Goal: Use online tool/utility: Utilize a website feature to perform a specific function

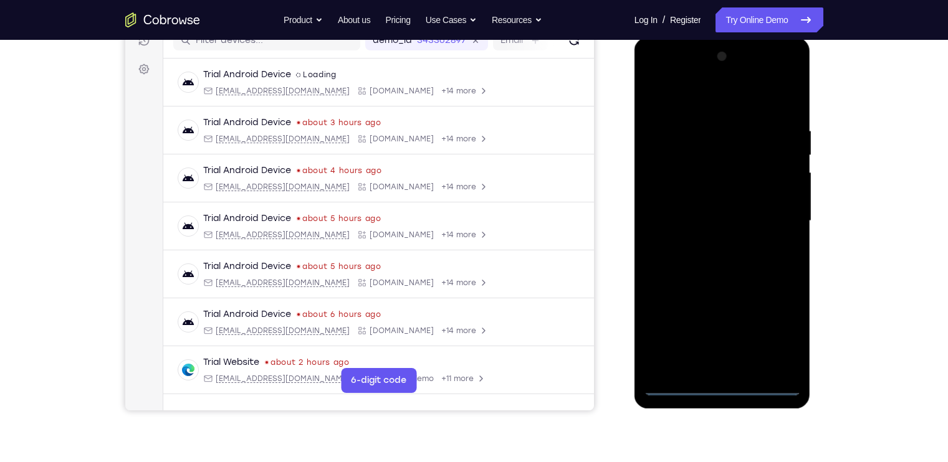
scroll to position [282, 0]
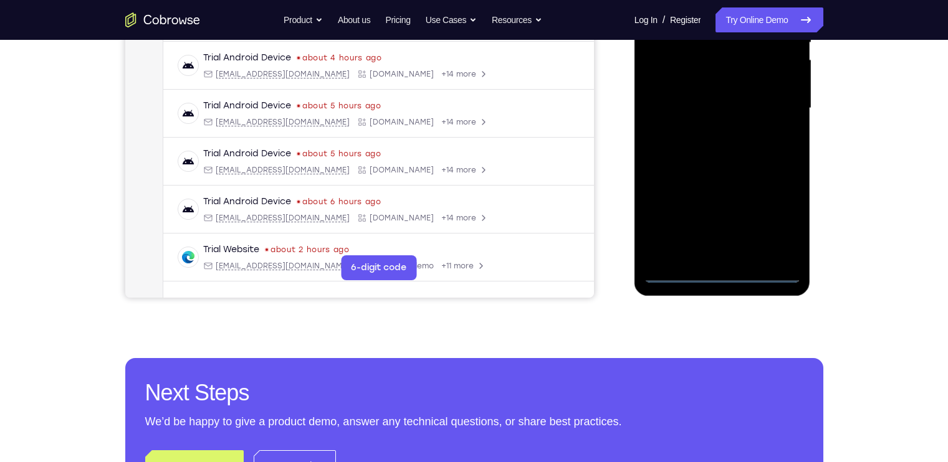
click at [724, 274] on div at bounding box center [722, 108] width 157 height 349
click at [778, 208] on div at bounding box center [722, 108] width 157 height 349
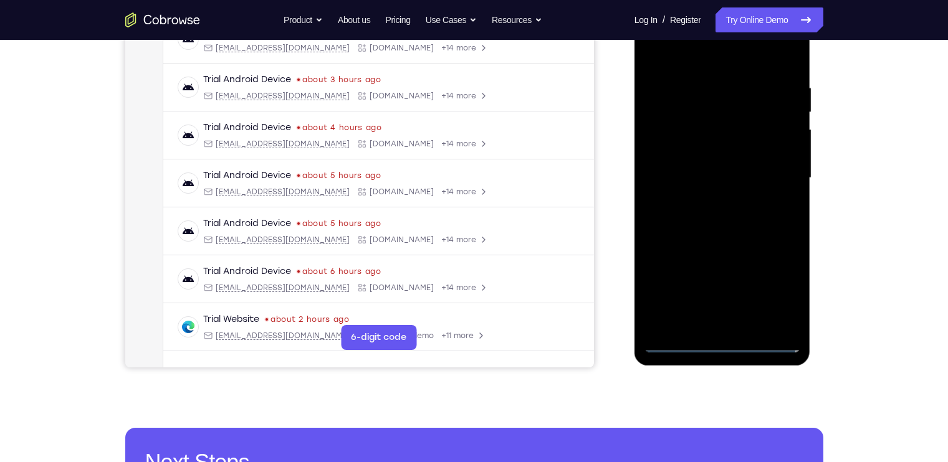
click at [770, 292] on div at bounding box center [722, 178] width 157 height 349
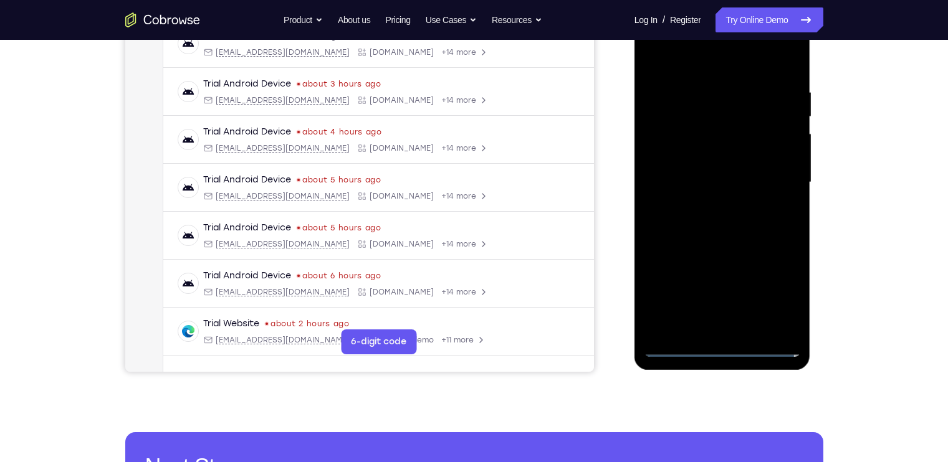
scroll to position [196, 0]
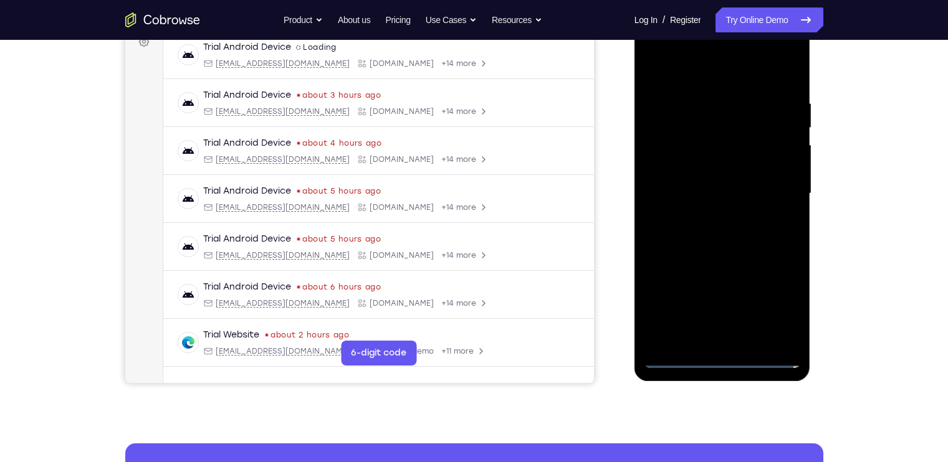
click at [715, 75] on div at bounding box center [722, 193] width 157 height 349
click at [775, 186] on div at bounding box center [722, 193] width 157 height 349
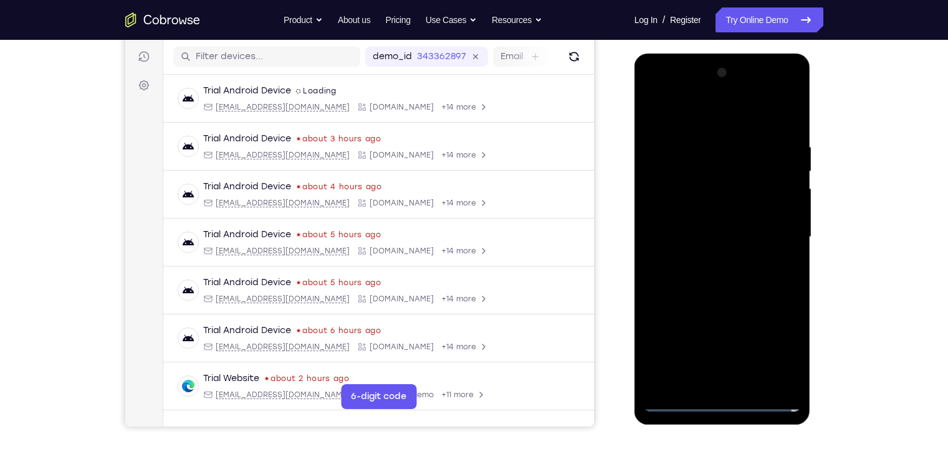
scroll to position [140, 0]
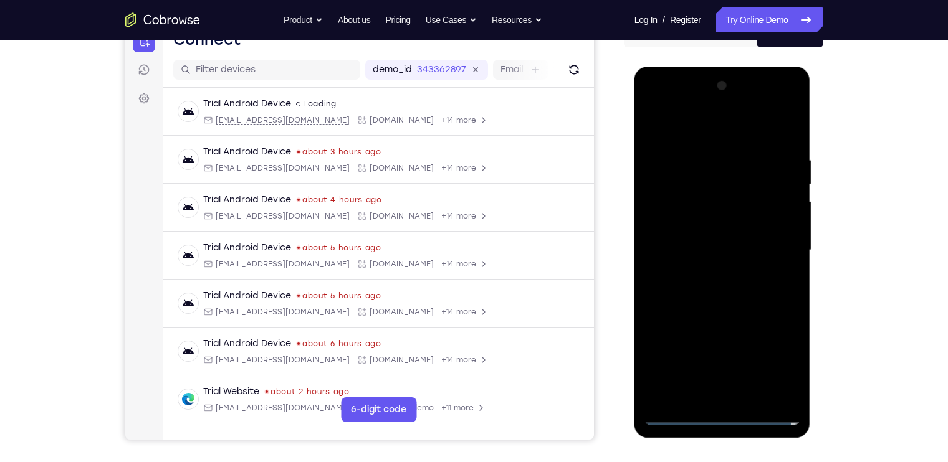
click at [708, 270] on div at bounding box center [722, 250] width 157 height 349
click at [708, 231] on div at bounding box center [722, 250] width 157 height 349
click at [702, 225] on div at bounding box center [722, 250] width 157 height 349
click at [712, 246] on div at bounding box center [722, 250] width 157 height 349
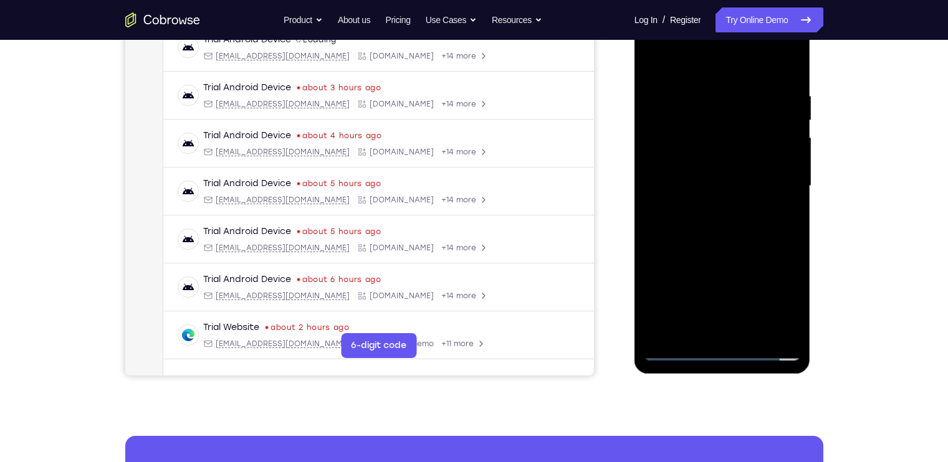
scroll to position [190, 0]
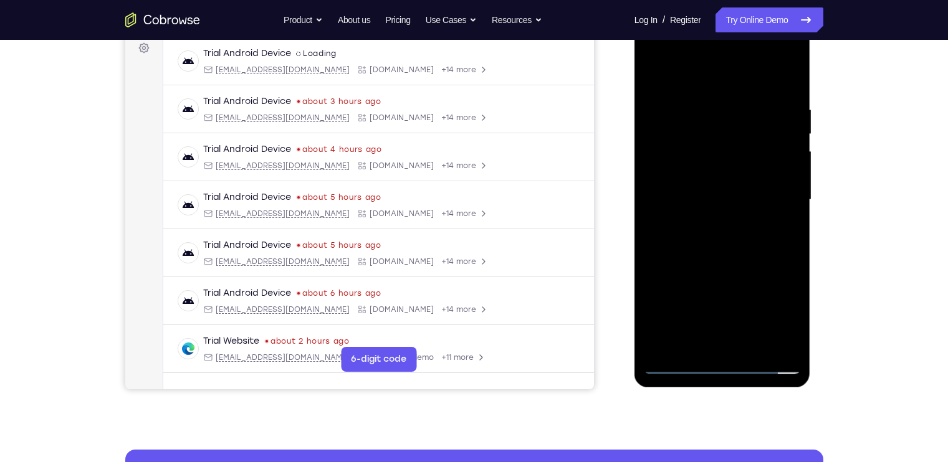
click at [750, 254] on div at bounding box center [722, 200] width 157 height 349
drag, startPoint x: 735, startPoint y: 82, endPoint x: 727, endPoint y: 43, distance: 39.5
click at [727, 43] on div at bounding box center [722, 200] width 157 height 349
click at [753, 343] on div at bounding box center [722, 200] width 157 height 349
click at [722, 265] on div at bounding box center [722, 200] width 157 height 349
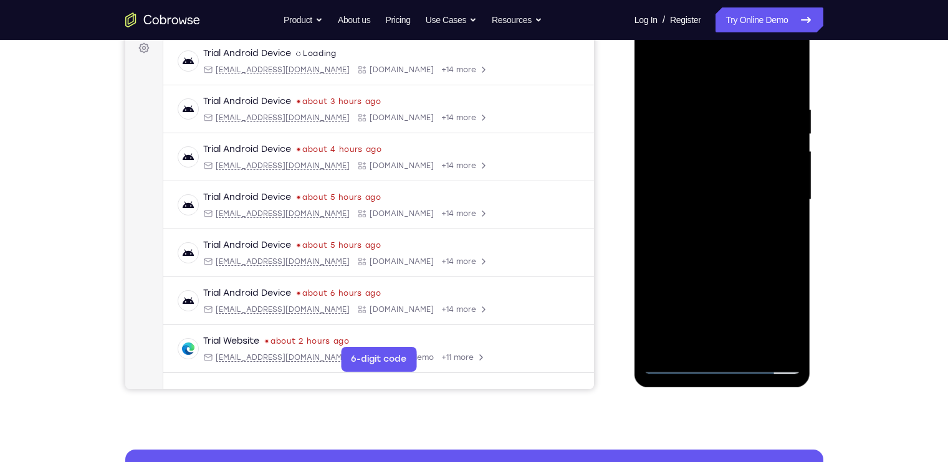
click at [677, 362] on div at bounding box center [722, 200] width 157 height 349
click at [703, 98] on div at bounding box center [722, 200] width 157 height 349
click at [782, 198] on div at bounding box center [722, 200] width 157 height 349
click at [697, 342] on div at bounding box center [722, 200] width 157 height 349
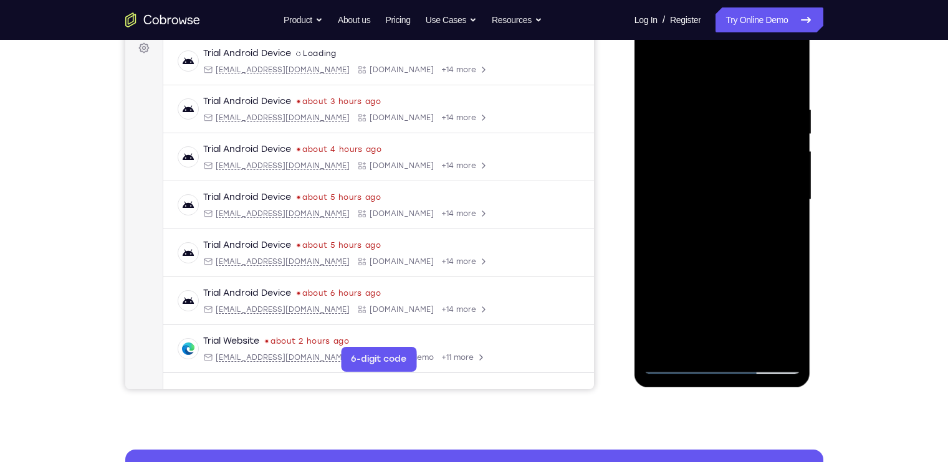
click at [756, 206] on div at bounding box center [722, 200] width 157 height 349
click at [785, 339] on div at bounding box center [722, 200] width 157 height 349
click at [785, 76] on div at bounding box center [722, 200] width 157 height 349
click at [747, 343] on div at bounding box center [722, 200] width 157 height 349
click at [778, 342] on div at bounding box center [722, 200] width 157 height 349
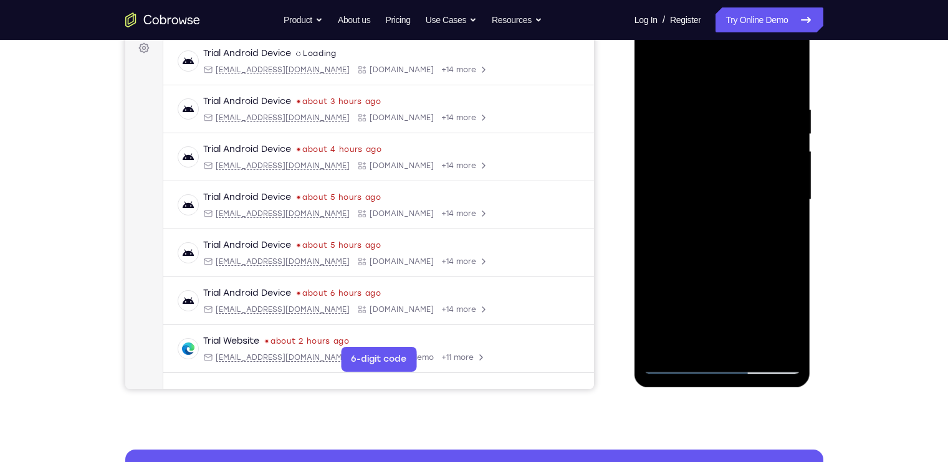
click at [767, 276] on div at bounding box center [722, 200] width 157 height 349
click at [785, 81] on div at bounding box center [722, 200] width 157 height 349
click at [740, 92] on div at bounding box center [722, 200] width 157 height 349
click at [788, 78] on div at bounding box center [722, 200] width 157 height 349
click at [782, 343] on div at bounding box center [722, 200] width 157 height 349
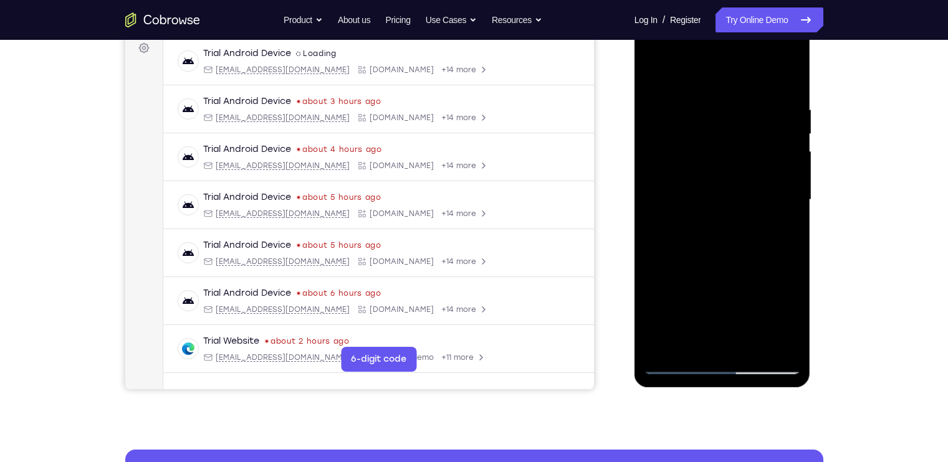
click at [666, 343] on div at bounding box center [722, 200] width 157 height 349
click at [756, 345] on div at bounding box center [722, 200] width 157 height 349
click at [716, 195] on div at bounding box center [722, 200] width 157 height 349
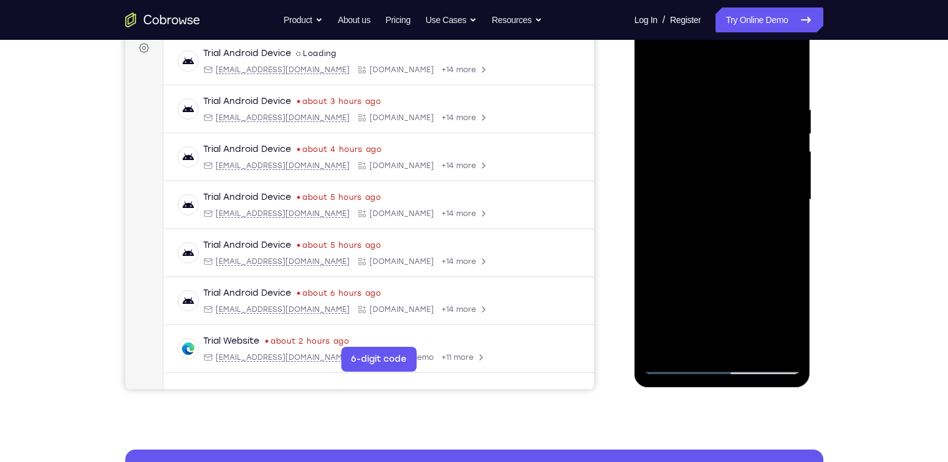
click at [654, 70] on div at bounding box center [722, 200] width 157 height 349
click at [654, 74] on div at bounding box center [722, 200] width 157 height 349
click at [749, 340] on div at bounding box center [722, 200] width 157 height 349
click at [719, 196] on div at bounding box center [722, 200] width 157 height 349
click at [656, 74] on div at bounding box center [722, 200] width 157 height 349
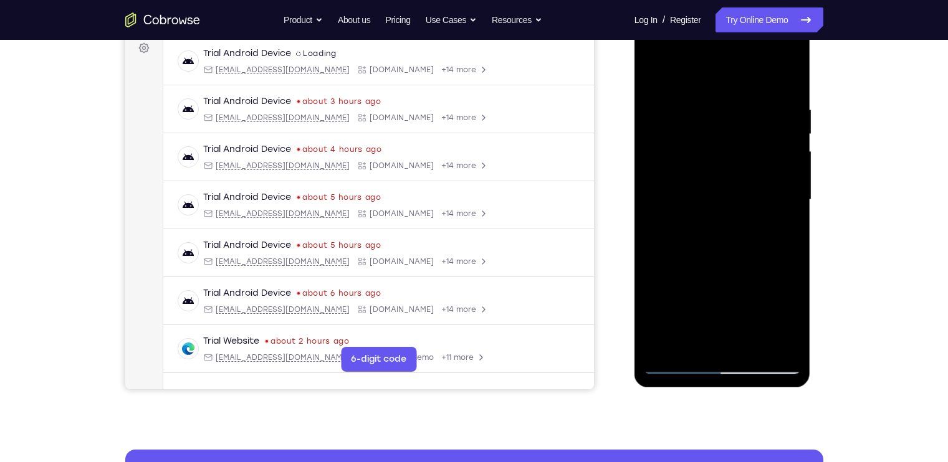
click at [656, 74] on div at bounding box center [722, 200] width 157 height 349
drag, startPoint x: 729, startPoint y: 247, endPoint x: 709, endPoint y: 130, distance: 119.5
click at [709, 130] on div at bounding box center [722, 200] width 157 height 349
drag, startPoint x: 727, startPoint y: 231, endPoint x: 718, endPoint y: 126, distance: 105.7
click at [718, 126] on div at bounding box center [722, 200] width 157 height 349
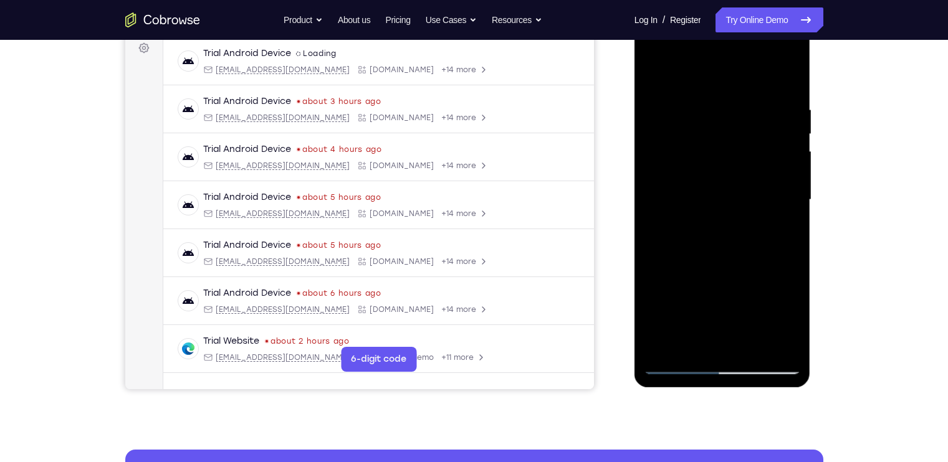
drag, startPoint x: 737, startPoint y: 245, endPoint x: 718, endPoint y: 122, distance: 124.3
click at [718, 122] on div at bounding box center [722, 200] width 157 height 349
drag, startPoint x: 748, startPoint y: 284, endPoint x: 727, endPoint y: 171, distance: 115.4
click at [727, 171] on div at bounding box center [722, 200] width 157 height 349
drag, startPoint x: 742, startPoint y: 261, endPoint x: 724, endPoint y: 140, distance: 121.7
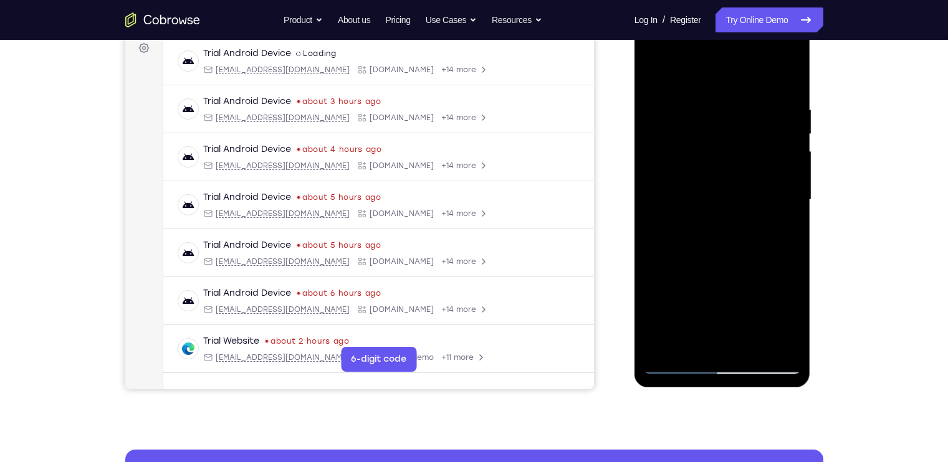
click at [724, 140] on div at bounding box center [722, 200] width 157 height 349
click at [790, 181] on div at bounding box center [722, 200] width 157 height 349
drag, startPoint x: 763, startPoint y: 244, endPoint x: 738, endPoint y: 133, distance: 113.8
click at [738, 133] on div at bounding box center [722, 200] width 157 height 349
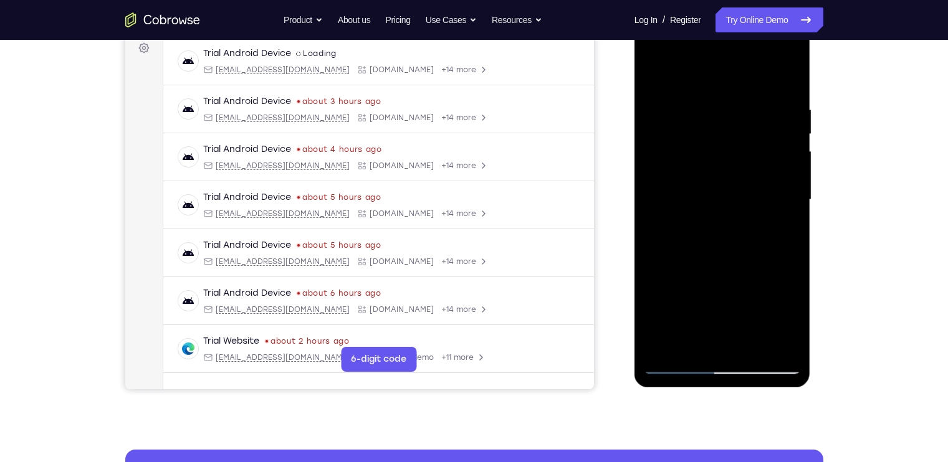
drag, startPoint x: 740, startPoint y: 272, endPoint x: 714, endPoint y: 137, distance: 137.0
click at [714, 137] on div at bounding box center [722, 200] width 157 height 349
drag, startPoint x: 722, startPoint y: 234, endPoint x: 711, endPoint y: 171, distance: 63.3
click at [711, 171] on div at bounding box center [722, 200] width 157 height 349
click at [662, 272] on div at bounding box center [722, 200] width 157 height 349
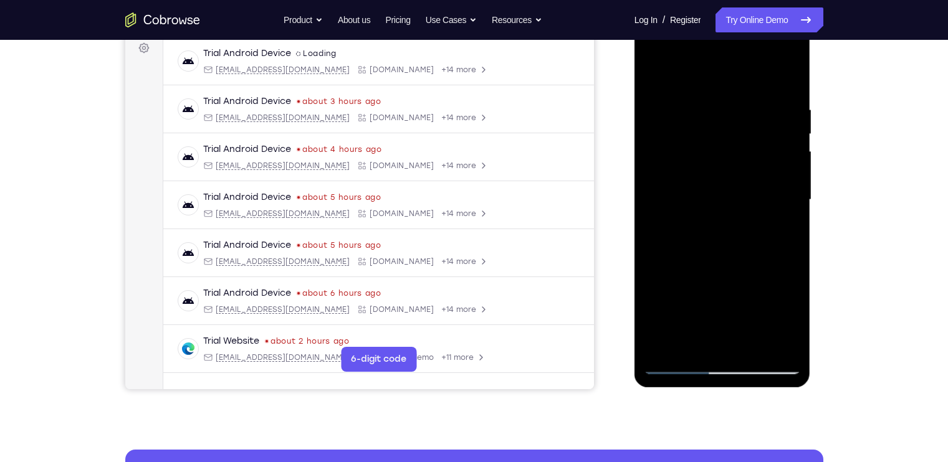
drag, startPoint x: 724, startPoint y: 285, endPoint x: 691, endPoint y: 142, distance: 147.1
click at [691, 142] on div at bounding box center [722, 200] width 157 height 349
drag, startPoint x: 718, startPoint y: 230, endPoint x: 680, endPoint y: 78, distance: 156.7
click at [680, 78] on div at bounding box center [722, 200] width 157 height 349
drag, startPoint x: 695, startPoint y: 183, endPoint x: 680, endPoint y: 85, distance: 99.0
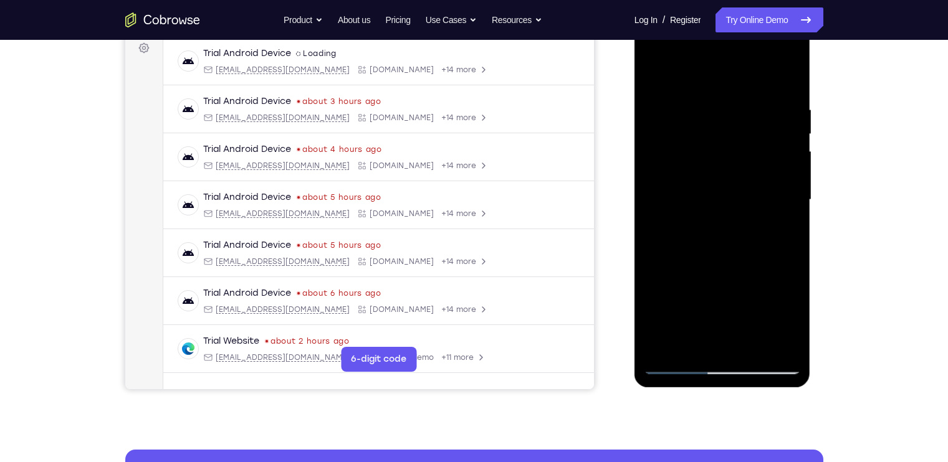
click at [680, 85] on div at bounding box center [722, 200] width 157 height 349
drag, startPoint x: 704, startPoint y: 229, endPoint x: 699, endPoint y: 155, distance: 75.0
click at [699, 155] on div at bounding box center [722, 200] width 157 height 349
drag, startPoint x: 732, startPoint y: 261, endPoint x: 720, endPoint y: 192, distance: 70.2
click at [720, 192] on div at bounding box center [722, 200] width 157 height 349
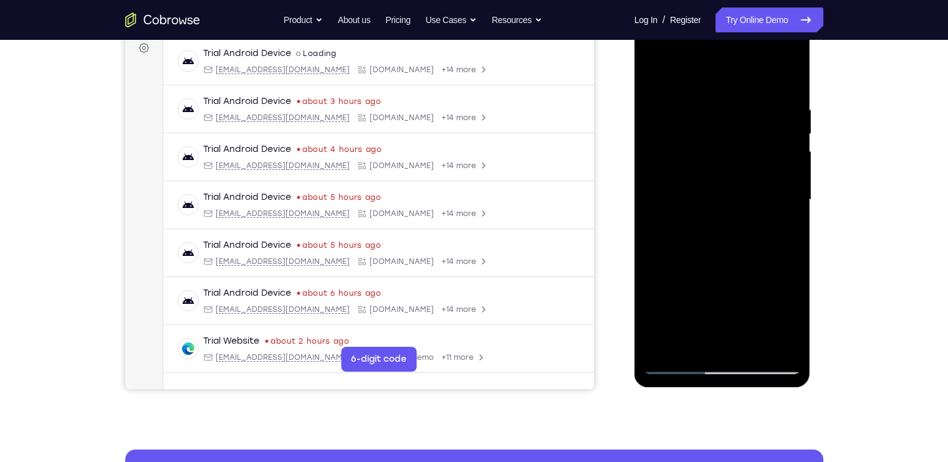
drag, startPoint x: 739, startPoint y: 260, endPoint x: 724, endPoint y: 131, distance: 129.9
click at [724, 131] on div at bounding box center [722, 200] width 157 height 349
drag, startPoint x: 738, startPoint y: 174, endPoint x: 715, endPoint y: 29, distance: 146.4
click at [715, 29] on div at bounding box center [722, 200] width 157 height 349
drag, startPoint x: 726, startPoint y: 249, endPoint x: 714, endPoint y: 153, distance: 97.3
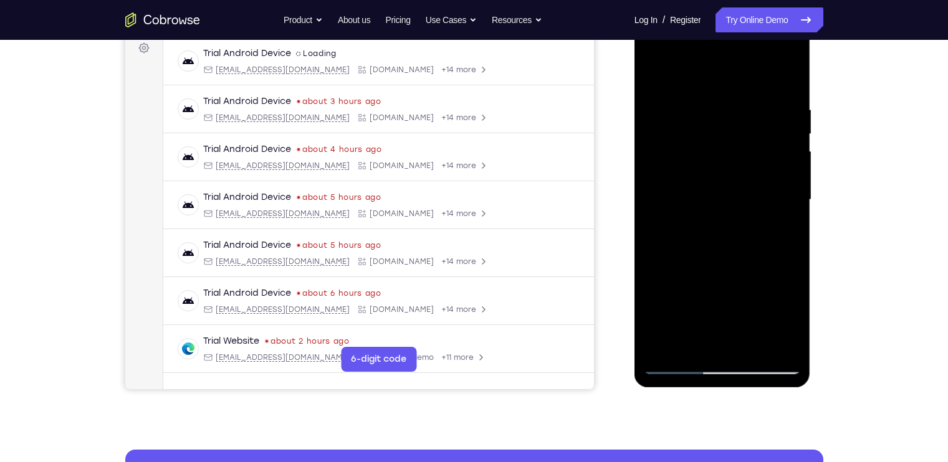
click at [714, 153] on div at bounding box center [722, 200] width 157 height 349
drag, startPoint x: 728, startPoint y: 236, endPoint x: 717, endPoint y: 171, distance: 65.7
click at [717, 171] on div at bounding box center [722, 200] width 157 height 349
drag, startPoint x: 720, startPoint y: 269, endPoint x: 680, endPoint y: 144, distance: 131.5
click at [680, 144] on div at bounding box center [722, 200] width 157 height 349
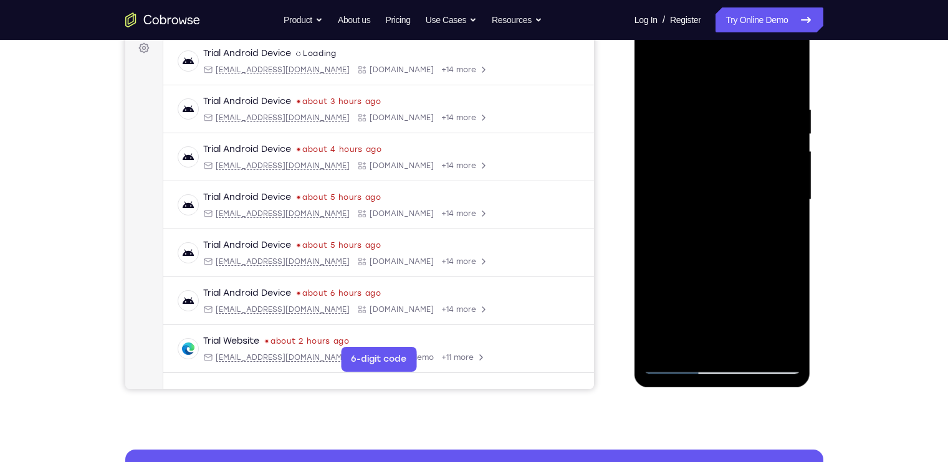
drag, startPoint x: 693, startPoint y: 267, endPoint x: 672, endPoint y: 178, distance: 90.9
click at [672, 178] on div at bounding box center [722, 200] width 157 height 349
drag, startPoint x: 765, startPoint y: 275, endPoint x: 753, endPoint y: 184, distance: 91.1
click at [753, 184] on div at bounding box center [722, 200] width 157 height 349
drag, startPoint x: 771, startPoint y: 294, endPoint x: 747, endPoint y: 179, distance: 116.5
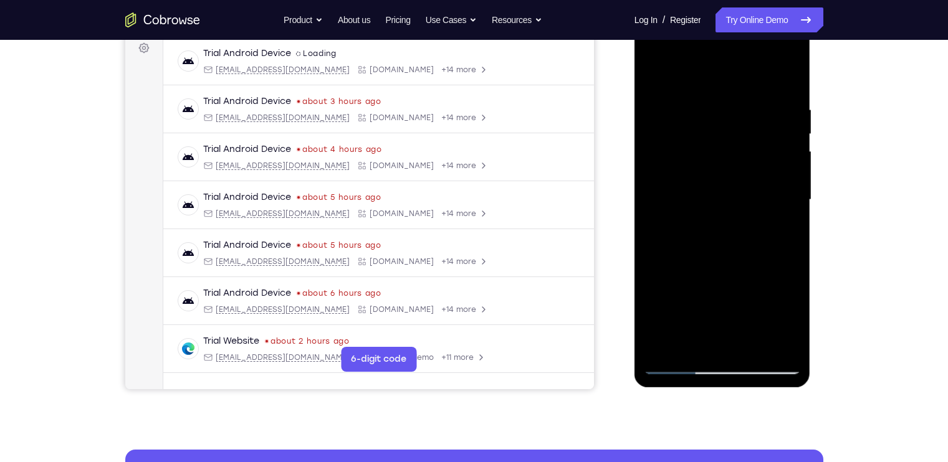
click at [747, 179] on div at bounding box center [722, 200] width 157 height 349
drag, startPoint x: 750, startPoint y: 275, endPoint x: 735, endPoint y: 131, distance: 144.7
click at [735, 131] on div at bounding box center [722, 200] width 157 height 349
drag, startPoint x: 758, startPoint y: 235, endPoint x: 727, endPoint y: 108, distance: 130.3
click at [727, 108] on div at bounding box center [722, 200] width 157 height 349
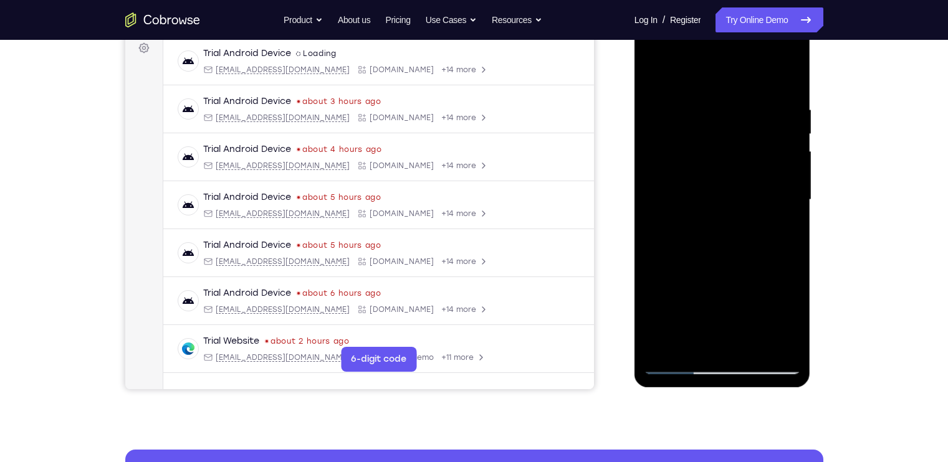
drag, startPoint x: 726, startPoint y: 289, endPoint x: 706, endPoint y: 156, distance: 134.2
click at [706, 156] on div at bounding box center [722, 200] width 157 height 349
drag, startPoint x: 755, startPoint y: 284, endPoint x: 728, endPoint y: 191, distance: 96.8
click at [728, 191] on div at bounding box center [722, 200] width 157 height 349
drag, startPoint x: 743, startPoint y: 279, endPoint x: 733, endPoint y: 227, distance: 52.2
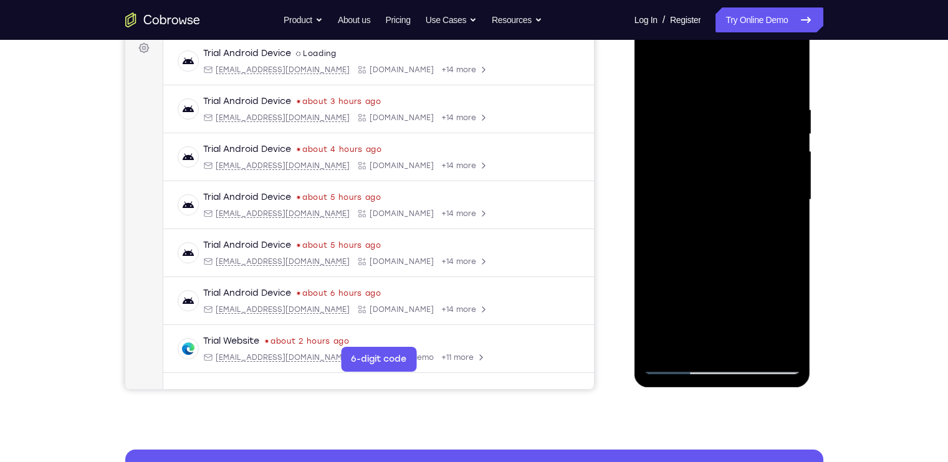
click at [733, 227] on div at bounding box center [722, 200] width 157 height 349
drag, startPoint x: 763, startPoint y: 294, endPoint x: 755, endPoint y: 216, distance: 78.3
click at [755, 216] on div at bounding box center [722, 200] width 157 height 349
drag, startPoint x: 753, startPoint y: 261, endPoint x: 743, endPoint y: 156, distance: 105.2
click at [743, 156] on div at bounding box center [722, 200] width 157 height 349
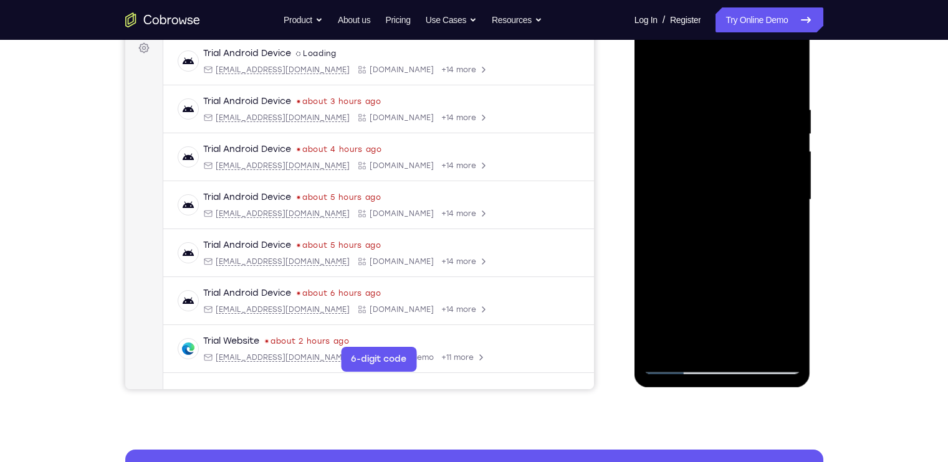
drag, startPoint x: 740, startPoint y: 218, endPoint x: 728, endPoint y: 71, distance: 147.6
click at [728, 71] on div at bounding box center [722, 200] width 157 height 349
drag, startPoint x: 728, startPoint y: 206, endPoint x: 722, endPoint y: 74, distance: 131.6
click at [722, 74] on div at bounding box center [722, 200] width 157 height 349
drag, startPoint x: 723, startPoint y: 224, endPoint x: 720, endPoint y: 70, distance: 154.0
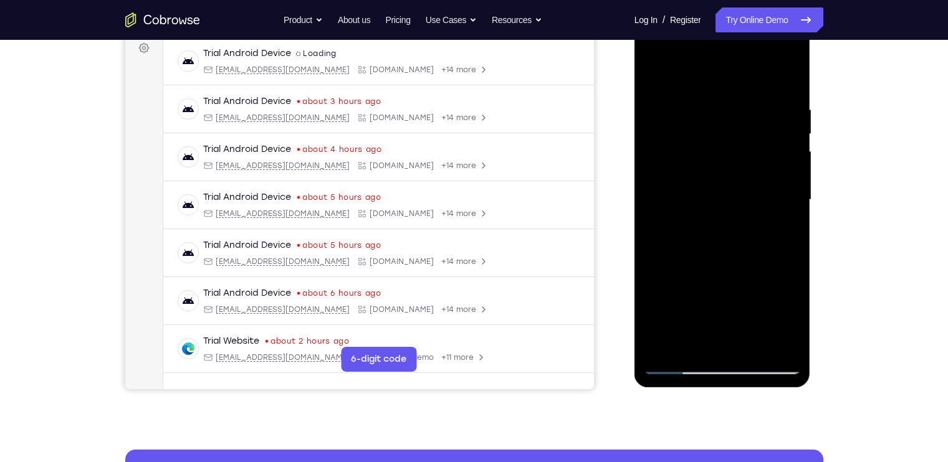
click at [720, 70] on div at bounding box center [722, 200] width 157 height 349
drag, startPoint x: 727, startPoint y: 269, endPoint x: 717, endPoint y: 194, distance: 75.4
click at [717, 194] on div at bounding box center [722, 200] width 157 height 349
click at [755, 346] on div at bounding box center [722, 200] width 157 height 349
click at [702, 184] on div at bounding box center [722, 200] width 157 height 349
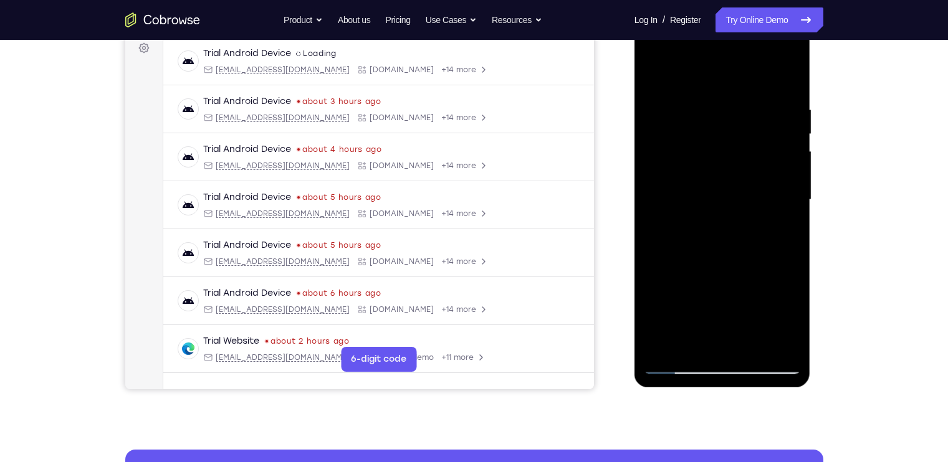
click at [692, 340] on div at bounding box center [722, 200] width 157 height 349
click at [684, 181] on div at bounding box center [722, 200] width 157 height 349
click at [710, 293] on div at bounding box center [722, 200] width 157 height 349
click at [709, 277] on div at bounding box center [722, 200] width 157 height 349
click at [708, 275] on div at bounding box center [722, 200] width 157 height 349
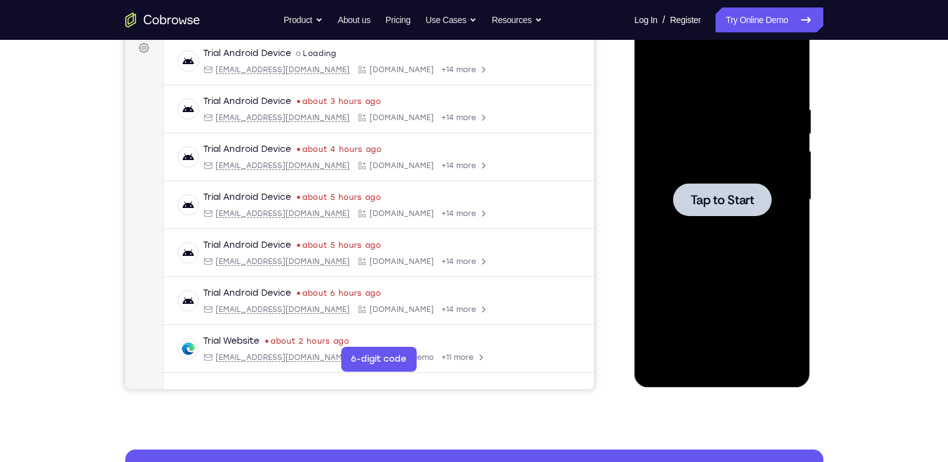
click at [693, 168] on div at bounding box center [722, 200] width 157 height 349
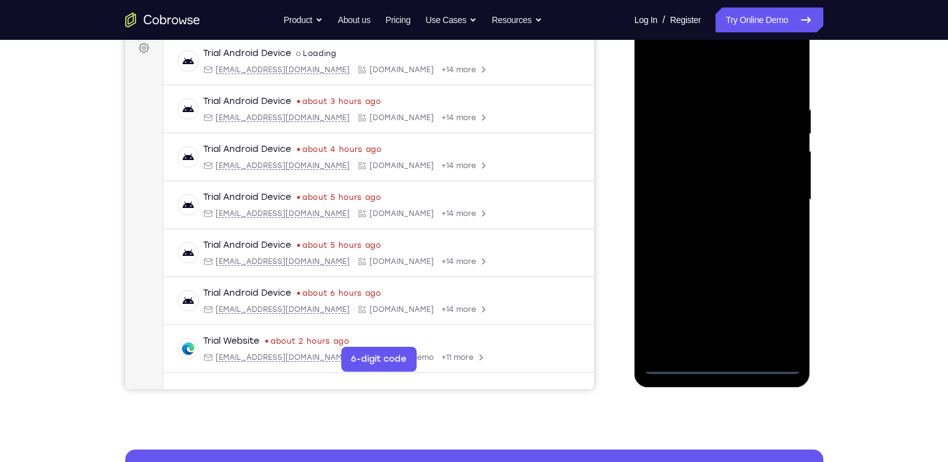
click at [721, 368] on div at bounding box center [722, 200] width 157 height 349
click at [777, 319] on div at bounding box center [722, 200] width 157 height 349
click at [739, 82] on div at bounding box center [722, 200] width 157 height 349
click at [772, 196] on div at bounding box center [722, 200] width 157 height 349
click at [712, 221] on div at bounding box center [722, 200] width 157 height 349
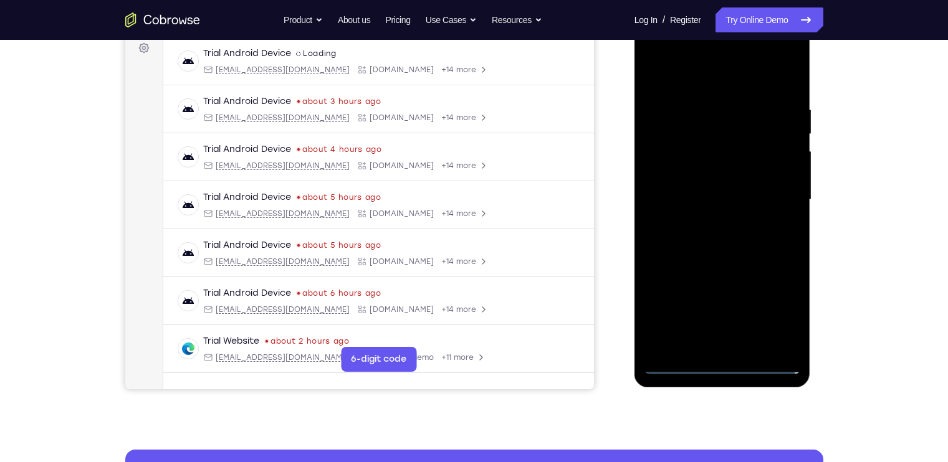
click at [722, 184] on div at bounding box center [722, 200] width 157 height 349
click at [714, 178] on div at bounding box center [722, 200] width 157 height 349
click at [750, 196] on div at bounding box center [722, 200] width 157 height 349
click at [723, 241] on div at bounding box center [722, 200] width 157 height 349
click at [732, 236] on div at bounding box center [722, 200] width 157 height 349
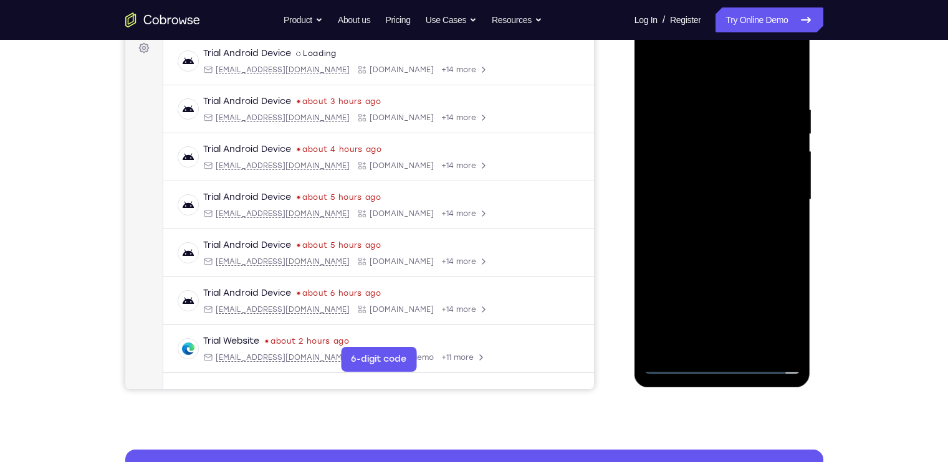
click at [758, 234] on div at bounding box center [722, 200] width 157 height 349
drag, startPoint x: 758, startPoint y: 234, endPoint x: 795, endPoint y: 214, distance: 41.8
click at [795, 214] on div at bounding box center [722, 200] width 157 height 349
click at [750, 345] on div at bounding box center [722, 200] width 157 height 349
click at [721, 257] on div at bounding box center [722, 200] width 157 height 349
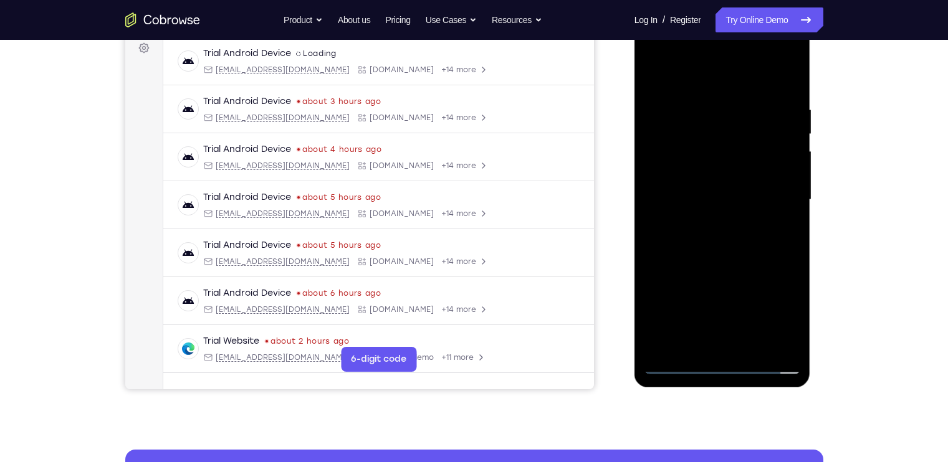
click at [754, 342] on div at bounding box center [722, 200] width 157 height 349
click at [755, 265] on div at bounding box center [722, 200] width 157 height 349
click at [770, 192] on div at bounding box center [722, 200] width 157 height 349
click at [690, 346] on div at bounding box center [722, 200] width 157 height 349
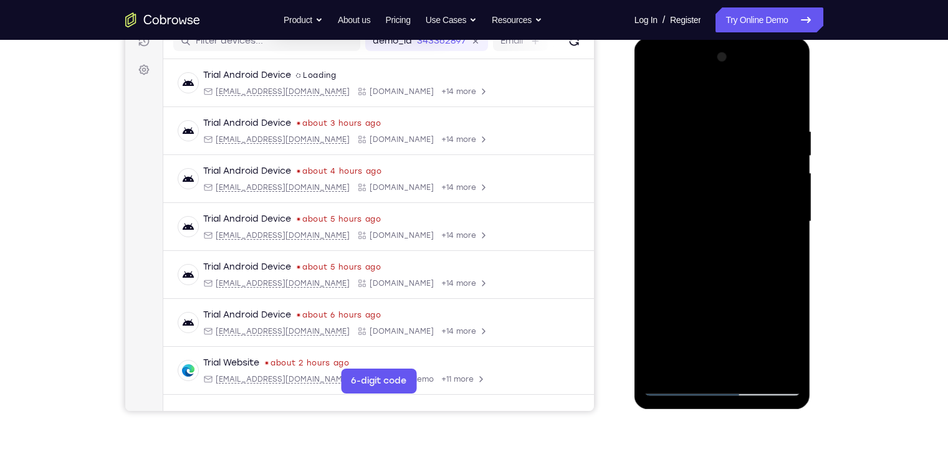
scroll to position [167, 0]
drag, startPoint x: 753, startPoint y: 162, endPoint x: 751, endPoint y: 201, distance: 39.3
click at [751, 201] on div at bounding box center [722, 223] width 157 height 349
click at [745, 176] on div at bounding box center [722, 223] width 157 height 349
click at [753, 242] on div at bounding box center [722, 223] width 157 height 349
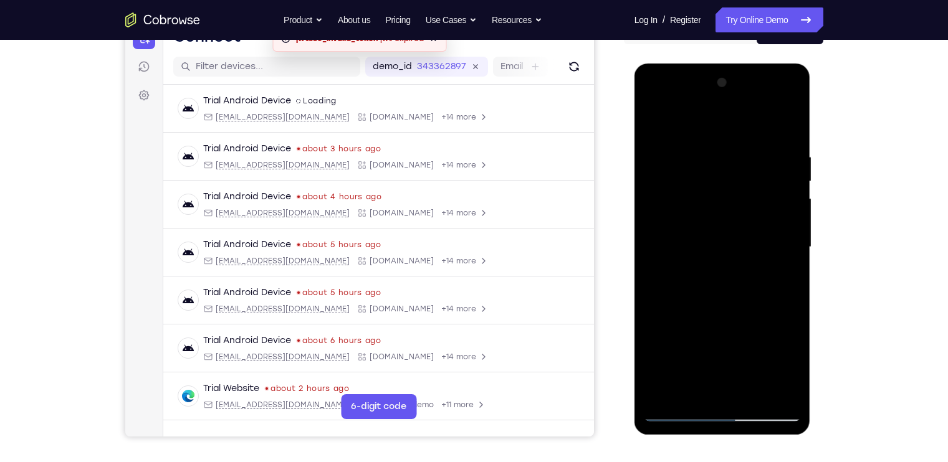
scroll to position [138, 0]
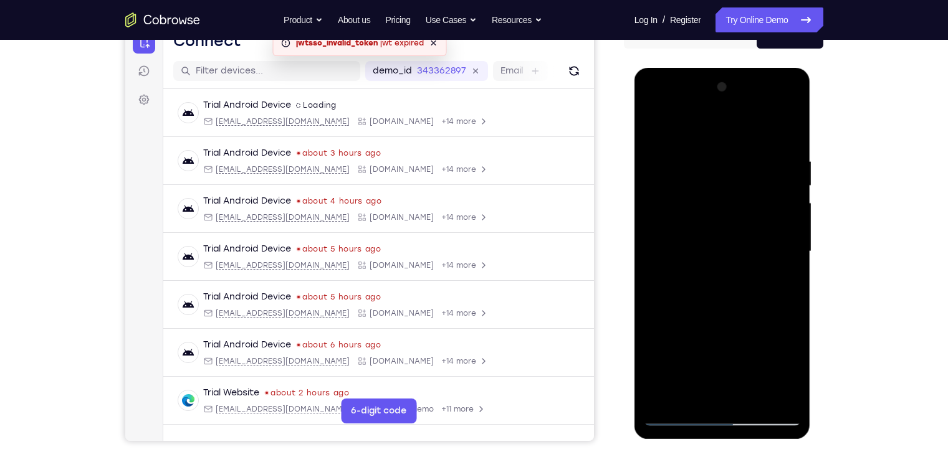
drag, startPoint x: 715, startPoint y: 156, endPoint x: 708, endPoint y: 97, distance: 59.7
click at [708, 97] on div at bounding box center [722, 251] width 157 height 349
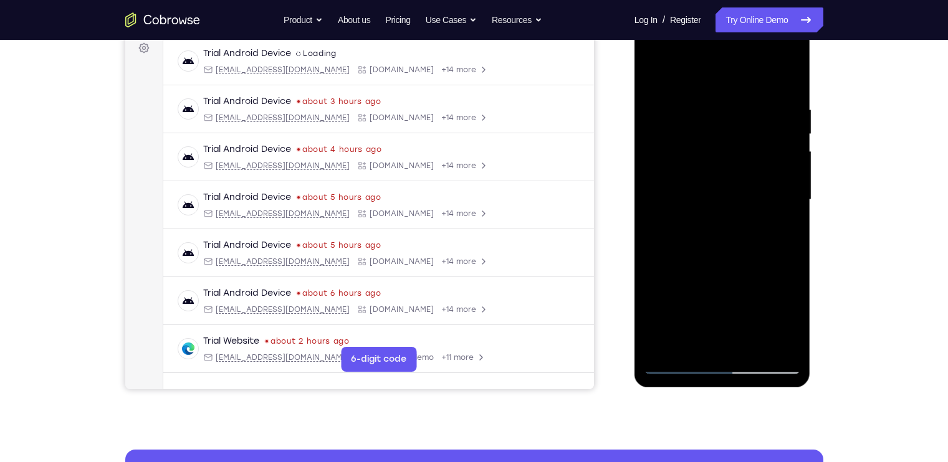
scroll to position [191, 0]
drag, startPoint x: 751, startPoint y: 165, endPoint x: 759, endPoint y: 235, distance: 70.3
click at [759, 235] on div at bounding box center [722, 199] width 157 height 349
drag, startPoint x: 757, startPoint y: 150, endPoint x: 761, endPoint y: 199, distance: 50.0
click at [761, 199] on div at bounding box center [722, 199] width 157 height 349
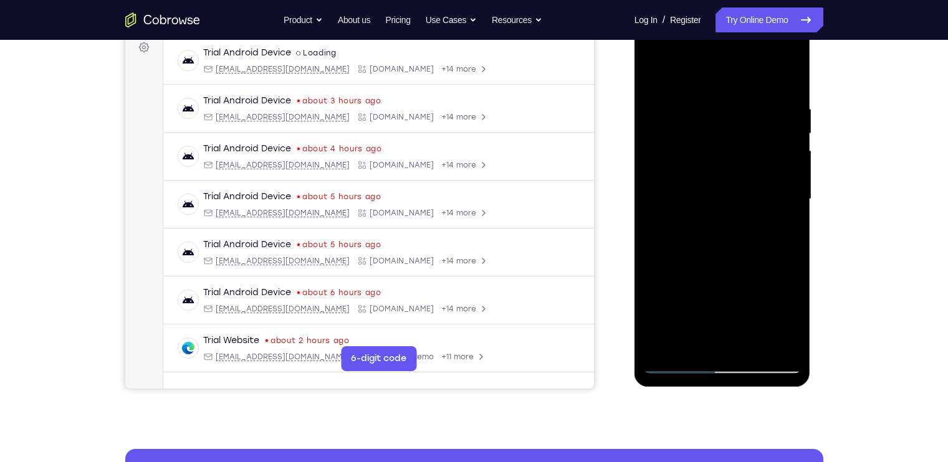
drag, startPoint x: 768, startPoint y: 178, endPoint x: 746, endPoint y: 69, distance: 111.2
click at [746, 69] on div at bounding box center [722, 199] width 157 height 349
drag, startPoint x: 746, startPoint y: 163, endPoint x: 731, endPoint y: 50, distance: 113.2
click at [731, 50] on div at bounding box center [722, 199] width 157 height 349
click at [648, 65] on div at bounding box center [722, 199] width 157 height 349
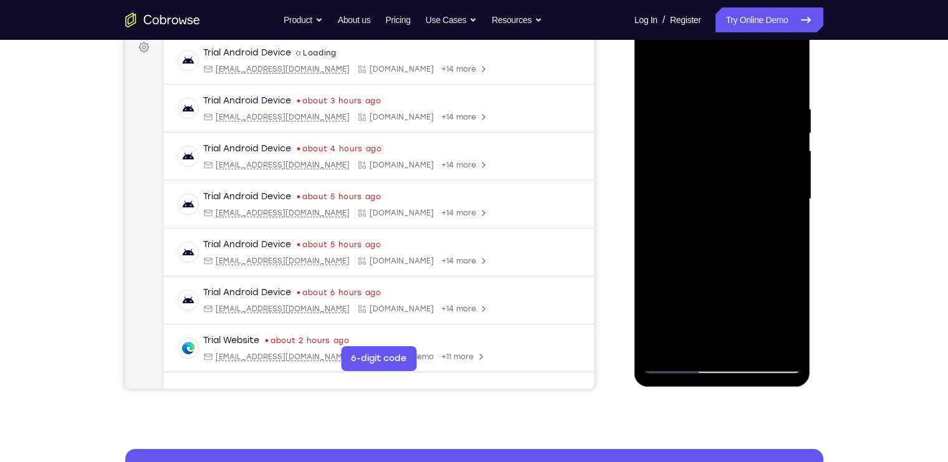
click at [676, 158] on div at bounding box center [722, 199] width 157 height 349
click at [787, 344] on div at bounding box center [722, 199] width 157 height 349
click at [790, 74] on div at bounding box center [722, 199] width 157 height 349
click at [654, 72] on div at bounding box center [722, 199] width 157 height 349
click at [753, 346] on div at bounding box center [722, 199] width 157 height 349
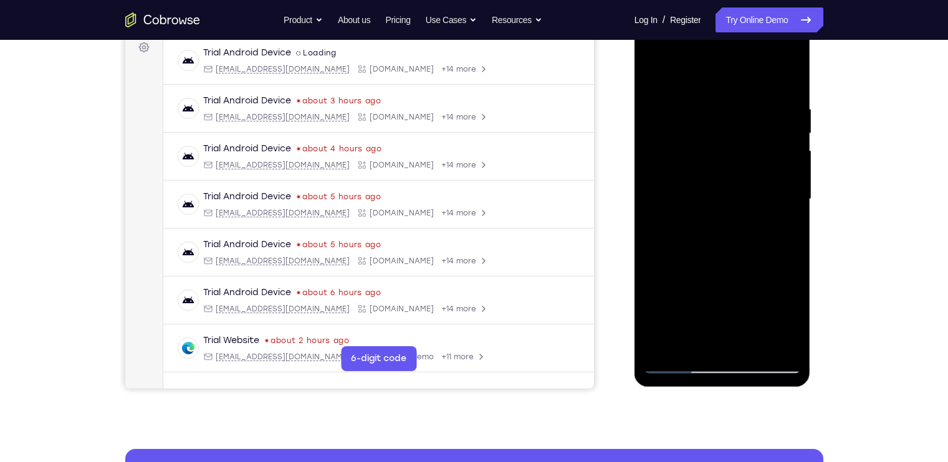
click at [753, 189] on div at bounding box center [722, 199] width 157 height 349
click at [651, 81] on div at bounding box center [722, 199] width 157 height 349
drag, startPoint x: 699, startPoint y: 337, endPoint x: 699, endPoint y: 261, distance: 75.4
click at [699, 261] on div at bounding box center [722, 199] width 157 height 349
click at [707, 287] on div at bounding box center [722, 199] width 157 height 349
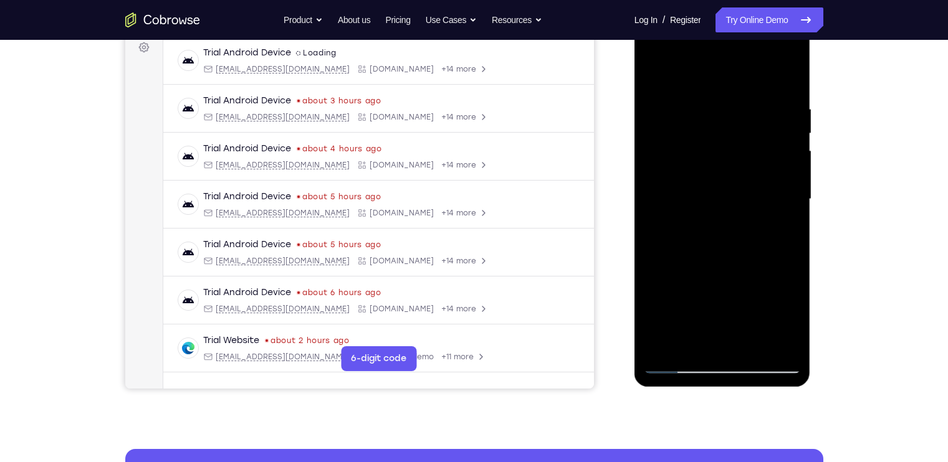
click at [655, 79] on div at bounding box center [722, 199] width 157 height 349
drag, startPoint x: 703, startPoint y: 181, endPoint x: 702, endPoint y: 328, distance: 147.1
click at [702, 328] on div at bounding box center [722, 199] width 157 height 349
click at [709, 224] on div at bounding box center [722, 199] width 157 height 349
click at [751, 185] on div at bounding box center [722, 199] width 157 height 349
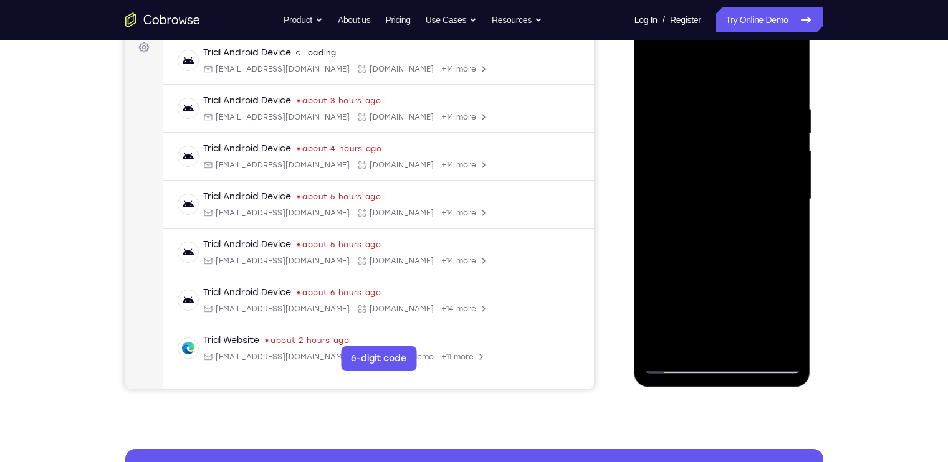
click at [778, 291] on div at bounding box center [722, 199] width 157 height 349
click at [793, 313] on div at bounding box center [722, 199] width 157 height 349
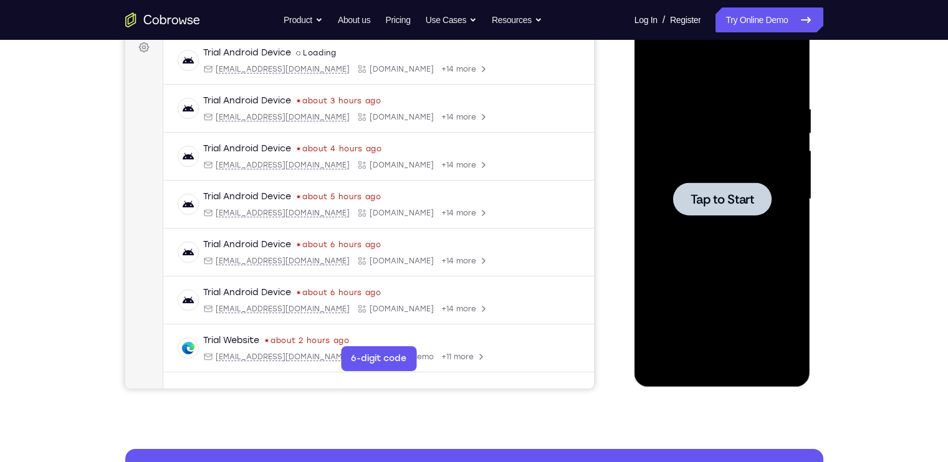
click at [675, 153] on div at bounding box center [722, 199] width 157 height 349
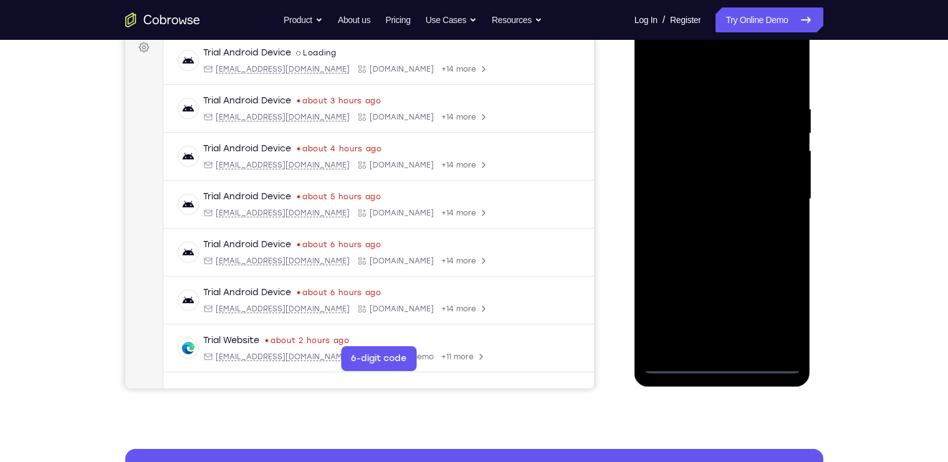
click at [717, 370] on div at bounding box center [722, 199] width 157 height 349
click at [785, 309] on div at bounding box center [722, 199] width 157 height 349
click at [702, 74] on div at bounding box center [722, 199] width 157 height 349
click at [772, 194] on div at bounding box center [722, 199] width 157 height 349
click at [707, 222] on div at bounding box center [722, 199] width 157 height 349
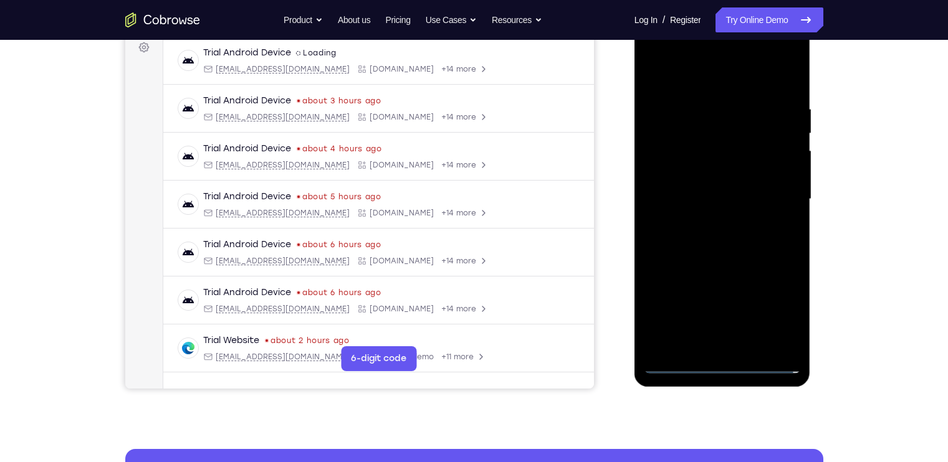
click at [721, 187] on div at bounding box center [722, 199] width 157 height 349
click at [715, 176] on div at bounding box center [722, 199] width 157 height 349
click at [748, 201] on div at bounding box center [722, 199] width 157 height 349
click at [768, 241] on div at bounding box center [722, 199] width 157 height 349
drag, startPoint x: 123, startPoint y: 222, endPoint x: 864, endPoint y: 190, distance: 741.7
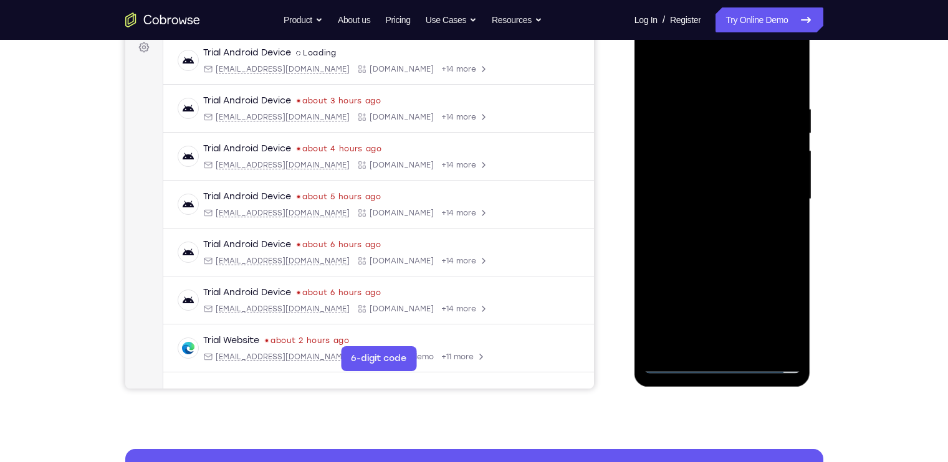
click at [864, 190] on div "Your Support Agent Your Customer Web iOS Android Next Steps We’d be happy to gi…" at bounding box center [474, 260] width 798 height 822
click at [751, 347] on div at bounding box center [722, 199] width 157 height 349
click at [736, 246] on div at bounding box center [722, 199] width 157 height 349
click at [757, 347] on div at bounding box center [722, 199] width 157 height 349
click at [744, 267] on div at bounding box center [722, 199] width 157 height 349
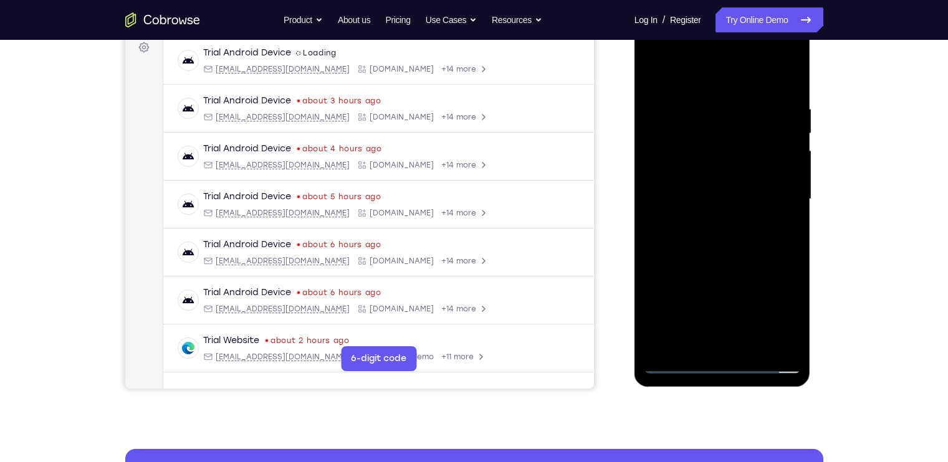
click at [745, 199] on div at bounding box center [722, 199] width 157 height 349
click at [684, 340] on div at bounding box center [722, 199] width 157 height 349
click at [656, 75] on div at bounding box center [722, 199] width 157 height 349
click at [722, 221] on div at bounding box center [722, 199] width 157 height 349
click at [786, 54] on div at bounding box center [722, 199] width 157 height 349
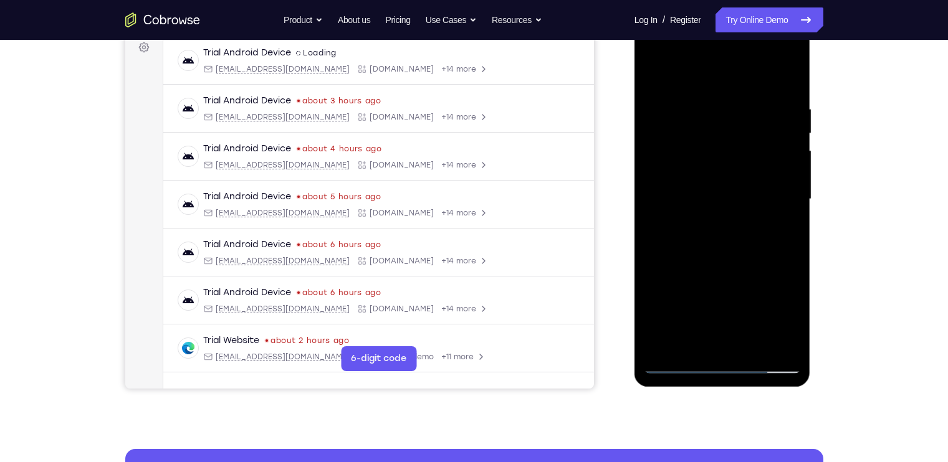
click at [762, 286] on div at bounding box center [722, 199] width 157 height 349
drag, startPoint x: 702, startPoint y: 111, endPoint x: 709, endPoint y: 145, distance: 34.5
click at [709, 145] on div at bounding box center [722, 199] width 157 height 349
click at [782, 69] on div at bounding box center [722, 199] width 157 height 349
click at [775, 218] on div at bounding box center [722, 199] width 157 height 349
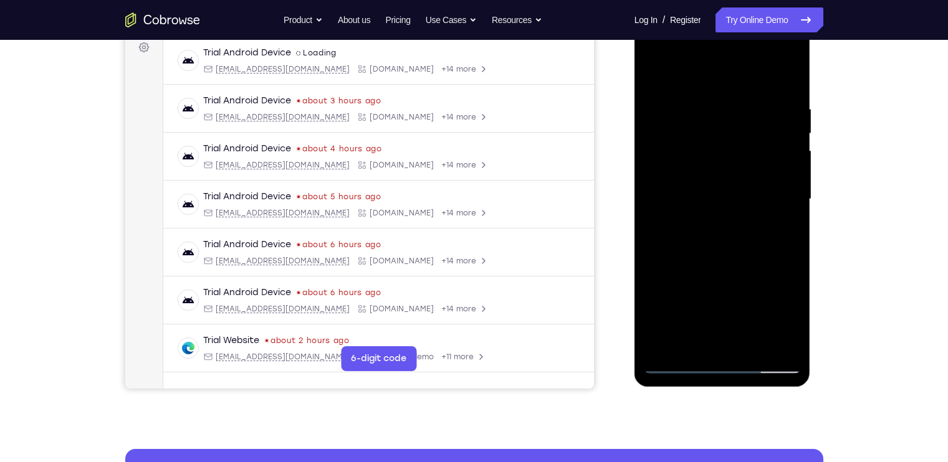
click at [722, 194] on div at bounding box center [722, 199] width 157 height 349
drag, startPoint x: 783, startPoint y: 197, endPoint x: 727, endPoint y: 204, distance: 56.0
click at [727, 204] on div at bounding box center [722, 199] width 157 height 349
click at [792, 54] on div at bounding box center [722, 199] width 157 height 349
click at [775, 288] on div at bounding box center [722, 199] width 157 height 349
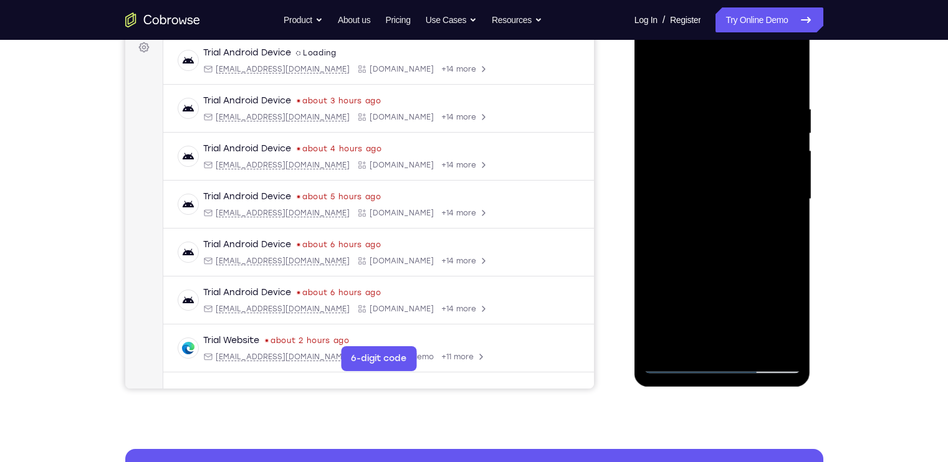
click at [778, 232] on div at bounding box center [722, 199] width 157 height 349
click at [777, 56] on div at bounding box center [722, 199] width 157 height 349
click at [712, 102] on div at bounding box center [722, 199] width 157 height 349
click at [772, 53] on div at bounding box center [722, 199] width 157 height 349
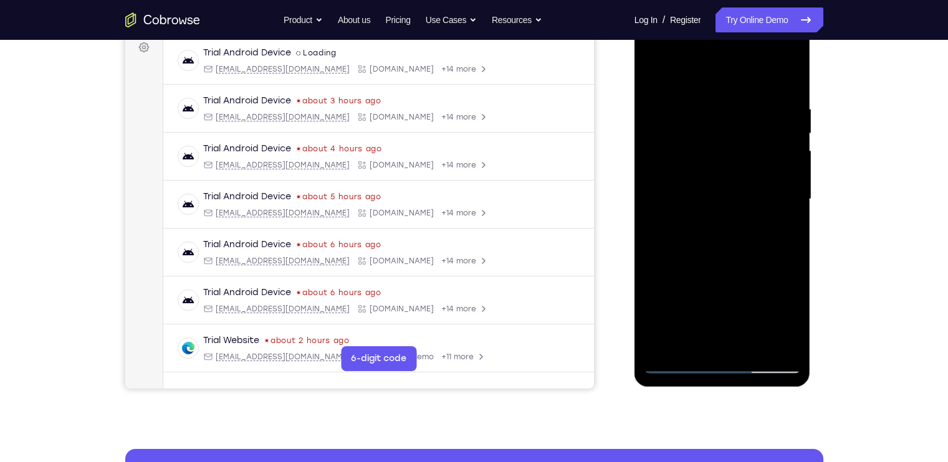
click at [712, 84] on div at bounding box center [722, 199] width 157 height 349
click at [651, 87] on div at bounding box center [722, 199] width 157 height 349
click at [793, 53] on div at bounding box center [722, 199] width 157 height 349
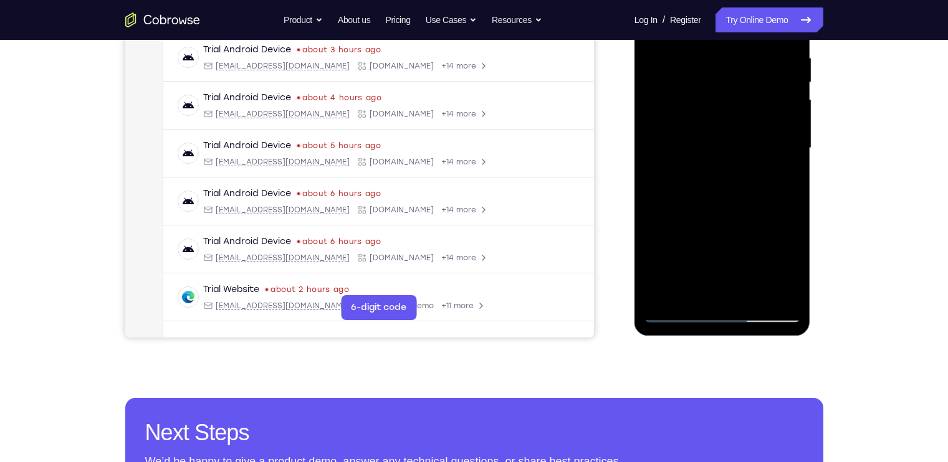
scroll to position [244, 0]
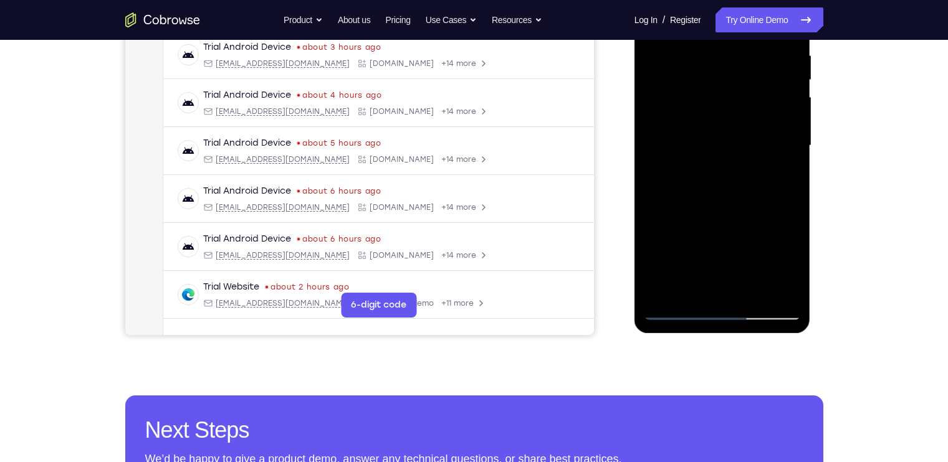
click at [758, 239] on div at bounding box center [722, 145] width 157 height 349
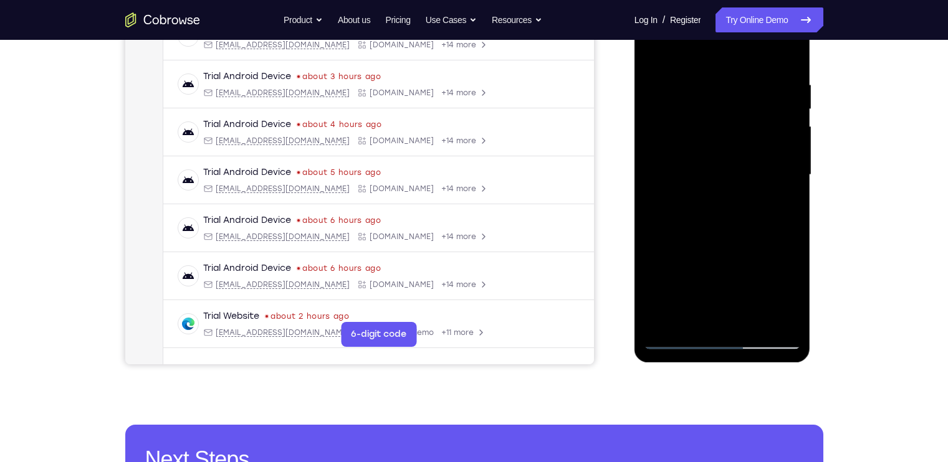
scroll to position [215, 0]
click at [702, 69] on div at bounding box center [722, 175] width 157 height 349
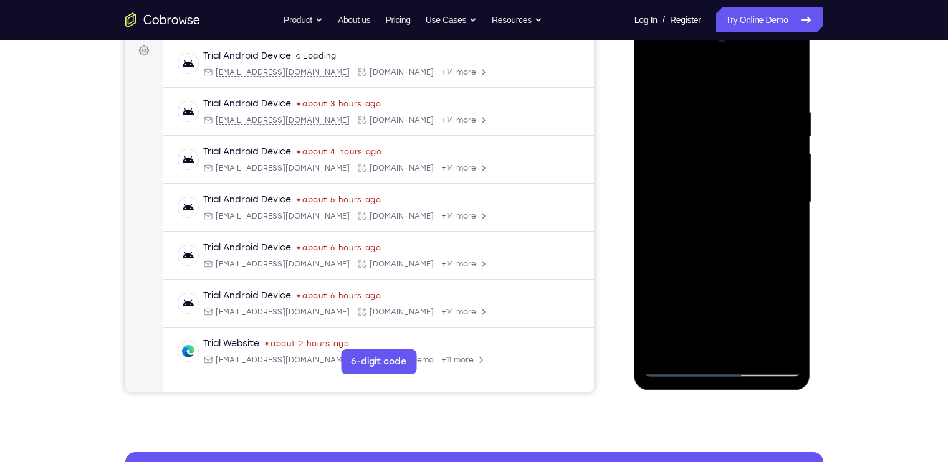
scroll to position [187, 0]
click at [782, 123] on div at bounding box center [722, 203] width 157 height 349
click at [788, 81] on div at bounding box center [722, 203] width 157 height 349
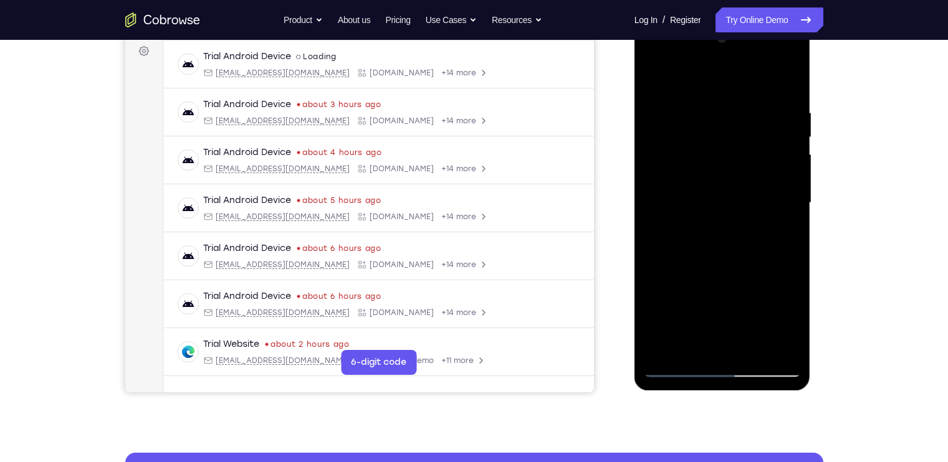
drag, startPoint x: 787, startPoint y: 97, endPoint x: 736, endPoint y: 111, distance: 53.1
drag, startPoint x: 102, startPoint y: 92, endPoint x: 839, endPoint y: 99, distance: 737.3
click at [839, 99] on div "Your Support Agent Your Customer Web iOS Android Next Steps We’d be happy to gi…" at bounding box center [474, 264] width 798 height 822
click at [737, 105] on div at bounding box center [722, 203] width 157 height 349
click at [787, 82] on div at bounding box center [722, 203] width 157 height 349
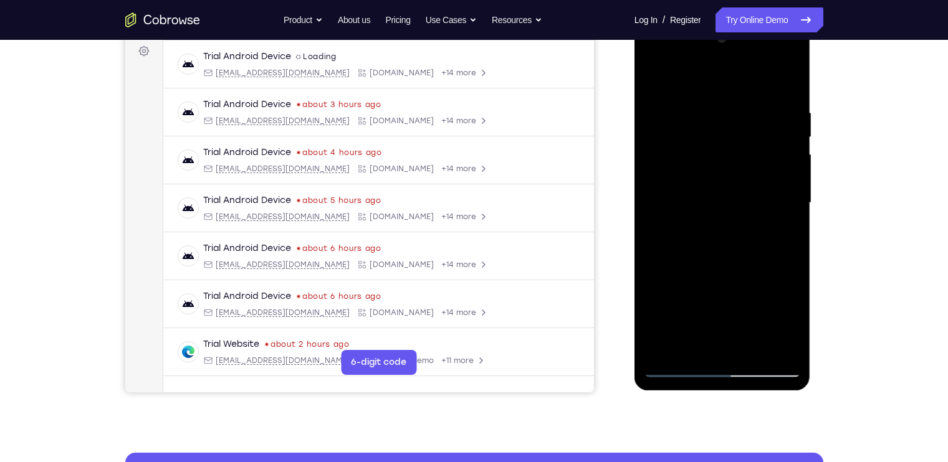
drag, startPoint x: 783, startPoint y: 101, endPoint x: 734, endPoint y: 102, distance: 49.2
click at [734, 102] on div at bounding box center [722, 203] width 157 height 349
drag, startPoint x: 99, startPoint y: 83, endPoint x: 838, endPoint y: 102, distance: 738.7
click at [838, 102] on div "Your Support Agent Your Customer Web iOS Android Next Steps We’d be happy to gi…" at bounding box center [474, 264] width 798 height 822
click at [787, 82] on div at bounding box center [722, 203] width 157 height 349
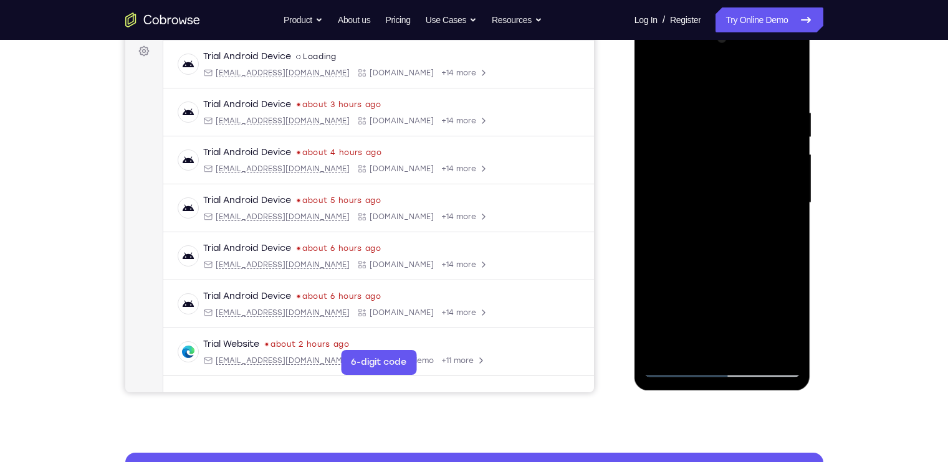
click at [769, 100] on div at bounding box center [722, 203] width 157 height 349
click at [783, 110] on div at bounding box center [722, 203] width 157 height 349
click at [788, 84] on div at bounding box center [722, 203] width 157 height 349
drag, startPoint x: 785, startPoint y: 105, endPoint x: 741, endPoint y: 108, distance: 44.3
click at [741, 108] on div at bounding box center [722, 203] width 157 height 349
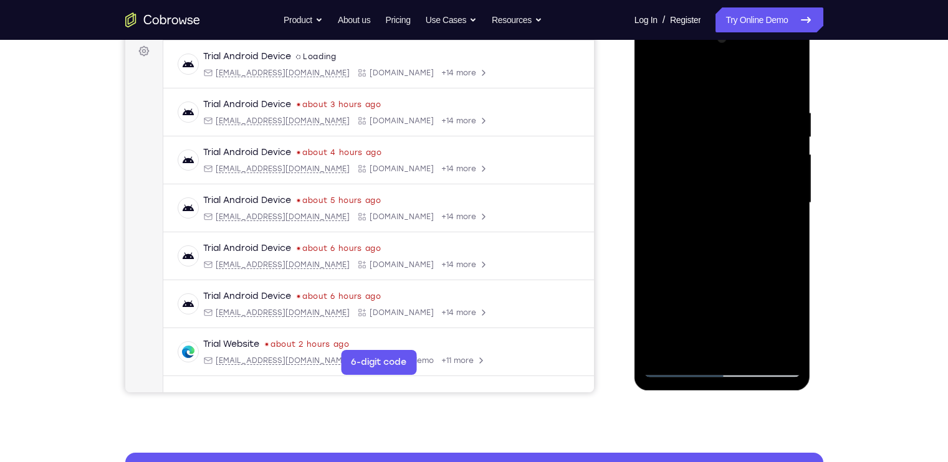
click at [730, 110] on div at bounding box center [722, 203] width 157 height 349
click at [785, 84] on div at bounding box center [722, 203] width 157 height 349
drag, startPoint x: 772, startPoint y: 93, endPoint x: 715, endPoint y: 92, distance: 56.7
click at [715, 92] on div at bounding box center [722, 203] width 157 height 349
click at [705, 110] on div at bounding box center [722, 203] width 157 height 349
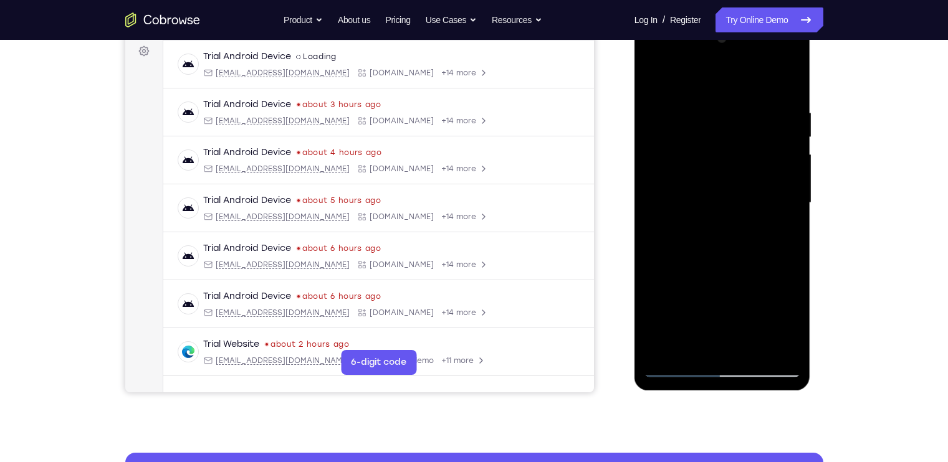
click at [789, 118] on div at bounding box center [722, 203] width 157 height 349
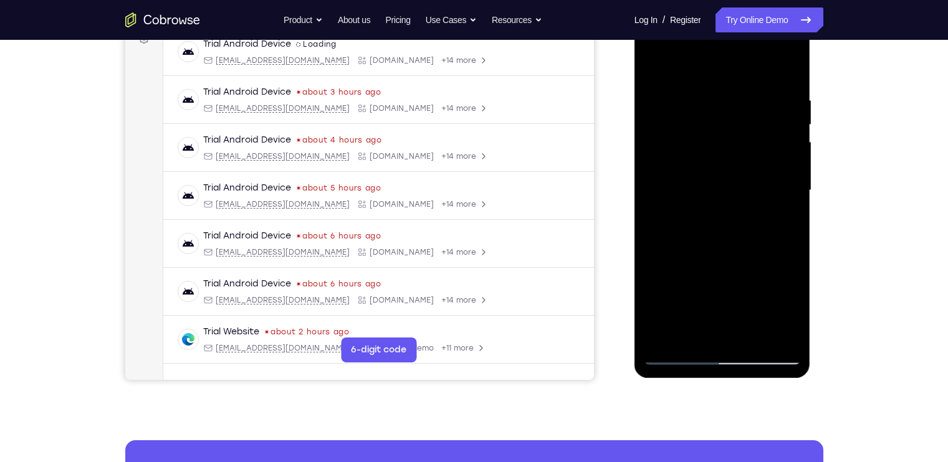
scroll to position [198, 0]
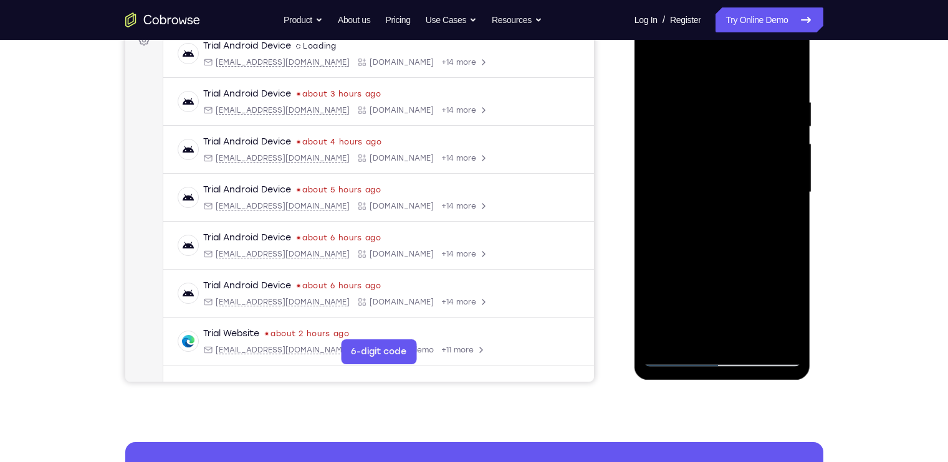
click at [791, 69] on div at bounding box center [722, 192] width 157 height 349
drag, startPoint x: 786, startPoint y: 103, endPoint x: 732, endPoint y: 112, distance: 54.2
click at [732, 112] on div at bounding box center [722, 192] width 157 height 349
drag, startPoint x: 754, startPoint y: 103, endPoint x: 712, endPoint y: 98, distance: 42.7
click at [712, 98] on div at bounding box center [722, 192] width 157 height 349
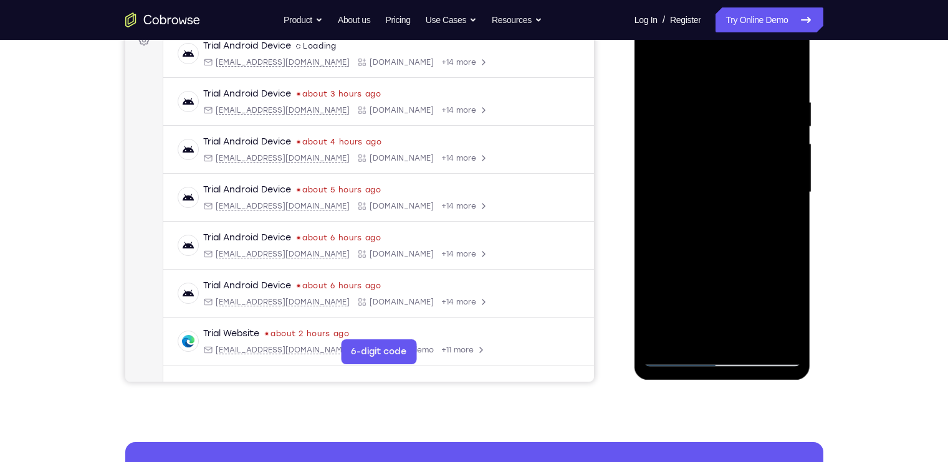
drag, startPoint x: 754, startPoint y: 95, endPoint x: 697, endPoint y: 100, distance: 57.5
click at [697, 100] on div at bounding box center [722, 192] width 157 height 349
drag, startPoint x: 749, startPoint y: 93, endPoint x: 704, endPoint y: 100, distance: 46.1
click at [704, 100] on div at bounding box center [722, 192] width 157 height 349
drag, startPoint x: 762, startPoint y: 88, endPoint x: 729, endPoint y: 88, distance: 32.4
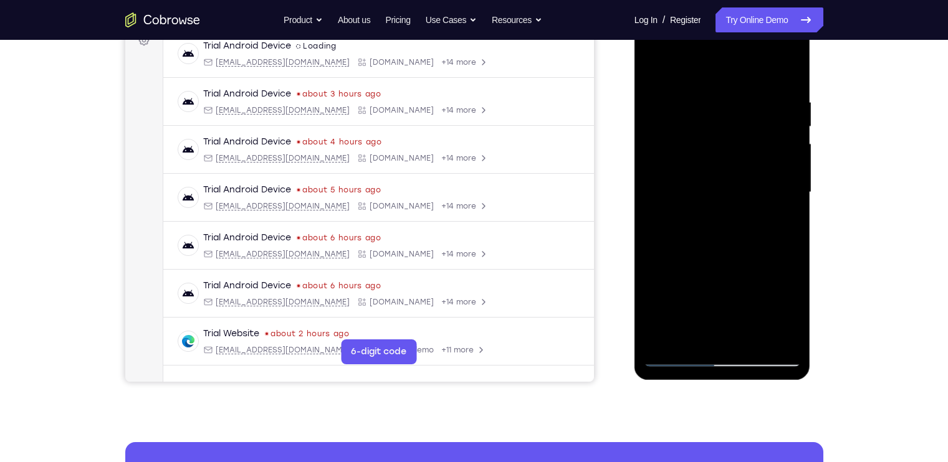
click at [729, 88] on div at bounding box center [722, 192] width 157 height 349
click at [728, 91] on div at bounding box center [722, 192] width 157 height 349
click at [785, 107] on div at bounding box center [722, 192] width 157 height 349
click at [783, 69] on div at bounding box center [722, 192] width 157 height 349
drag, startPoint x: 790, startPoint y: 93, endPoint x: 740, endPoint y: 95, distance: 49.9
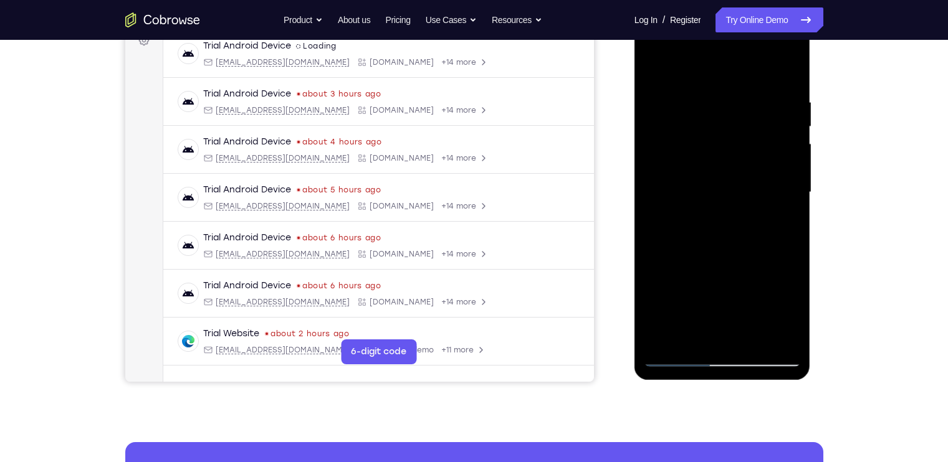
click at [740, 95] on div at bounding box center [722, 192] width 157 height 349
click at [715, 101] on div at bounding box center [722, 192] width 157 height 349
click at [783, 102] on div at bounding box center [722, 192] width 157 height 349
click at [788, 96] on div at bounding box center [722, 192] width 157 height 349
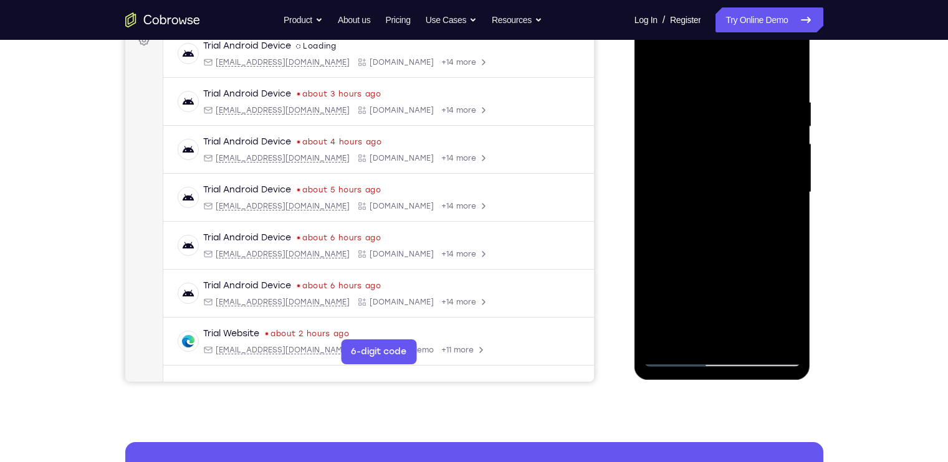
click at [788, 72] on div at bounding box center [722, 192] width 157 height 349
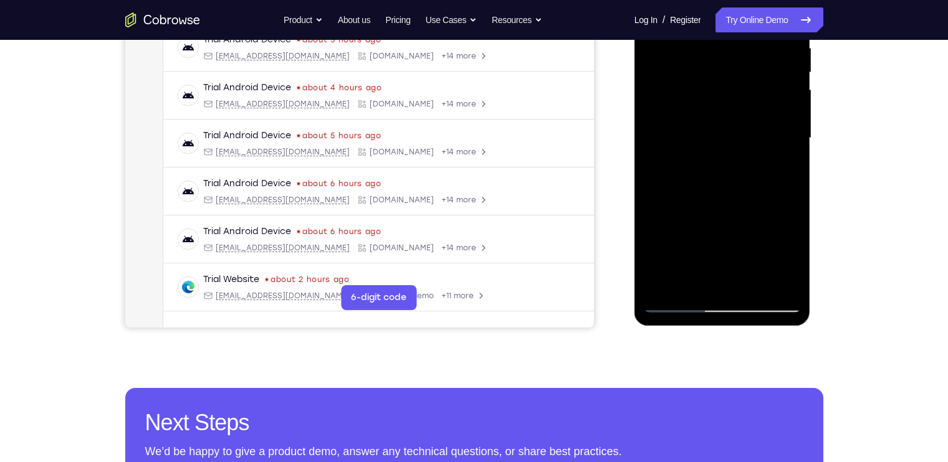
scroll to position [262, 0]
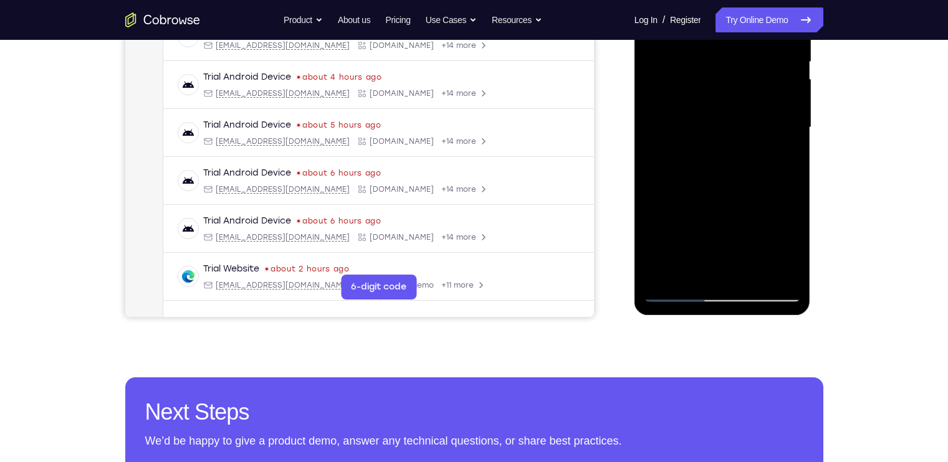
click at [757, 274] on div at bounding box center [722, 127] width 157 height 349
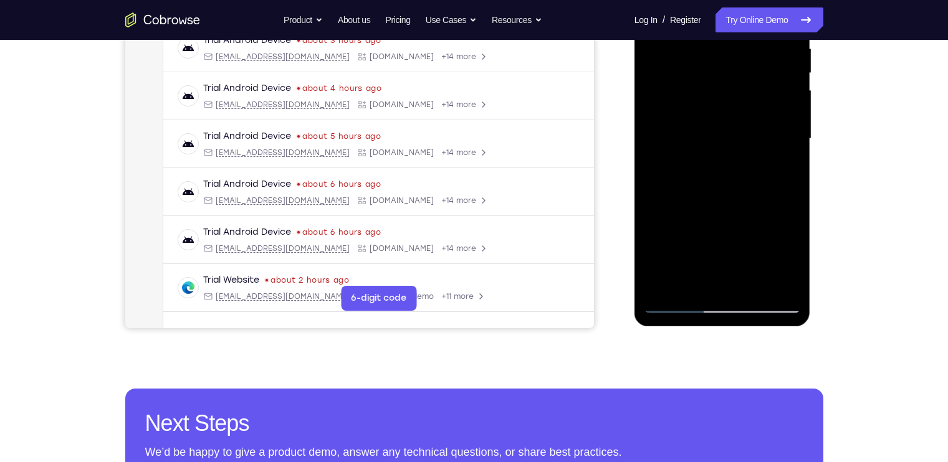
scroll to position [270, 0]
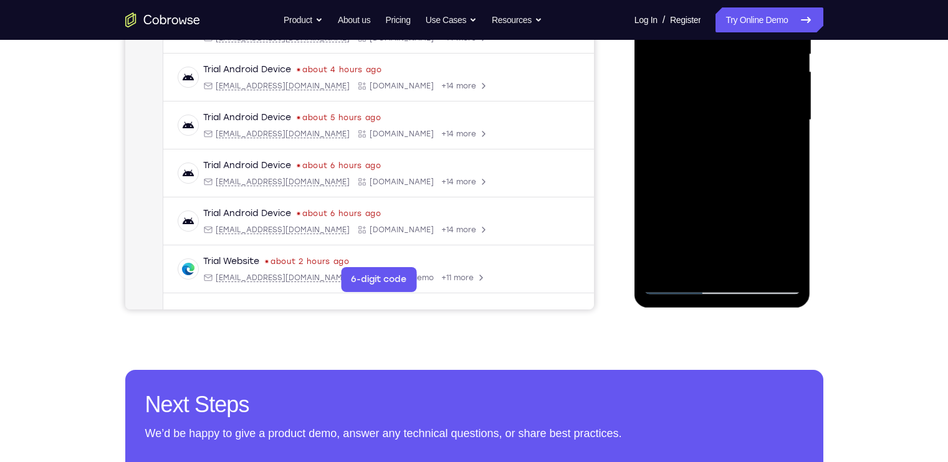
click at [676, 285] on div at bounding box center [722, 120] width 157 height 349
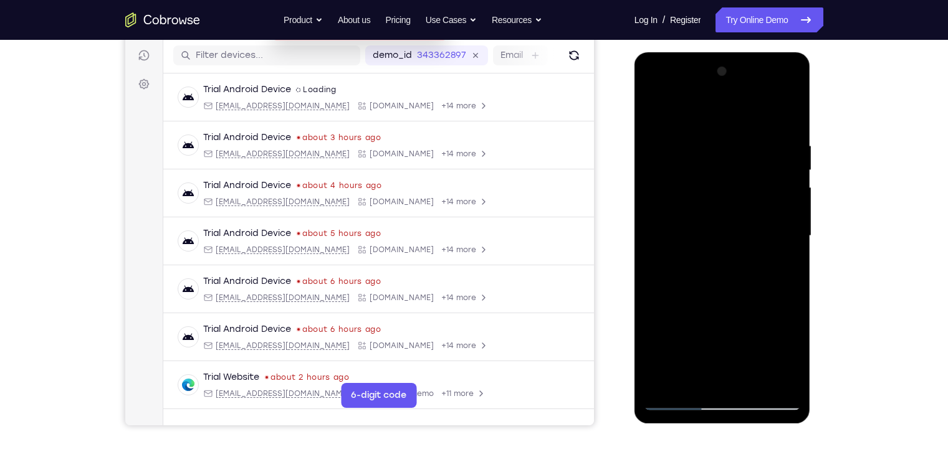
scroll to position [153, 0]
drag, startPoint x: 754, startPoint y: 151, endPoint x: 659, endPoint y: 158, distance: 95.6
click at [659, 158] on div at bounding box center [722, 236] width 157 height 349
drag, startPoint x: 751, startPoint y: 136, endPoint x: 666, endPoint y: 148, distance: 85.6
click at [666, 148] on div at bounding box center [722, 236] width 157 height 349
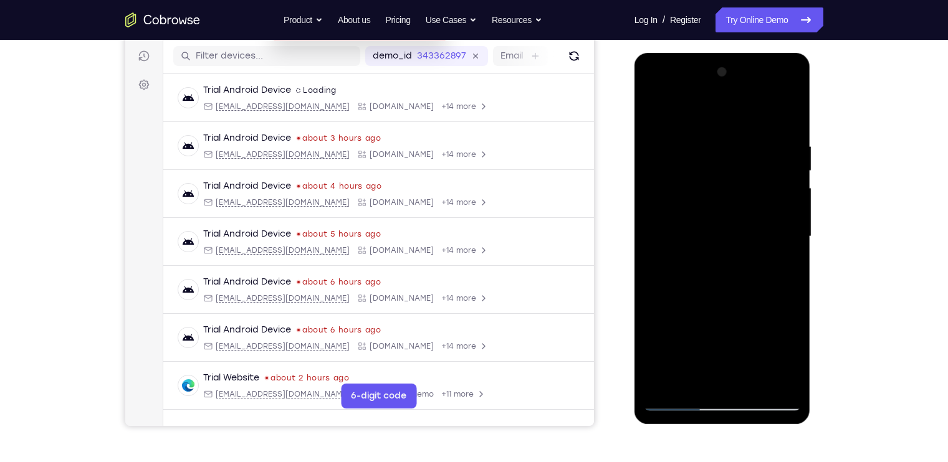
drag, startPoint x: 756, startPoint y: 136, endPoint x: 684, endPoint y: 164, distance: 77.5
click at [684, 164] on div at bounding box center [722, 236] width 157 height 349
drag, startPoint x: 759, startPoint y: 144, endPoint x: 668, endPoint y: 161, distance: 92.6
click at [668, 161] on div at bounding box center [722, 236] width 157 height 349
drag, startPoint x: 759, startPoint y: 135, endPoint x: 681, endPoint y: 162, distance: 83.0
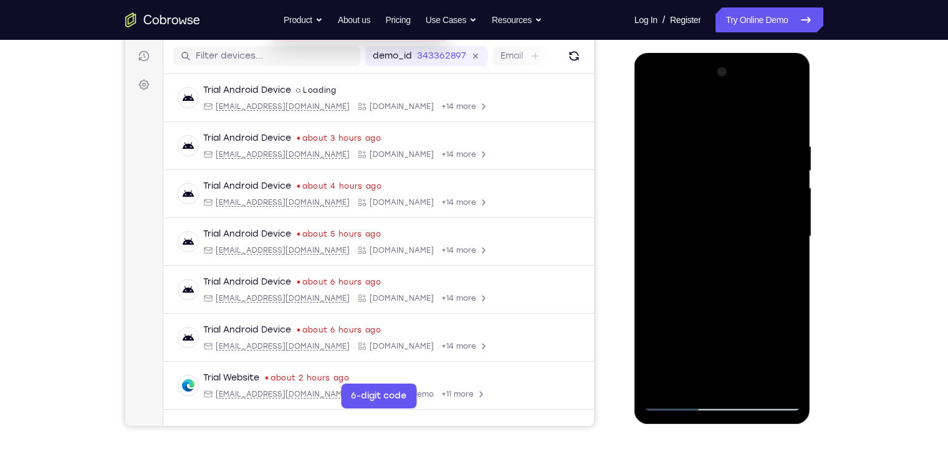
click at [681, 162] on div at bounding box center [722, 236] width 157 height 349
drag, startPoint x: 764, startPoint y: 133, endPoint x: 659, endPoint y: 142, distance: 105.1
click at [659, 142] on div at bounding box center [722, 236] width 157 height 349
drag, startPoint x: 745, startPoint y: 128, endPoint x: 682, endPoint y: 138, distance: 63.6
click at [682, 138] on div at bounding box center [722, 236] width 157 height 349
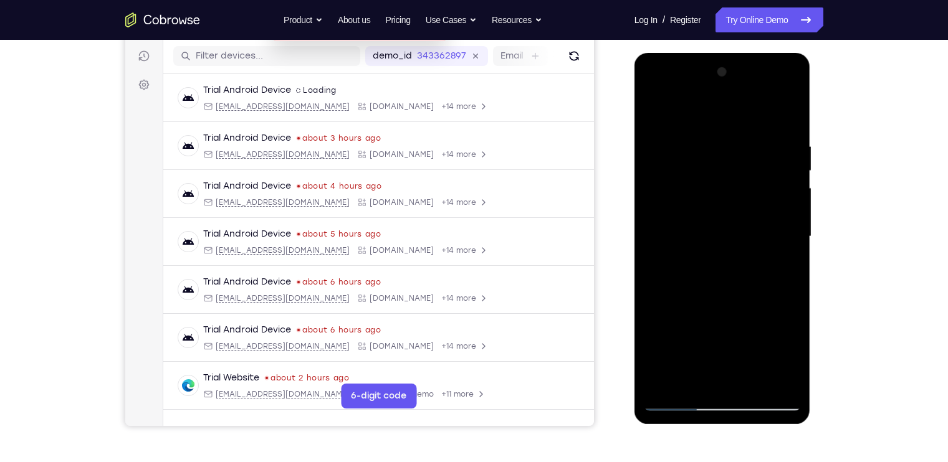
drag, startPoint x: 768, startPoint y: 142, endPoint x: 715, endPoint y: 150, distance: 53.5
click at [715, 150] on div at bounding box center [722, 236] width 157 height 349
drag, startPoint x: 773, startPoint y: 146, endPoint x: 724, endPoint y: 163, distance: 51.4
click at [724, 163] on div at bounding box center [722, 236] width 157 height 349
drag, startPoint x: 767, startPoint y: 155, endPoint x: 696, endPoint y: 168, distance: 73.0
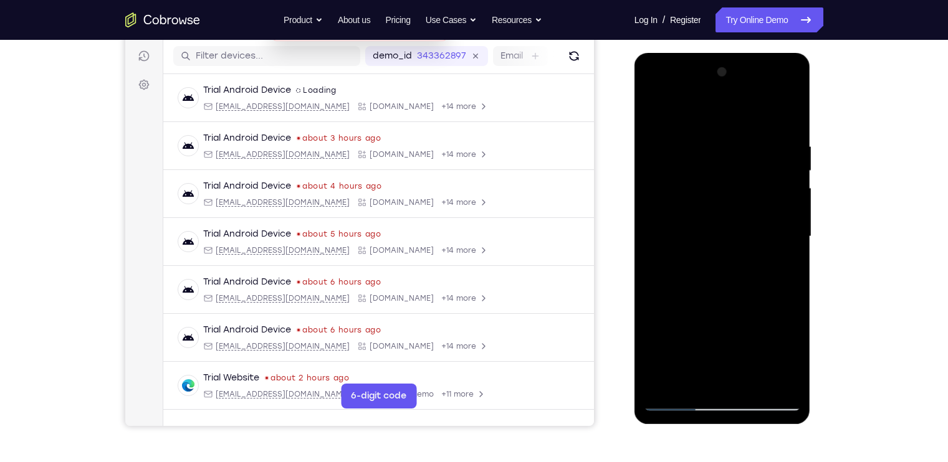
click at [696, 168] on div at bounding box center [722, 236] width 157 height 349
drag, startPoint x: 743, startPoint y: 144, endPoint x: 686, endPoint y: 151, distance: 57.2
click at [686, 151] on div at bounding box center [722, 236] width 157 height 349
drag, startPoint x: 753, startPoint y: 129, endPoint x: 672, endPoint y: 128, distance: 81.0
click at [672, 128] on div at bounding box center [722, 236] width 157 height 349
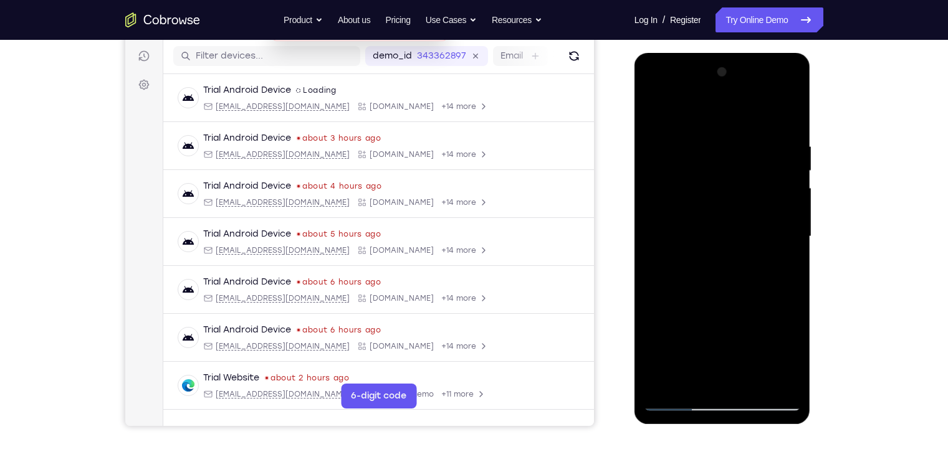
drag, startPoint x: 760, startPoint y: 127, endPoint x: 689, endPoint y: 127, distance: 71.0
click at [689, 127] on div at bounding box center [722, 236] width 157 height 349
drag, startPoint x: 768, startPoint y: 130, endPoint x: 687, endPoint y: 135, distance: 80.5
click at [687, 135] on div at bounding box center [722, 236] width 157 height 349
click at [705, 137] on div at bounding box center [722, 236] width 157 height 349
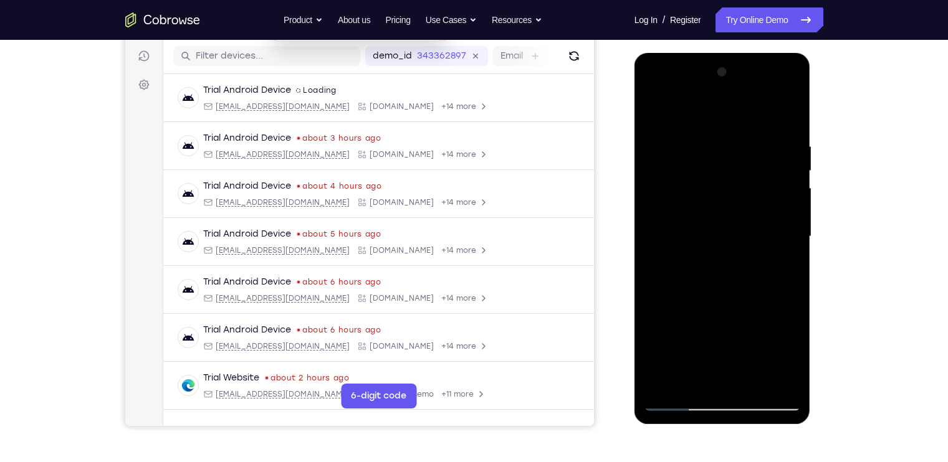
click at [791, 140] on div at bounding box center [722, 236] width 157 height 349
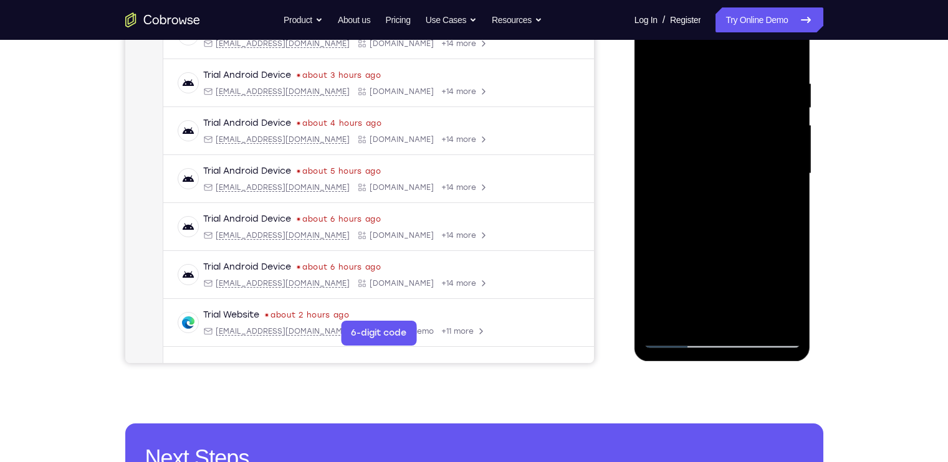
scroll to position [224, 0]
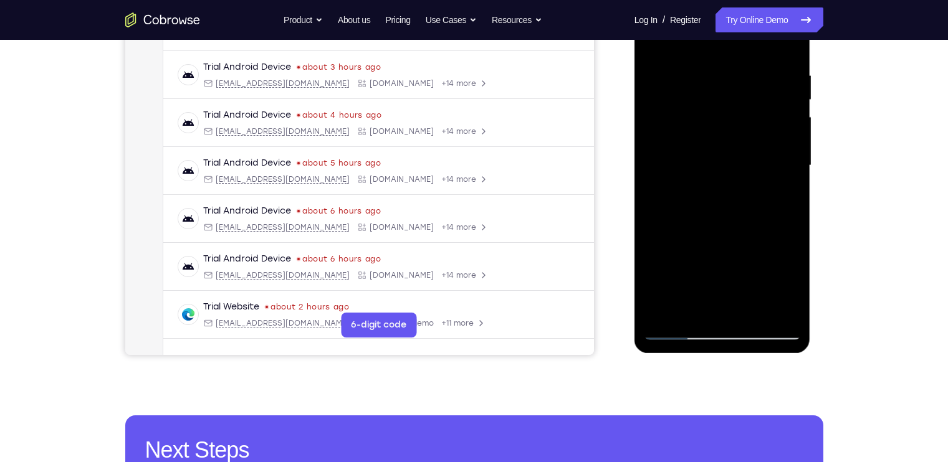
click at [791, 140] on div at bounding box center [722, 165] width 157 height 349
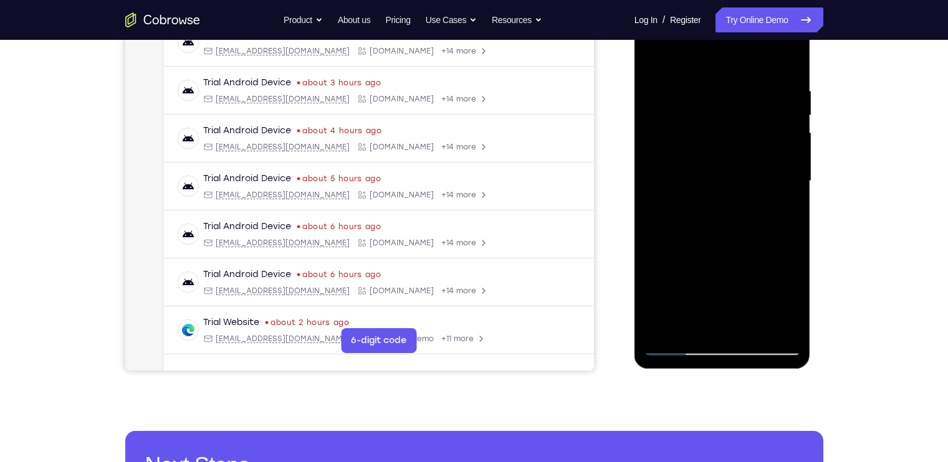
scroll to position [208, 0]
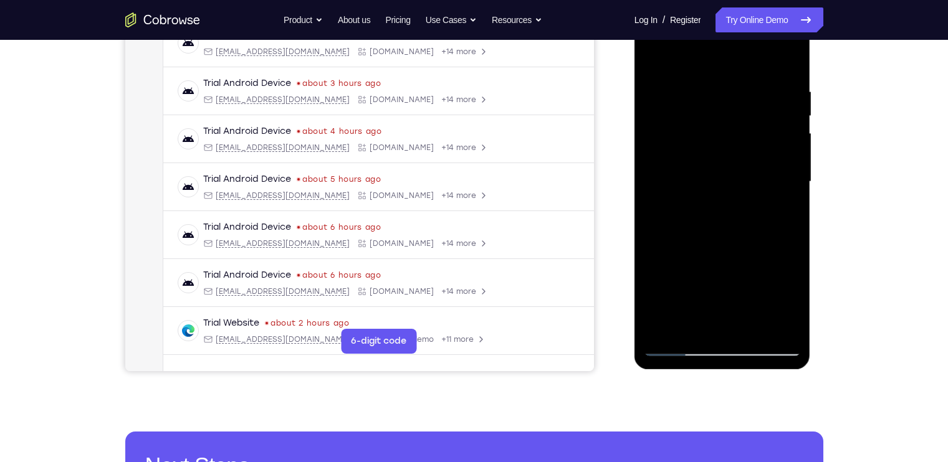
click at [791, 140] on div at bounding box center [722, 181] width 157 height 349
click at [792, 58] on div at bounding box center [722, 181] width 157 height 349
drag, startPoint x: 789, startPoint y: 77, endPoint x: 690, endPoint y: 81, distance: 99.2
click at [690, 81] on div at bounding box center [722, 181] width 157 height 349
drag, startPoint x: 760, startPoint y: 76, endPoint x: 639, endPoint y: 96, distance: 123.2
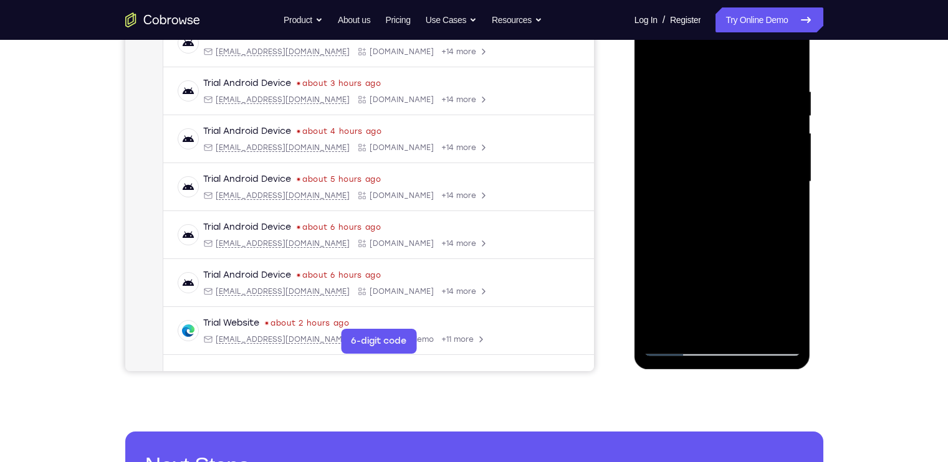
click at [639, 96] on div at bounding box center [722, 183] width 176 height 371
drag, startPoint x: 719, startPoint y: 91, endPoint x: 610, endPoint y: 98, distance: 109.9
click at [634, 98] on html "Online web based iOS Simulators and Android Emulators. Run iPhone, iPad, Mobile…" at bounding box center [723, 185] width 178 height 374
drag, startPoint x: 717, startPoint y: 176, endPoint x: 682, endPoint y: 74, distance: 108.2
click at [682, 74] on div at bounding box center [722, 181] width 157 height 349
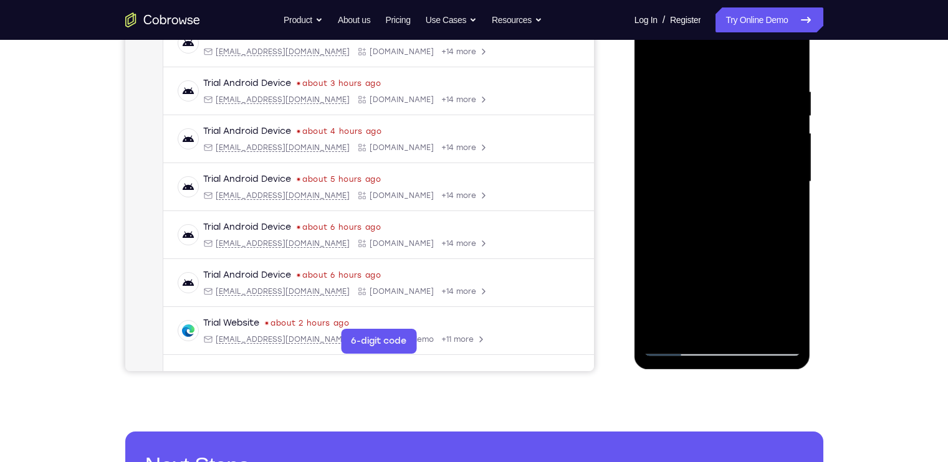
drag, startPoint x: 743, startPoint y: 190, endPoint x: 710, endPoint y: 100, distance: 96.4
click at [710, 100] on div at bounding box center [722, 181] width 157 height 349
drag, startPoint x: 740, startPoint y: 211, endPoint x: 714, endPoint y: 103, distance: 110.8
click at [714, 103] on div at bounding box center [722, 181] width 157 height 349
drag, startPoint x: 758, startPoint y: 221, endPoint x: 723, endPoint y: 117, distance: 109.8
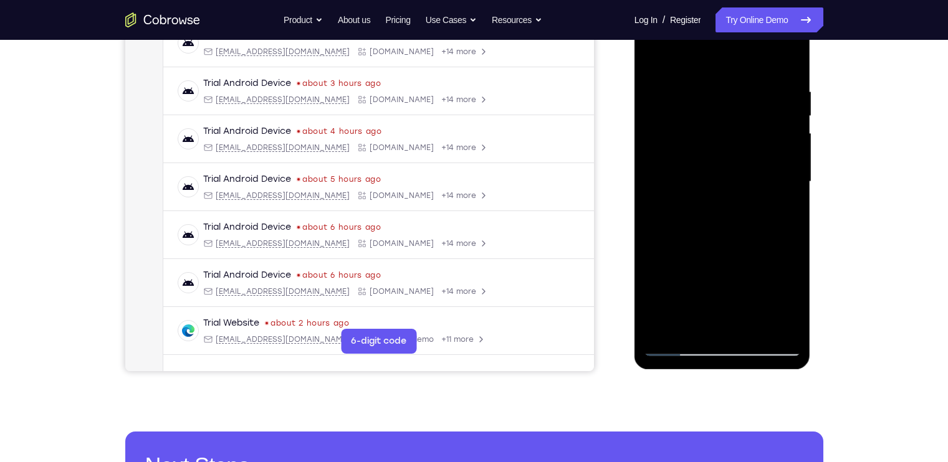
click at [723, 117] on div at bounding box center [722, 181] width 157 height 349
drag, startPoint x: 750, startPoint y: 213, endPoint x: 716, endPoint y: 115, distance: 103.1
click at [716, 115] on div at bounding box center [722, 181] width 157 height 349
drag, startPoint x: 731, startPoint y: 169, endPoint x: 712, endPoint y: 102, distance: 69.4
click at [712, 102] on div at bounding box center [722, 181] width 157 height 349
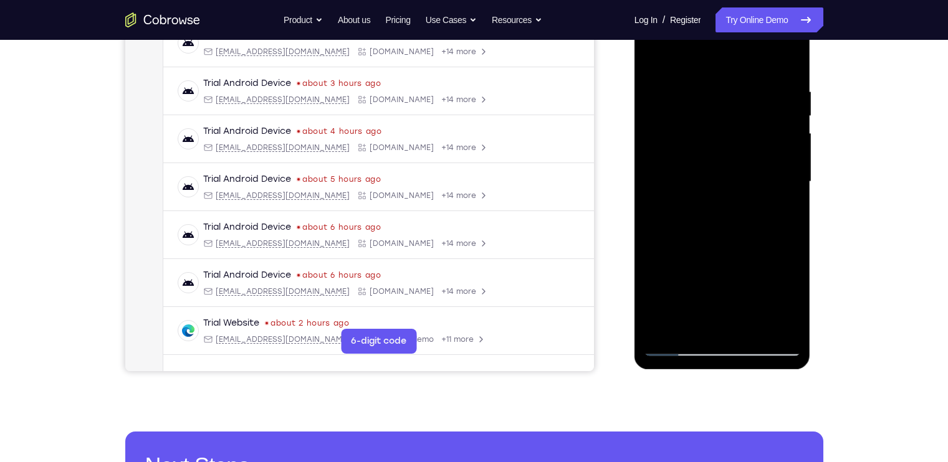
drag, startPoint x: 755, startPoint y: 197, endPoint x: 727, endPoint y: 86, distance: 114.4
click at [727, 86] on div at bounding box center [722, 181] width 157 height 349
drag, startPoint x: 751, startPoint y: 156, endPoint x: 758, endPoint y: 207, distance: 51.0
click at [758, 207] on div at bounding box center [722, 181] width 157 height 349
drag, startPoint x: 763, startPoint y: 210, endPoint x: 740, endPoint y: 111, distance: 101.7
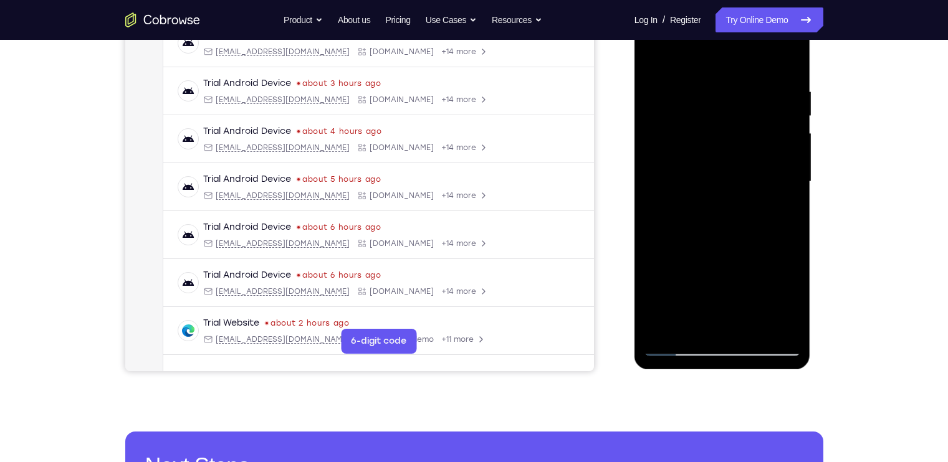
drag, startPoint x: 105, startPoint y: 113, endPoint x: 841, endPoint y: 169, distance: 737.5
click at [841, 169] on div "Your Support Agent Your Customer Web iOS Android Next Steps We’d be happy to gi…" at bounding box center [474, 243] width 798 height 822
drag, startPoint x: 765, startPoint y: 207, endPoint x: 745, endPoint y: 110, distance: 98.6
click at [745, 110] on div at bounding box center [722, 181] width 157 height 349
drag, startPoint x: 748, startPoint y: 257, endPoint x: 720, endPoint y: 130, distance: 130.2
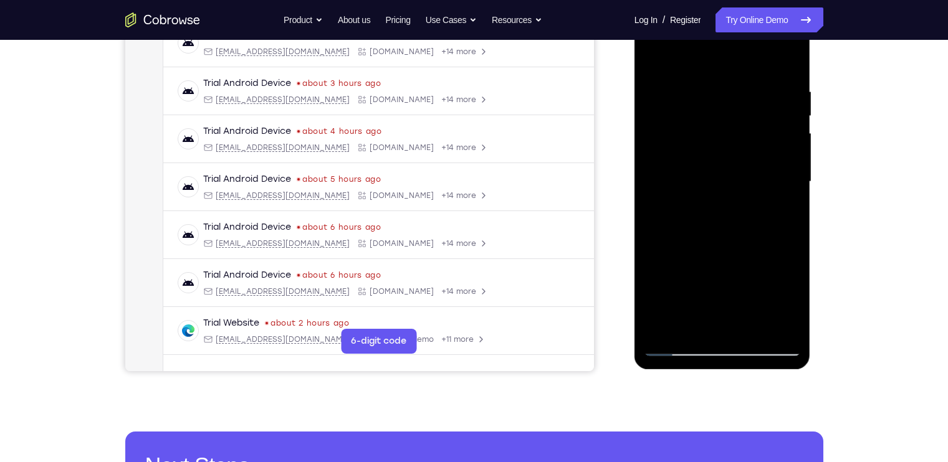
click at [720, 130] on div at bounding box center [722, 181] width 157 height 349
drag, startPoint x: 743, startPoint y: 209, endPoint x: 733, endPoint y: 168, distance: 42.3
click at [733, 168] on div at bounding box center [722, 181] width 157 height 349
drag, startPoint x: 768, startPoint y: 259, endPoint x: 727, endPoint y: 184, distance: 84.8
drag, startPoint x: 92, startPoint y: 186, endPoint x: 820, endPoint y: 178, distance: 728.0
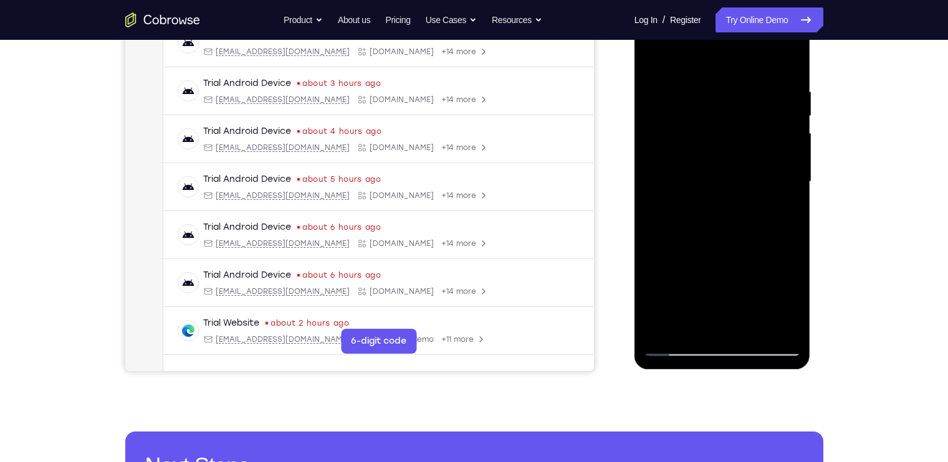
click at [820, 178] on div at bounding box center [723, 180] width 199 height 383
drag, startPoint x: 775, startPoint y: 207, endPoint x: 742, endPoint y: 103, distance: 109.4
click at [742, 103] on div at bounding box center [722, 181] width 157 height 349
drag, startPoint x: 762, startPoint y: 171, endPoint x: 737, endPoint y: 46, distance: 127.2
click at [737, 46] on div at bounding box center [722, 181] width 157 height 349
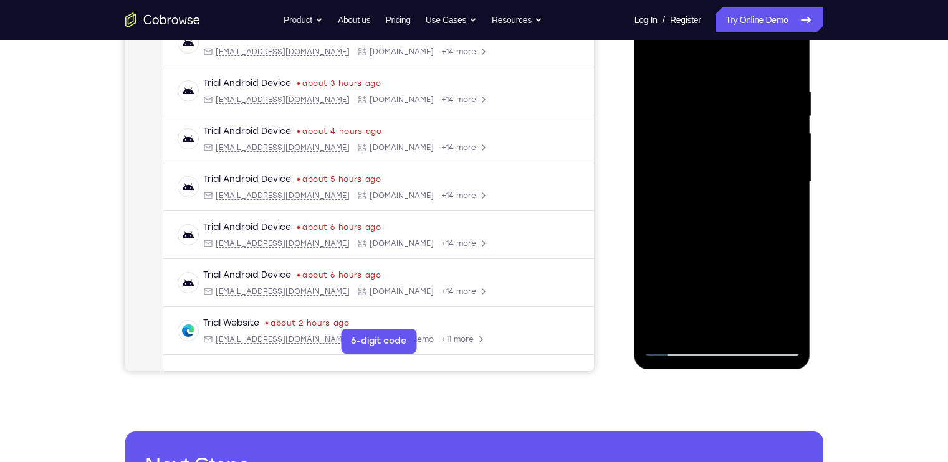
drag
click at [743, 41] on div at bounding box center [722, 181] width 157 height 349
click at [753, 141] on div at bounding box center [722, 181] width 157 height 349
drag, startPoint x: 754, startPoint y: 210, endPoint x: 711, endPoint y: 68, distance: 148.5
click at [711, 68] on div at bounding box center [722, 181] width 157 height 349
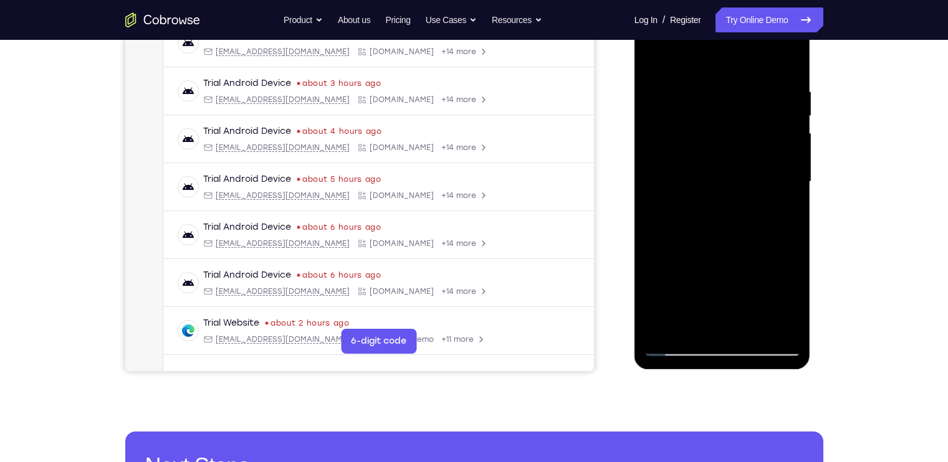
drag, startPoint x: 754, startPoint y: 227, endPoint x: 748, endPoint y: 203, distance: 25.6
click at [748, 203] on div at bounding box center [722, 181] width 157 height 349
drag, startPoint x: 760, startPoint y: 227, endPoint x: 755, endPoint y: 259, distance: 31.6
click at [755, 259] on div at bounding box center [722, 181] width 157 height 349
drag, startPoint x: 762, startPoint y: 281, endPoint x: 735, endPoint y: 165, distance: 119.7
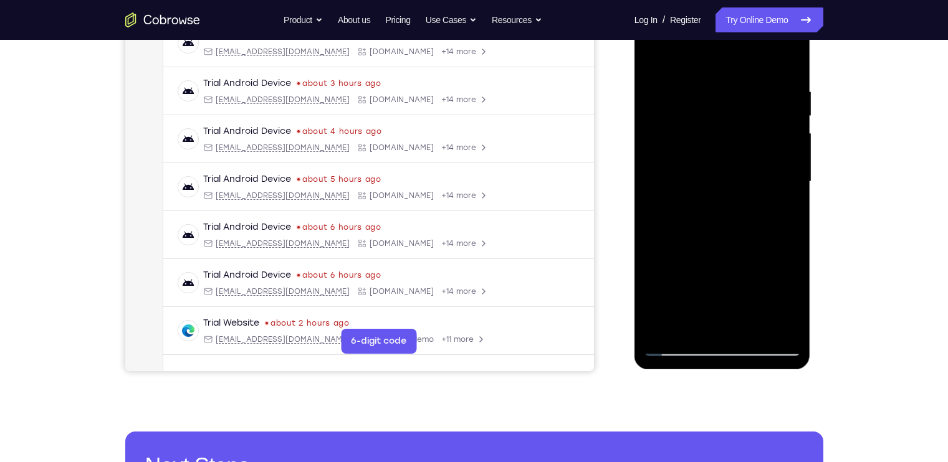
click at [735, 165] on div at bounding box center [722, 181] width 157 height 349
drag, startPoint x: 749, startPoint y: 205, endPoint x: 751, endPoint y: 249, distance: 44.3
click at [751, 249] on div at bounding box center [722, 181] width 157 height 349
drag, startPoint x: 730, startPoint y: 202, endPoint x: 730, endPoint y: 245, distance: 43.0
click at [730, 245] on div at bounding box center [722, 181] width 157 height 349
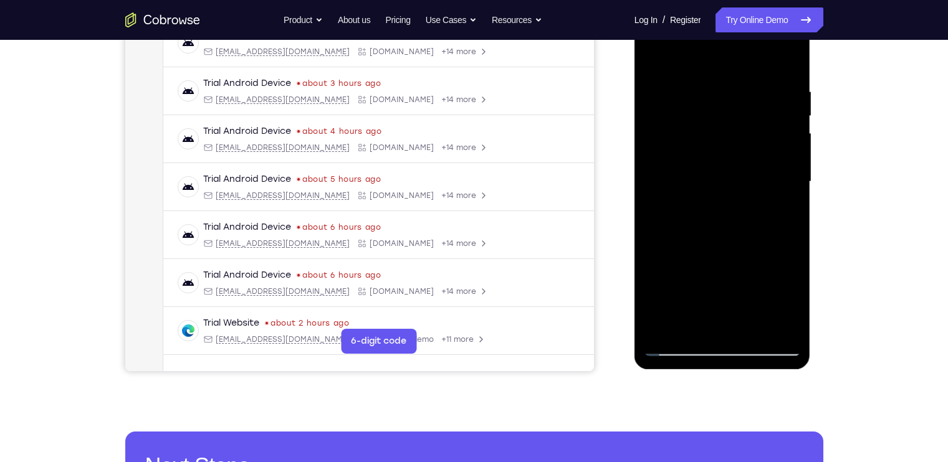
drag, startPoint x: 730, startPoint y: 245, endPoint x: 697, endPoint y: 166, distance: 85.8
drag, startPoint x: 63, startPoint y: 168, endPoint x: 618, endPoint y: 173, distance: 555.3
click at [618, 173] on div "Your Support Agent Your Customer Web iOS Android" at bounding box center [474, 142] width 698 height 461
click at [707, 64] on div at bounding box center [722, 181] width 157 height 349
click at [744, 90] on div at bounding box center [722, 181] width 157 height 349
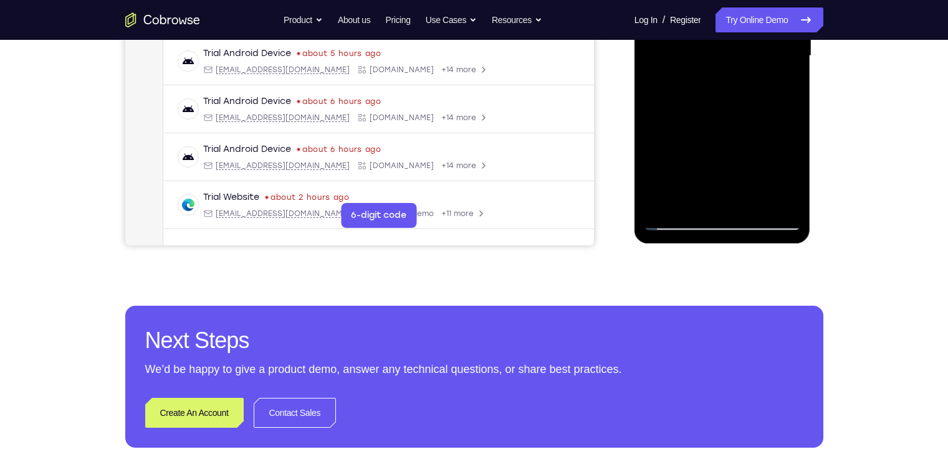
scroll to position [335, 0]
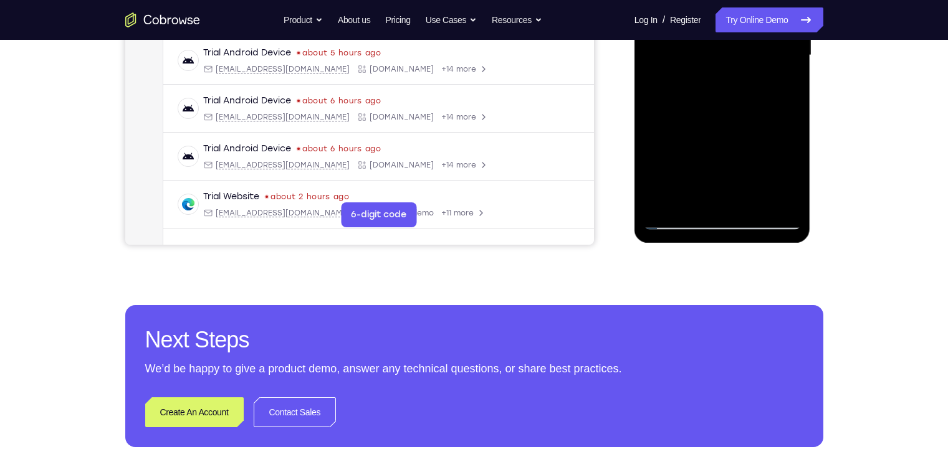
click at [749, 198] on div at bounding box center [722, 55] width 157 height 349
click at [730, 168] on div at bounding box center [722, 55] width 157 height 349
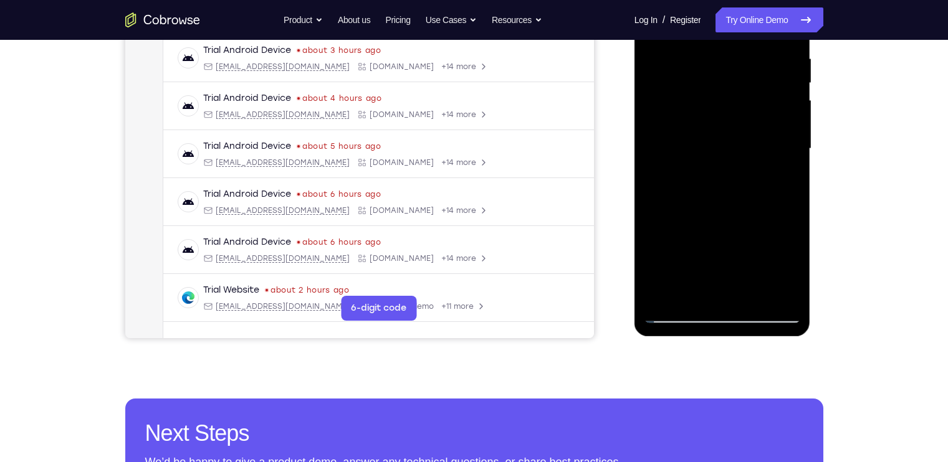
scroll to position [238, 0]
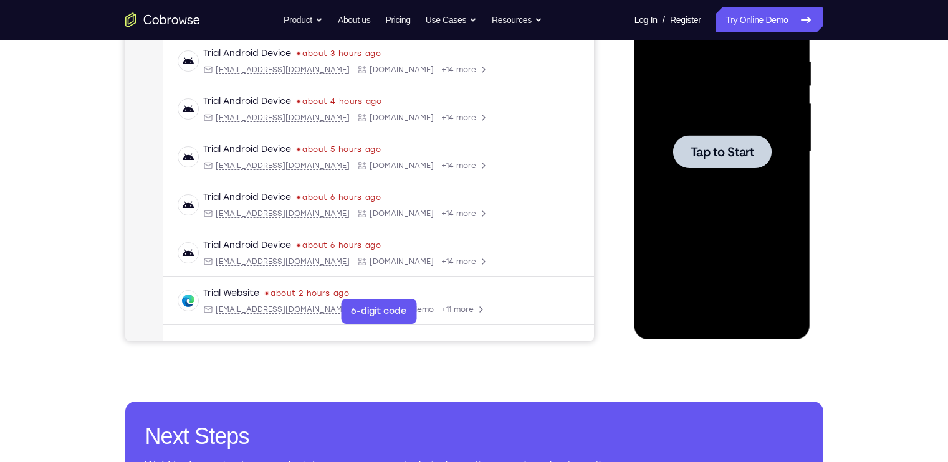
click at [710, 162] on div at bounding box center [722, 151] width 98 height 33
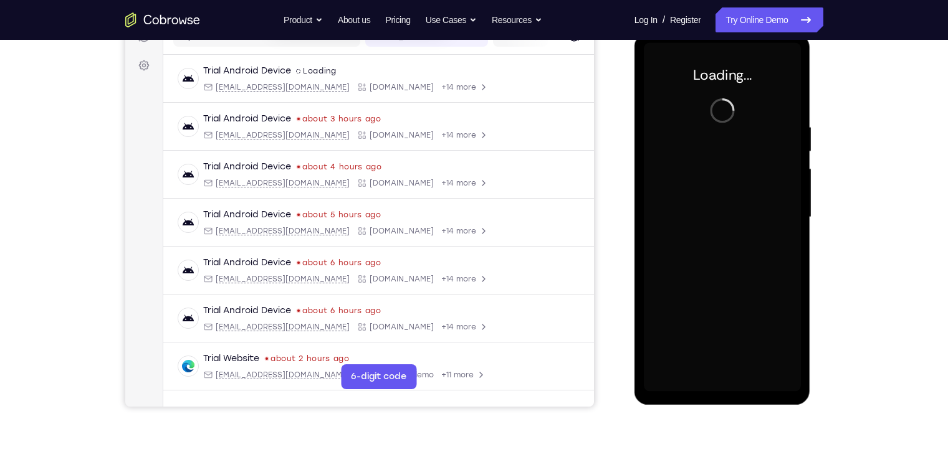
scroll to position [168, 0]
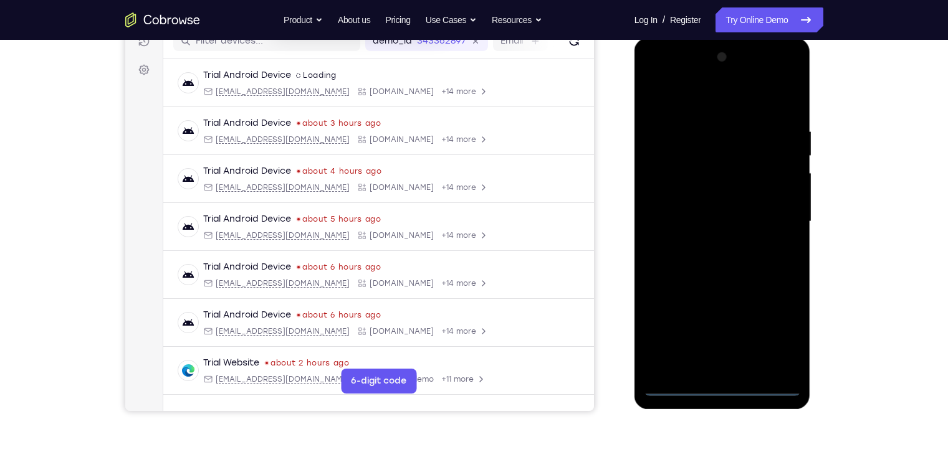
click at [721, 385] on div at bounding box center [722, 221] width 157 height 349
click at [771, 332] on div at bounding box center [722, 221] width 157 height 349
click at [676, 78] on div at bounding box center [722, 221] width 157 height 349
click at [707, 141] on div at bounding box center [722, 221] width 157 height 349
click at [707, 150] on div at bounding box center [722, 221] width 157 height 349
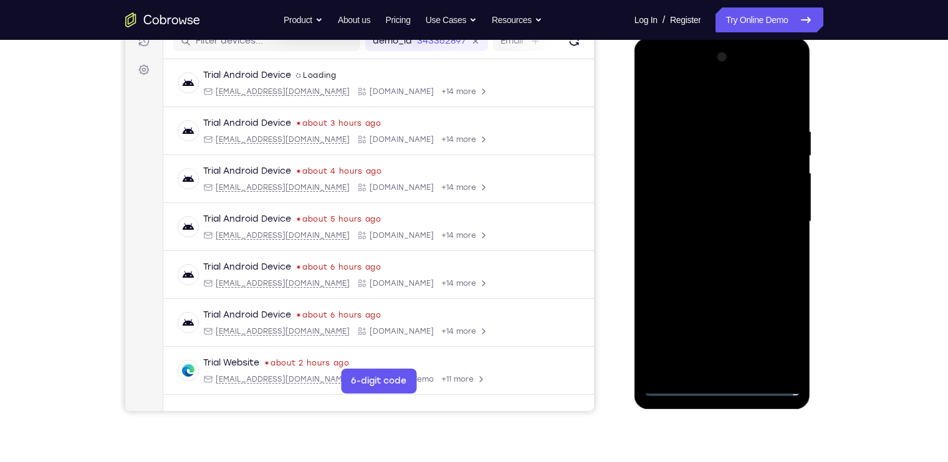
click at [698, 294] on div at bounding box center [722, 221] width 157 height 349
click at [695, 247] on div at bounding box center [722, 221] width 157 height 349
click at [654, 96] on div at bounding box center [722, 221] width 157 height 349
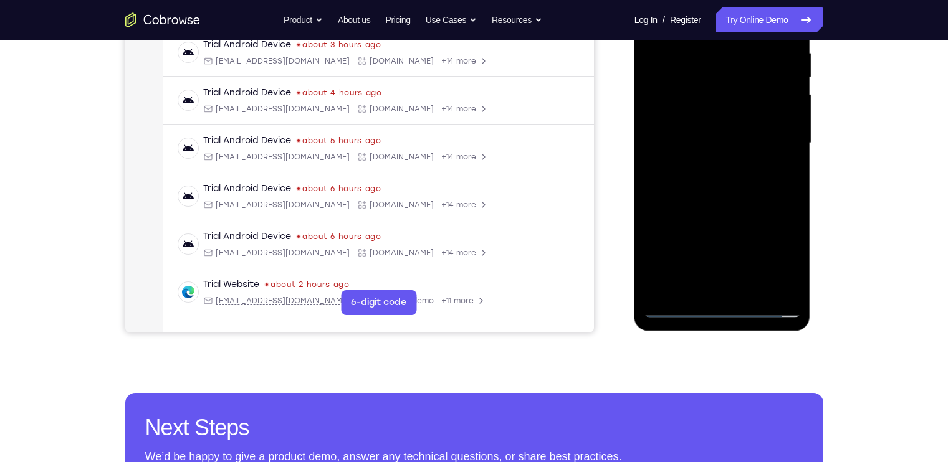
scroll to position [247, 0]
click at [661, 150] on div at bounding box center [722, 142] width 157 height 349
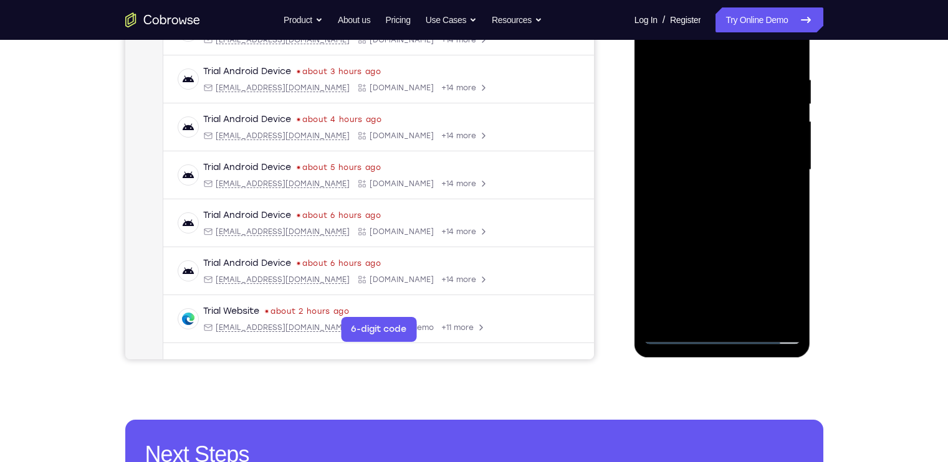
scroll to position [216, 0]
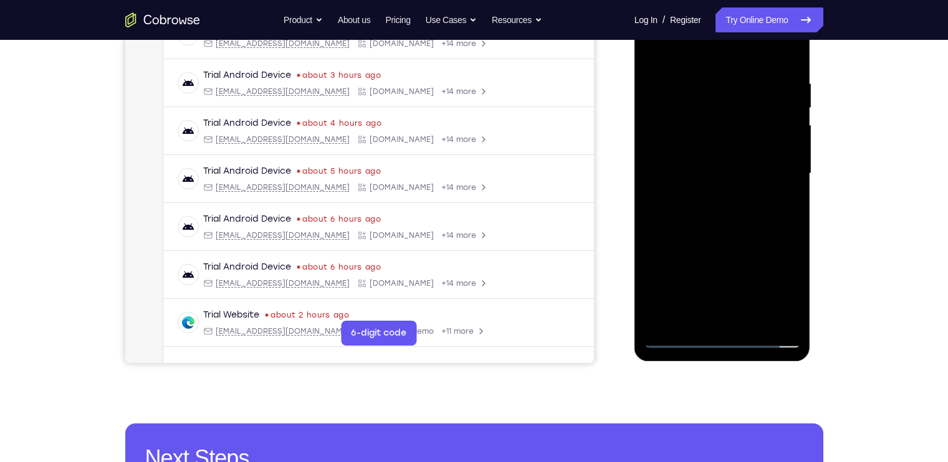
drag, startPoint x: 748, startPoint y: 198, endPoint x: 740, endPoint y: 118, distance: 80.1
click at [740, 118] on div at bounding box center [722, 173] width 157 height 349
drag, startPoint x: 717, startPoint y: 261, endPoint x: 709, endPoint y: 166, distance: 95.0
click at [709, 166] on div at bounding box center [722, 173] width 157 height 349
drag, startPoint x: 697, startPoint y: 284, endPoint x: 692, endPoint y: 147, distance: 136.6
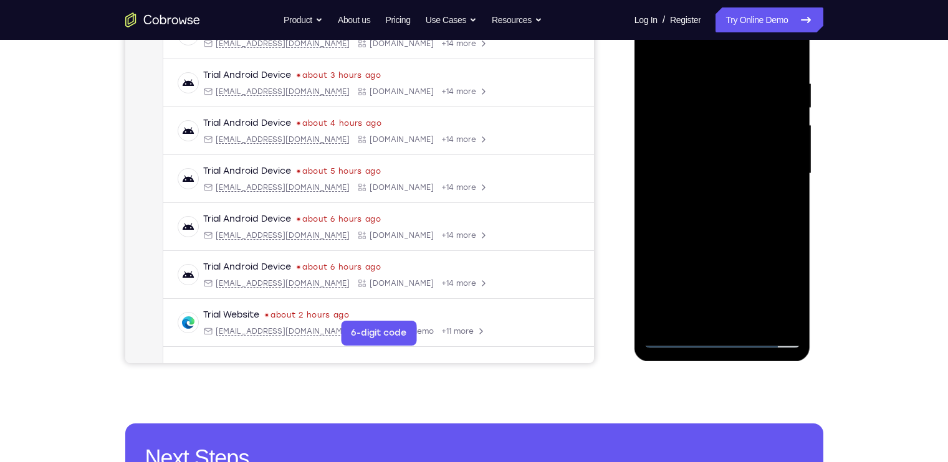
click at [692, 147] on div at bounding box center [722, 173] width 157 height 349
drag, startPoint x: 699, startPoint y: 244, endPoint x: 686, endPoint y: 179, distance: 65.5
click at [686, 179] on div at bounding box center [722, 173] width 157 height 349
click at [654, 283] on div at bounding box center [722, 173] width 157 height 349
drag, startPoint x: 752, startPoint y: 238, endPoint x: 741, endPoint y: 163, distance: 75.6
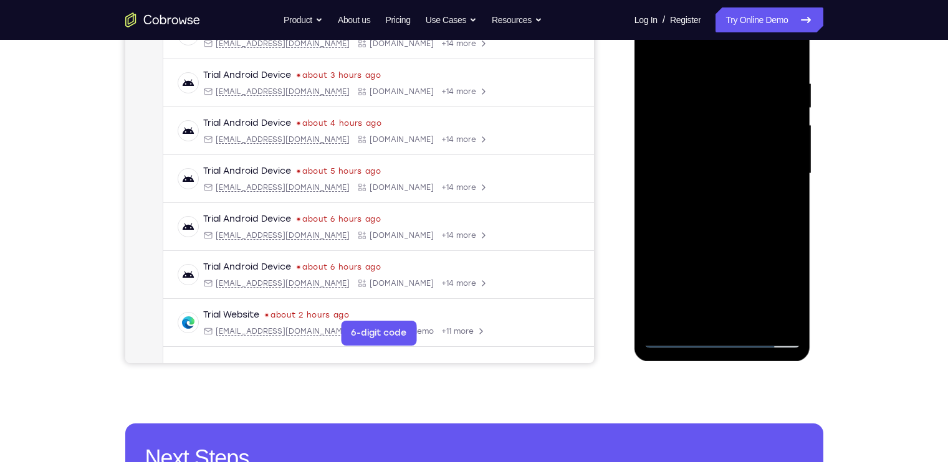
click at [741, 163] on div at bounding box center [722, 173] width 157 height 349
click at [745, 233] on div at bounding box center [722, 173] width 157 height 349
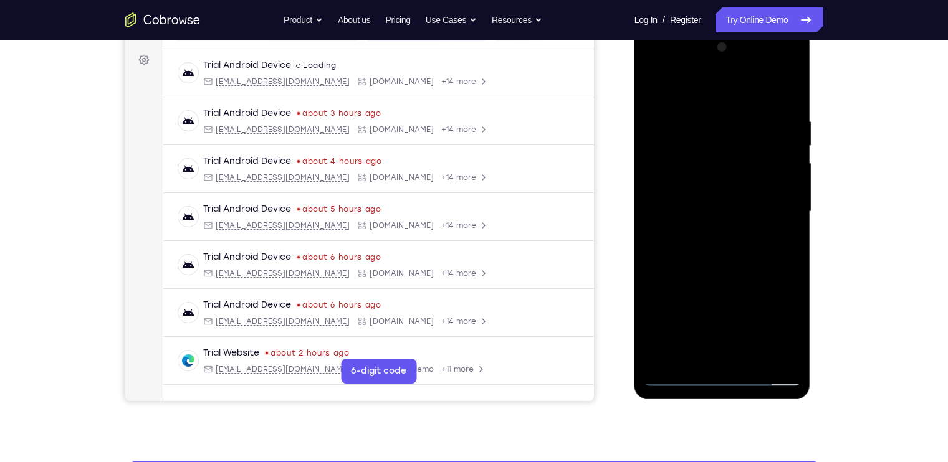
scroll to position [178, 0]
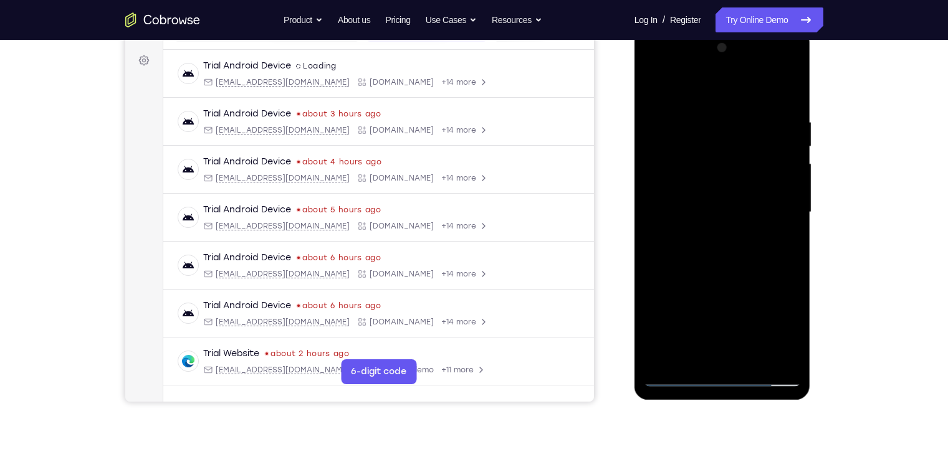
click at [659, 89] on div at bounding box center [722, 212] width 157 height 349
drag, startPoint x: 712, startPoint y: 196, endPoint x: 698, endPoint y: 94, distance: 102.5
click at [698, 94] on div at bounding box center [722, 212] width 157 height 349
drag, startPoint x: 724, startPoint y: 249, endPoint x: 713, endPoint y: 184, distance: 65.7
click at [713, 184] on div at bounding box center [722, 212] width 157 height 349
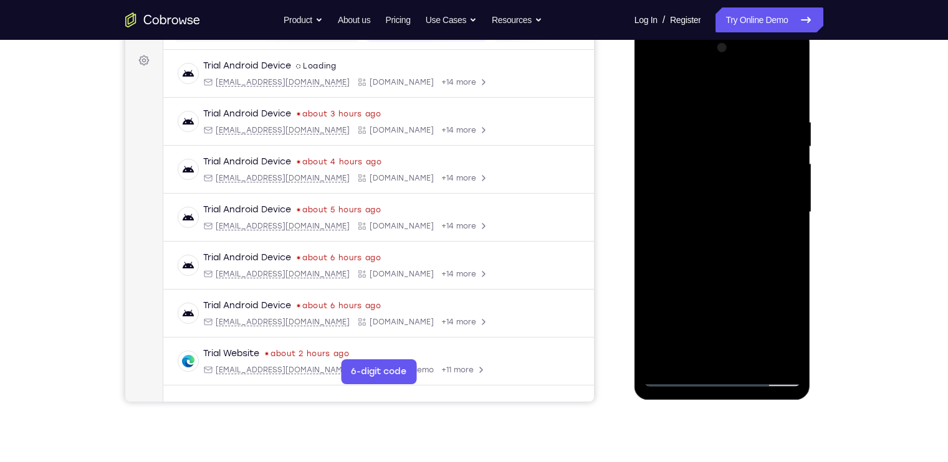
click at [732, 270] on div at bounding box center [722, 212] width 157 height 349
click at [760, 257] on div at bounding box center [722, 212] width 157 height 349
click at [747, 307] on div at bounding box center [722, 212] width 157 height 349
click at [745, 312] on div at bounding box center [722, 212] width 157 height 349
click at [655, 82] on div at bounding box center [722, 212] width 157 height 349
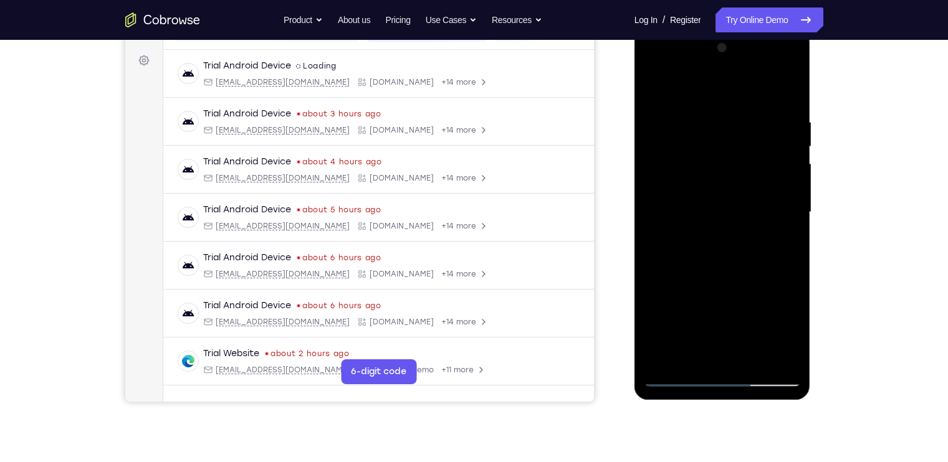
click at [655, 90] on div at bounding box center [722, 212] width 157 height 349
drag, startPoint x: 713, startPoint y: 226, endPoint x: 697, endPoint y: 141, distance: 86.3
click at [697, 141] on div at bounding box center [722, 212] width 157 height 349
drag, startPoint x: 707, startPoint y: 266, endPoint x: 717, endPoint y: 153, distance: 113.2
click at [717, 153] on div at bounding box center [722, 212] width 157 height 349
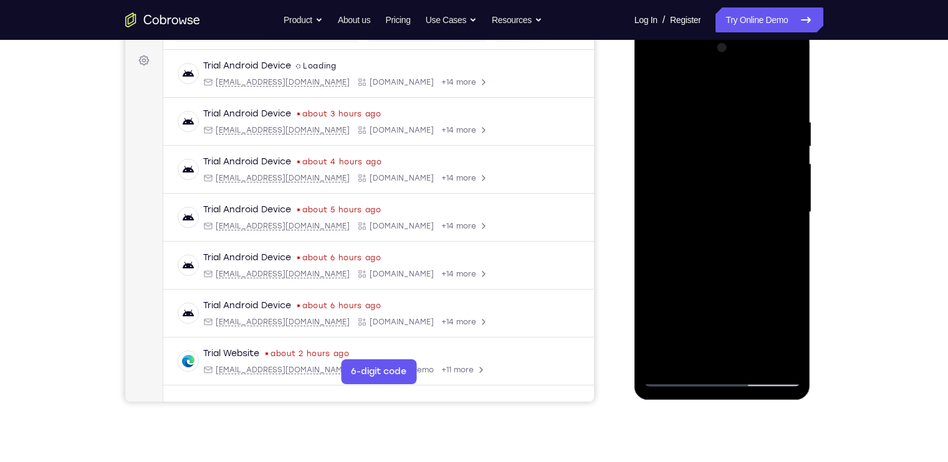
click at [734, 203] on div at bounding box center [722, 212] width 157 height 349
click at [730, 280] on div at bounding box center [722, 212] width 157 height 349
click at [708, 318] on div at bounding box center [722, 212] width 157 height 349
click at [748, 318] on div at bounding box center [722, 212] width 157 height 349
click at [657, 85] on div at bounding box center [722, 212] width 157 height 349
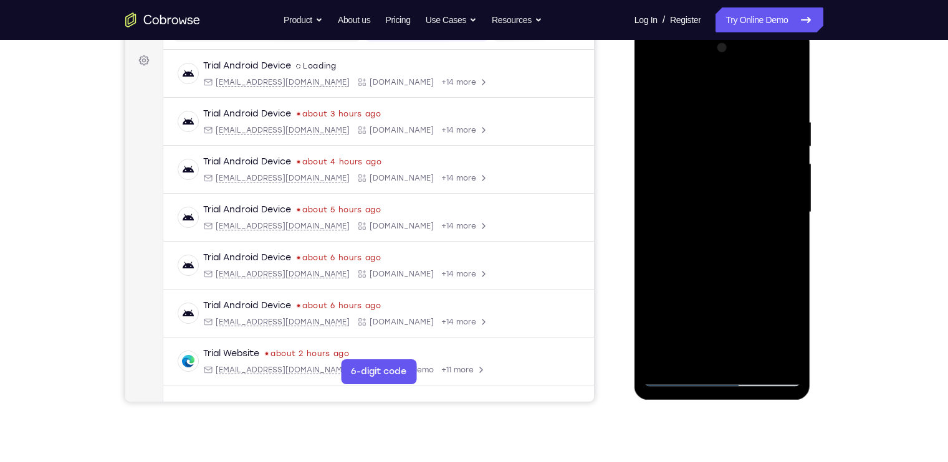
drag, startPoint x: 706, startPoint y: 161, endPoint x: 697, endPoint y: 117, distance: 45.1
click at [697, 117] on div at bounding box center [722, 212] width 157 height 349
click at [727, 249] on div at bounding box center [722, 212] width 157 height 349
click at [719, 320] on div at bounding box center [722, 212] width 157 height 349
click at [727, 305] on div at bounding box center [722, 212] width 157 height 349
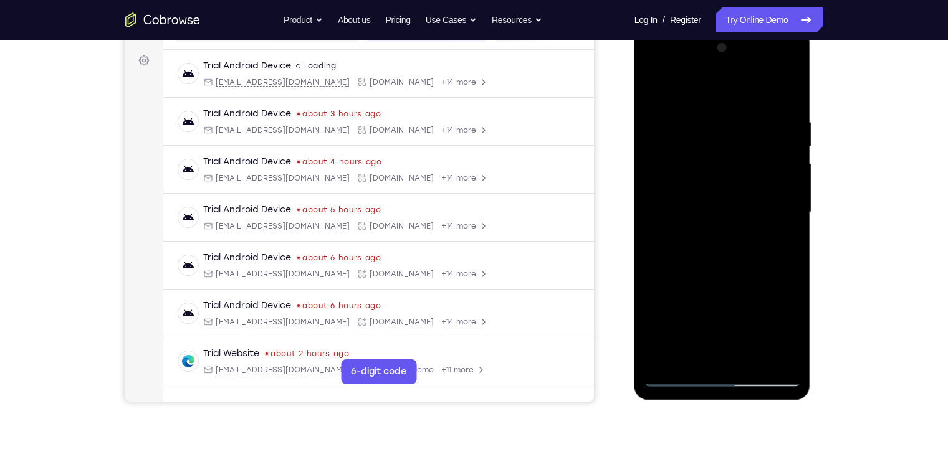
click at [765, 318] on div at bounding box center [722, 212] width 157 height 349
click at [652, 84] on div at bounding box center [722, 212] width 157 height 349
drag, startPoint x: 738, startPoint y: 251, endPoint x: 722, endPoint y: 142, distance: 109.6
click at [722, 142] on div at bounding box center [722, 212] width 157 height 349
click at [747, 256] on div at bounding box center [722, 212] width 157 height 349
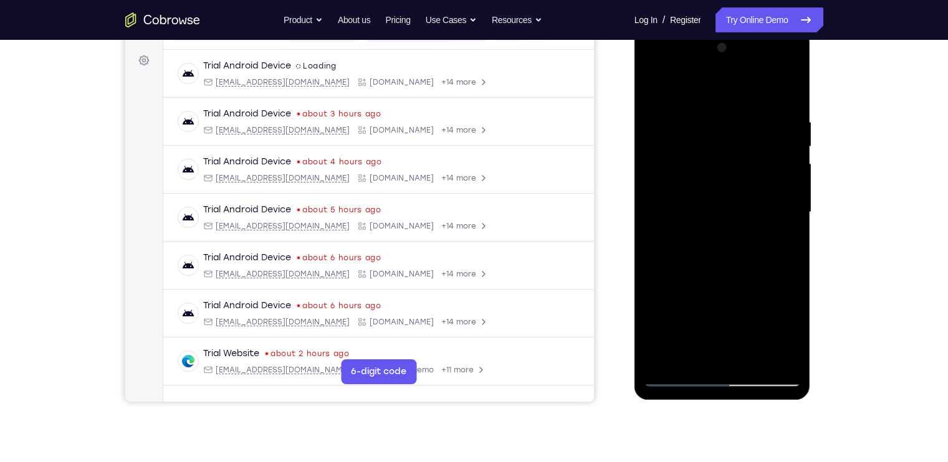
click at [696, 307] on div at bounding box center [722, 212] width 157 height 349
click at [714, 310] on div at bounding box center [722, 212] width 157 height 349
click at [752, 308] on div at bounding box center [722, 212] width 157 height 349
click at [748, 312] on div at bounding box center [722, 212] width 157 height 349
click at [778, 311] on div at bounding box center [722, 212] width 157 height 349
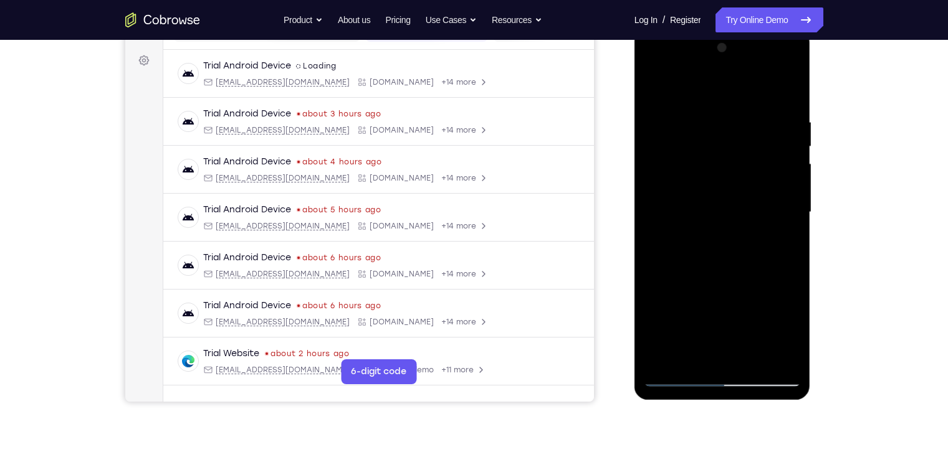
click at [653, 87] on div at bounding box center [722, 212] width 157 height 349
drag, startPoint x: 740, startPoint y: 309, endPoint x: 737, endPoint y: 196, distance: 112.8
click at [737, 196] on div at bounding box center [722, 212] width 157 height 349
drag, startPoint x: 734, startPoint y: 272, endPoint x: 734, endPoint y: 166, distance: 106.6
click at [734, 166] on div at bounding box center [722, 212] width 157 height 349
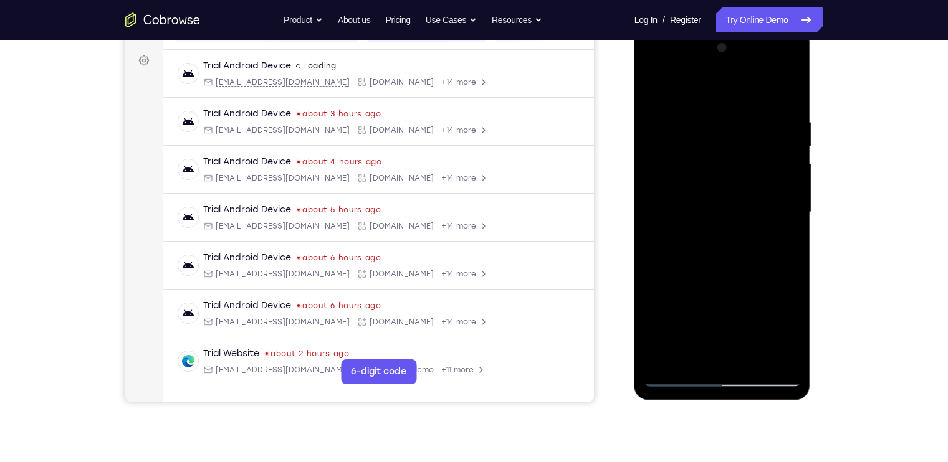
drag, startPoint x: 727, startPoint y: 303, endPoint x: 730, endPoint y: 248, distance: 55.0
click at [730, 248] on div at bounding box center [722, 212] width 157 height 349
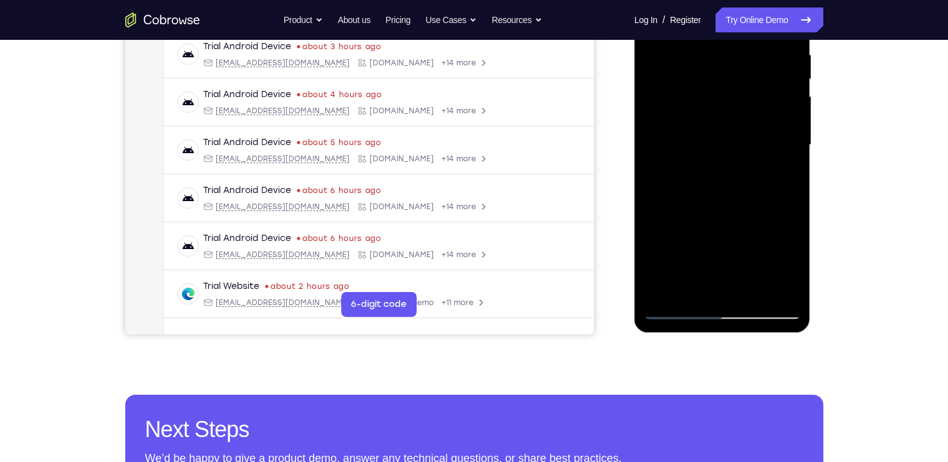
scroll to position [257, 0]
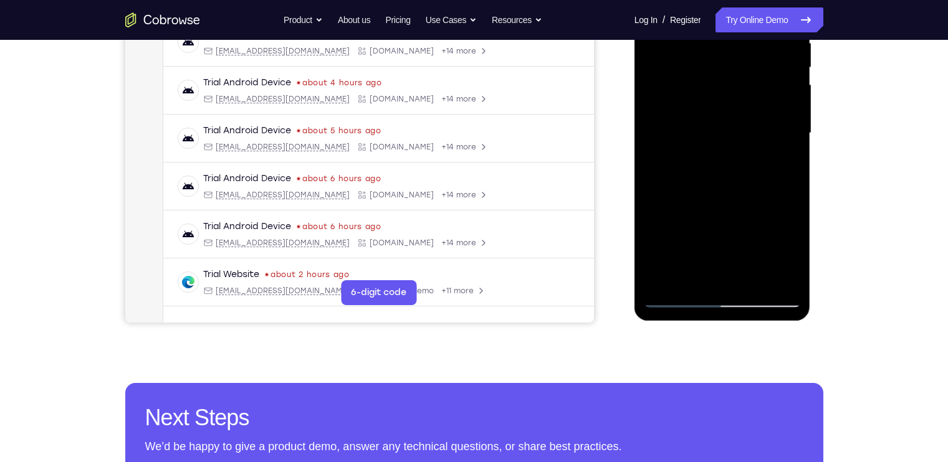
drag, startPoint x: 760, startPoint y: 239, endPoint x: 767, endPoint y: 155, distance: 84.4
click at [767, 155] on div at bounding box center [722, 133] width 157 height 349
drag, startPoint x: 755, startPoint y: 246, endPoint x: 753, endPoint y: 143, distance: 102.2
click at [753, 143] on div at bounding box center [722, 133] width 157 height 349
drag, startPoint x: 746, startPoint y: 239, endPoint x: 742, endPoint y: 135, distance: 103.5
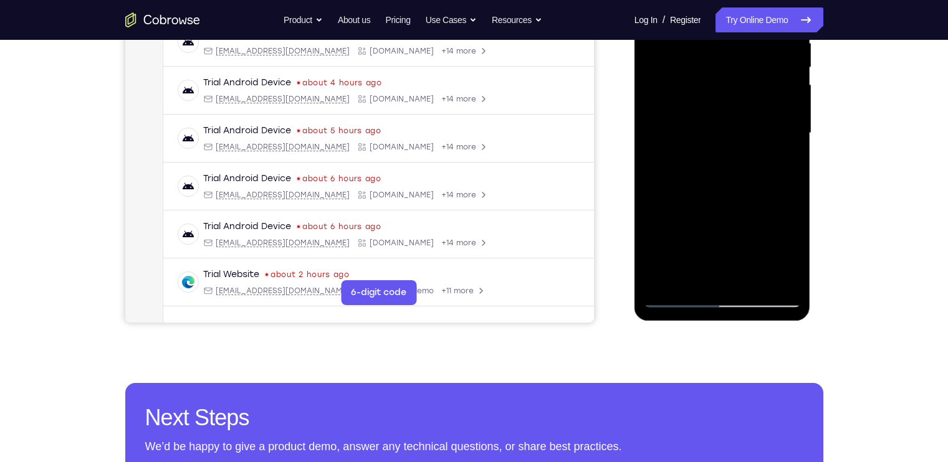
click at [742, 135] on div at bounding box center [722, 133] width 157 height 349
drag, startPoint x: 743, startPoint y: 241, endPoint x: 732, endPoint y: 141, distance: 100.3
click at [732, 141] on div at bounding box center [722, 133] width 157 height 349
drag, startPoint x: 742, startPoint y: 236, endPoint x: 736, endPoint y: 145, distance: 90.5
click at [736, 145] on div at bounding box center [722, 133] width 157 height 349
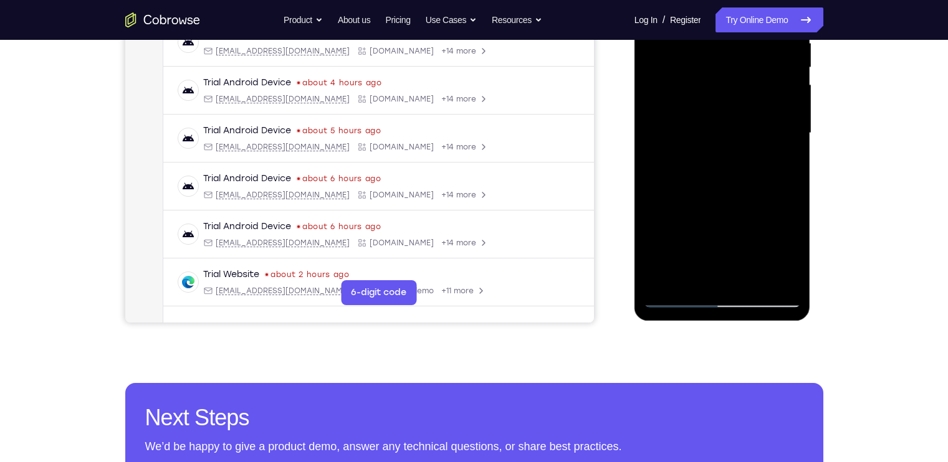
drag, startPoint x: 739, startPoint y: 254, endPoint x: 738, endPoint y: 146, distance: 107.2
click at [738, 146] on div at bounding box center [722, 133] width 157 height 349
drag, startPoint x: 753, startPoint y: 249, endPoint x: 747, endPoint y: 170, distance: 78.8
click at [747, 170] on div at bounding box center [722, 133] width 157 height 349
drag, startPoint x: 750, startPoint y: 229, endPoint x: 751, endPoint y: 103, distance: 125.9
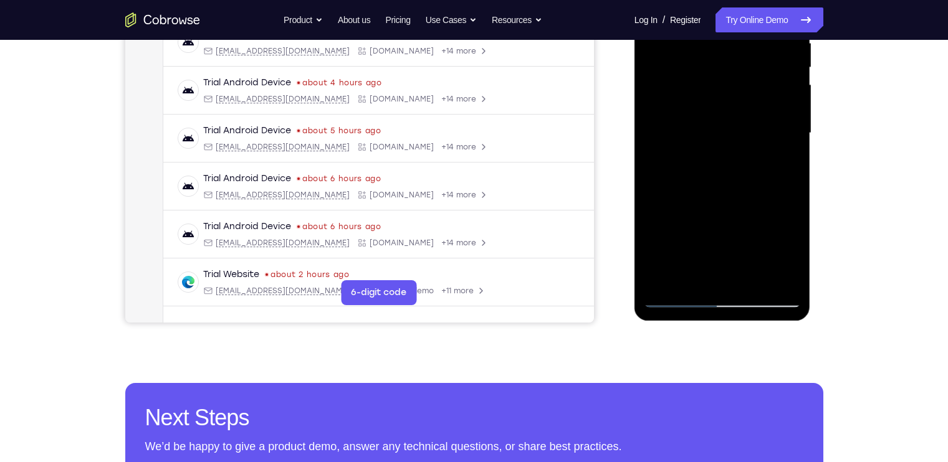
click at [751, 103] on div at bounding box center [722, 133] width 157 height 349
drag, startPoint x: 767, startPoint y: 225, endPoint x: 761, endPoint y: 122, distance: 103.0
click at [761, 122] on div at bounding box center [722, 133] width 157 height 349
click at [727, 129] on div at bounding box center [722, 133] width 157 height 349
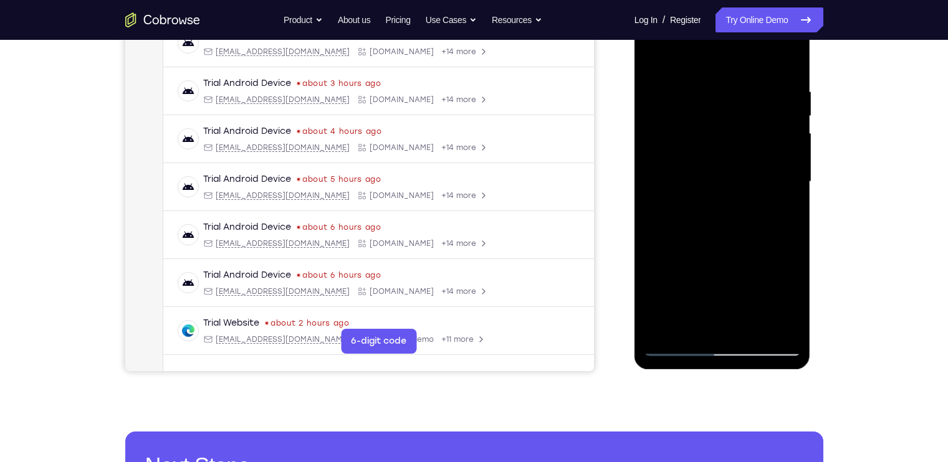
scroll to position [208, 0]
click at [737, 282] on div at bounding box center [722, 182] width 157 height 349
drag, startPoint x: 757, startPoint y: 279, endPoint x: 765, endPoint y: 280, distance: 8.3
click at [765, 280] on div at bounding box center [722, 182] width 157 height 349
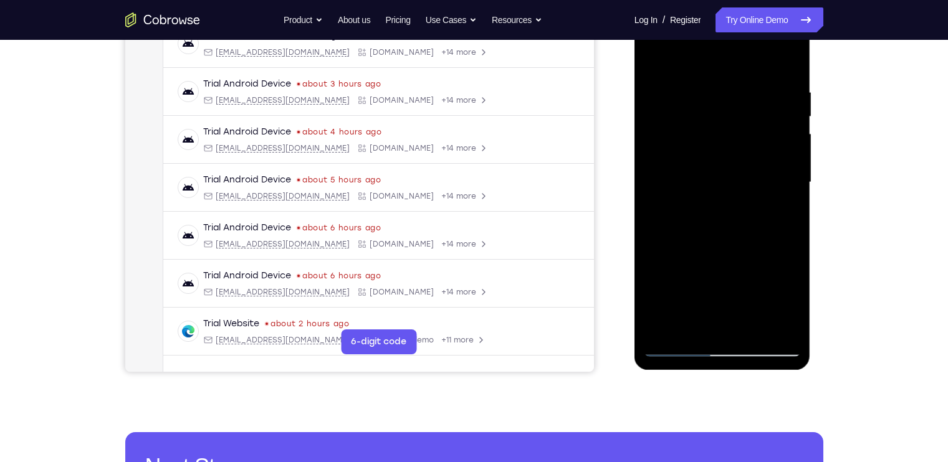
click at [656, 56] on div at bounding box center [722, 182] width 157 height 349
drag, startPoint x: 736, startPoint y: 224, endPoint x: 724, endPoint y: 128, distance: 96.1
click at [724, 128] on div at bounding box center [722, 182] width 157 height 349
drag, startPoint x: 742, startPoint y: 244, endPoint x: 726, endPoint y: 143, distance: 102.2
click at [726, 143] on div at bounding box center [722, 182] width 157 height 349
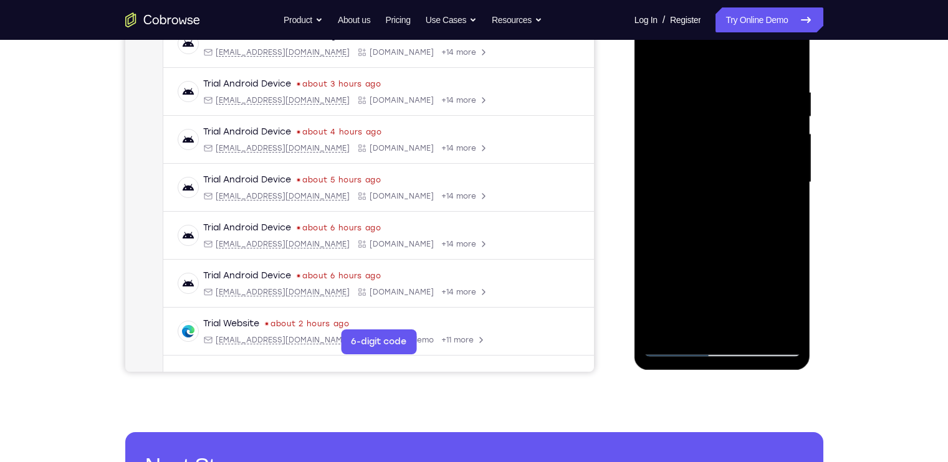
drag, startPoint x: 745, startPoint y: 267, endPoint x: 748, endPoint y: 154, distance: 112.8
click at [748, 154] on div at bounding box center [722, 182] width 157 height 349
drag, startPoint x: 759, startPoint y: 277, endPoint x: 748, endPoint y: 169, distance: 108.3
click at [748, 169] on div at bounding box center [722, 182] width 157 height 349
drag, startPoint x: 753, startPoint y: 269, endPoint x: 748, endPoint y: 122, distance: 147.2
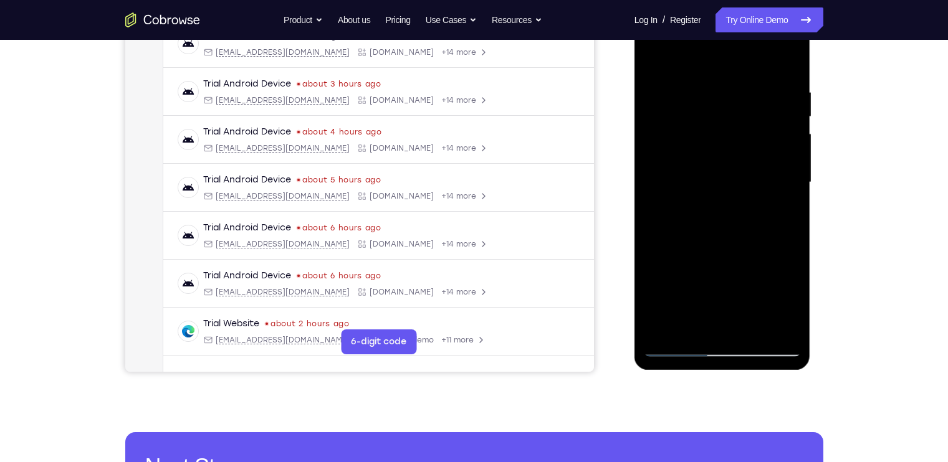
click at [748, 122] on div at bounding box center [722, 182] width 157 height 349
drag, startPoint x: 753, startPoint y: 244, endPoint x: 747, endPoint y: 120, distance: 124.2
click at [747, 120] on div at bounding box center [722, 182] width 157 height 349
drag, startPoint x: 765, startPoint y: 258, endPoint x: 750, endPoint y: 125, distance: 133.5
click at [750, 125] on div at bounding box center [722, 182] width 157 height 349
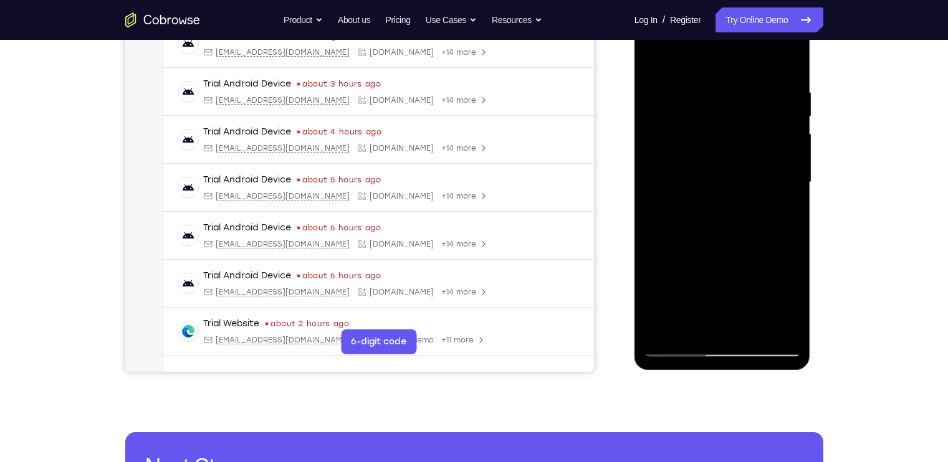
drag, startPoint x: 765, startPoint y: 261, endPoint x: 755, endPoint y: 139, distance: 122.6
click at [755, 139] on div at bounding box center [722, 182] width 157 height 349
drag, startPoint x: 768, startPoint y: 266, endPoint x: 740, endPoint y: 136, distance: 133.2
click at [740, 136] on div at bounding box center [722, 182] width 157 height 349
drag, startPoint x: 748, startPoint y: 222, endPoint x: 742, endPoint y: 189, distance: 33.0
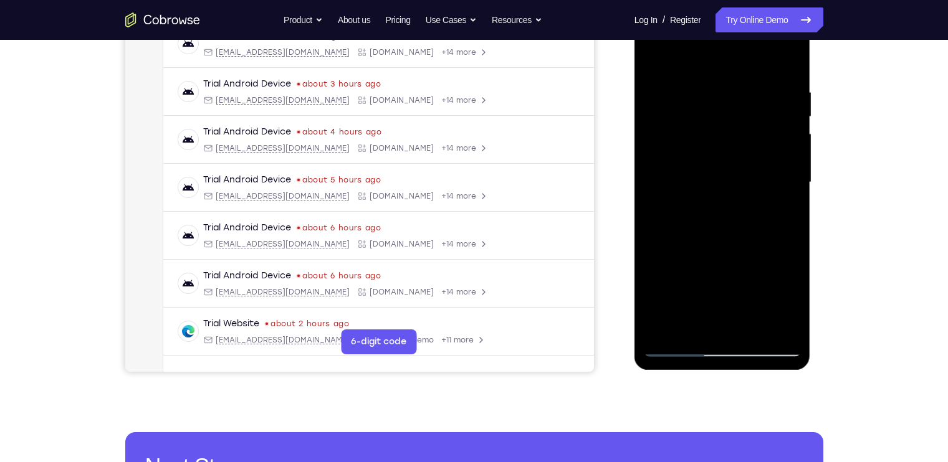
click at [742, 189] on div at bounding box center [722, 182] width 157 height 349
drag, startPoint x: 765, startPoint y: 279, endPoint x: 750, endPoint y: 151, distance: 127.9
click at [750, 151] on div at bounding box center [722, 182] width 157 height 349
drag, startPoint x: 773, startPoint y: 261, endPoint x: 762, endPoint y: 121, distance: 140.7
click at [762, 121] on div at bounding box center [722, 182] width 157 height 349
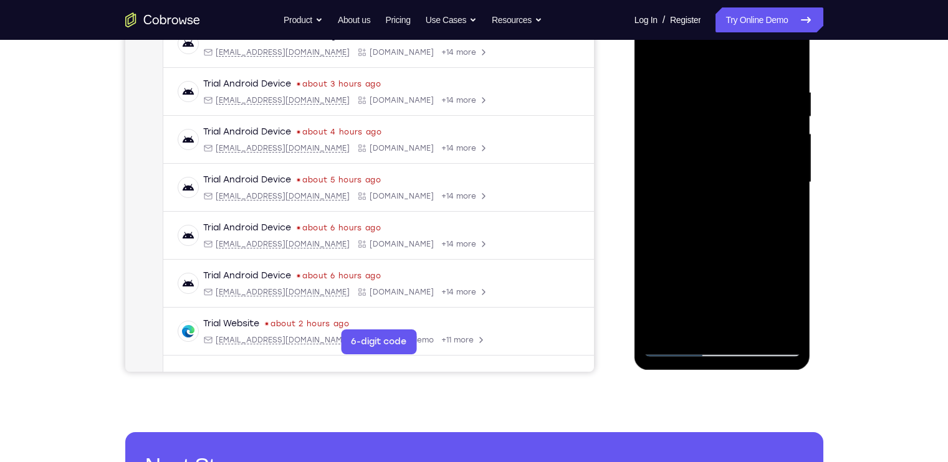
drag, startPoint x: 757, startPoint y: 232, endPoint x: 747, endPoint y: 122, distance: 111.4
click at [747, 122] on div at bounding box center [722, 182] width 157 height 349
drag, startPoint x: 747, startPoint y: 245, endPoint x: 743, endPoint y: 130, distance: 115.4
click at [743, 130] on div at bounding box center [722, 182] width 157 height 349
drag, startPoint x: 756, startPoint y: 241, endPoint x: 743, endPoint y: 140, distance: 102.4
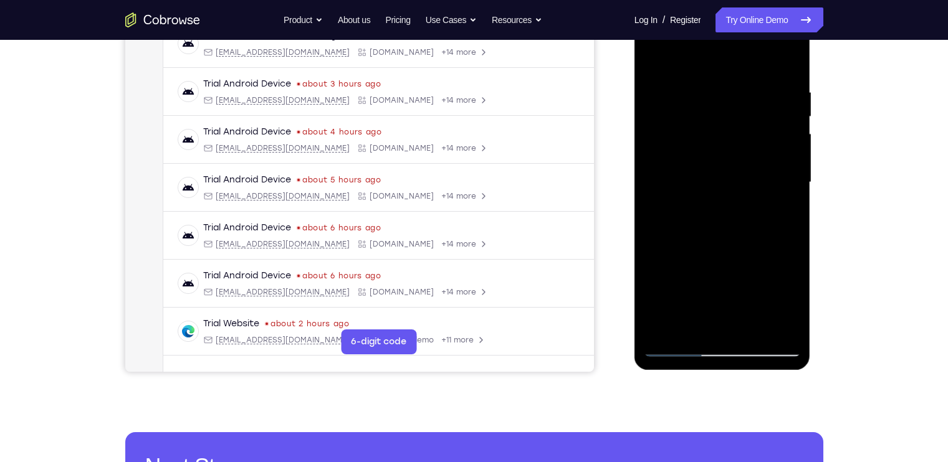
click at [743, 140] on div at bounding box center [722, 182] width 157 height 349
drag, startPoint x: 755, startPoint y: 275, endPoint x: 741, endPoint y: 191, distance: 85.3
click at [741, 191] on div at bounding box center [722, 182] width 157 height 349
drag, startPoint x: 752, startPoint y: 270, endPoint x: 748, endPoint y: 168, distance: 102.3
click at [748, 168] on div at bounding box center [722, 182] width 157 height 349
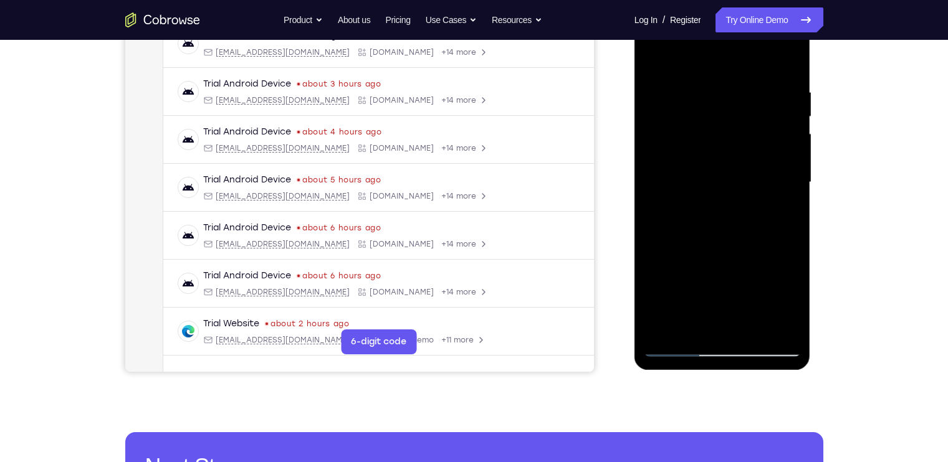
click at [752, 150] on div at bounding box center [722, 182] width 157 height 349
click at [753, 163] on div at bounding box center [722, 182] width 157 height 349
click at [864, 236] on div "Your Support Agent Your Customer Web iOS Android Next Steps We’d be happy to gi…" at bounding box center [474, 243] width 798 height 822
click at [778, 311] on div at bounding box center [722, 182] width 157 height 349
click at [726, 143] on div at bounding box center [722, 182] width 157 height 349
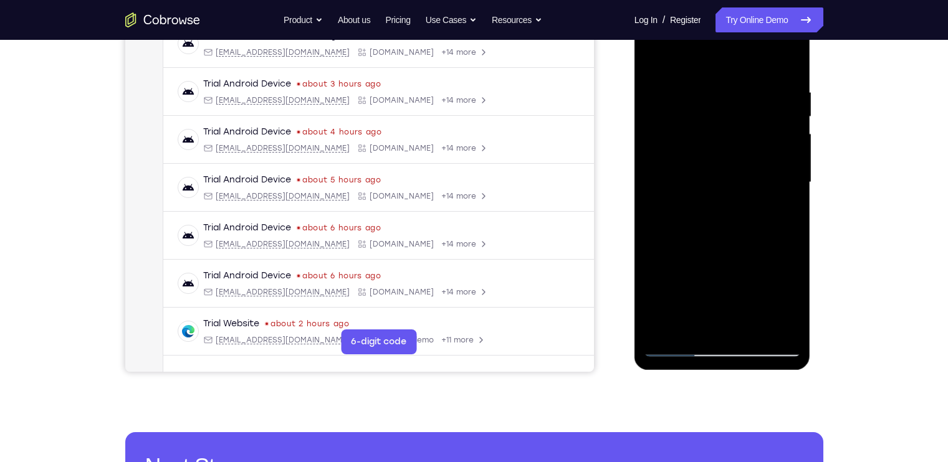
click at [740, 281] on div at bounding box center [722, 182] width 157 height 349
click at [656, 63] on div at bounding box center [722, 182] width 157 height 349
click at [676, 250] on div at bounding box center [722, 182] width 157 height 349
click at [689, 346] on div at bounding box center [722, 182] width 157 height 349
click at [693, 373] on html "Online web based iOS Simulators and Android Emulators. Run iPhone, iPad, Mobile…" at bounding box center [723, 186] width 178 height 374
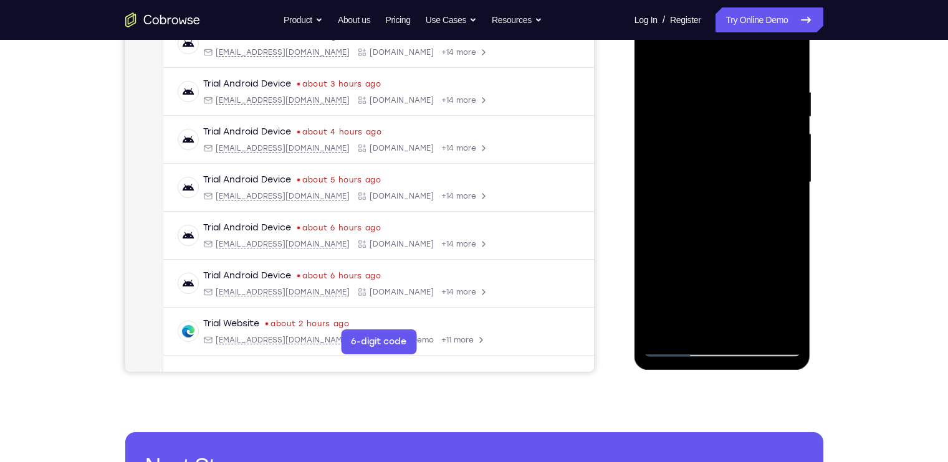
click at [741, 340] on div at bounding box center [722, 182] width 157 height 349
click at [758, 268] on div at bounding box center [722, 182] width 157 height 349
click at [780, 373] on html "Online web based iOS Simulators and Android Emulators. Run iPhone, iPad, Mobile…" at bounding box center [723, 186] width 178 height 374
click at [747, 373] on html "Online web based iOS Simulators and Android Emulators. Run iPhone, iPad, Mobile…" at bounding box center [723, 186] width 178 height 374
click at [748, 282] on div at bounding box center [722, 182] width 157 height 349
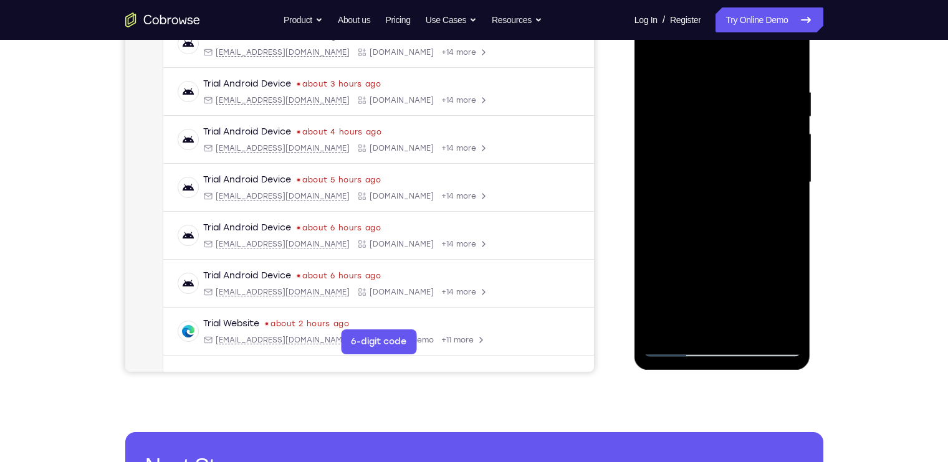
click at [717, 141] on div at bounding box center [722, 182] width 157 height 349
click at [852, 194] on div "Your Support Agent Your Customer Web iOS Android Next Steps We’d be happy to gi…" at bounding box center [474, 243] width 798 height 822
click at [797, 294] on div at bounding box center [722, 182] width 157 height 349
click at [783, 274] on div at bounding box center [722, 182] width 157 height 349
click at [728, 208] on div at bounding box center [722, 182] width 157 height 349
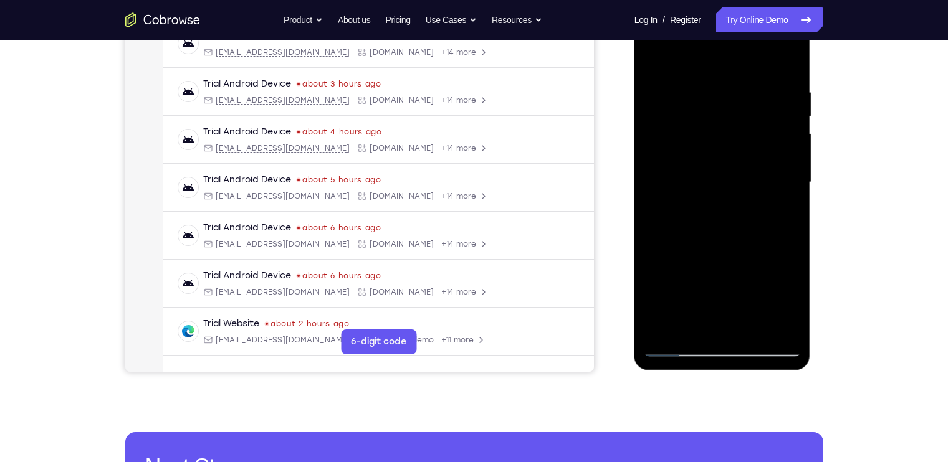
click at [762, 181] on div at bounding box center [722, 182] width 157 height 349
click at [727, 198] on div at bounding box center [722, 182] width 157 height 349
click at [719, 117] on div at bounding box center [722, 182] width 157 height 349
click at [738, 96] on div at bounding box center [722, 182] width 157 height 349
click at [727, 98] on div at bounding box center [722, 182] width 157 height 349
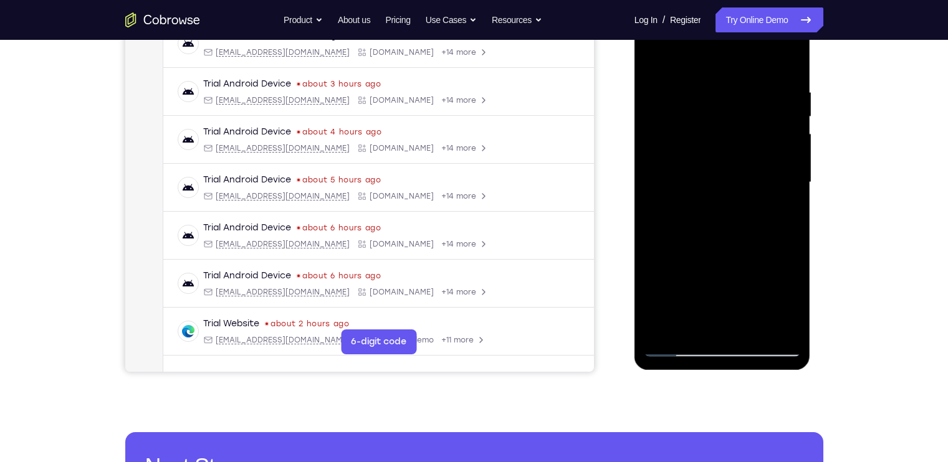
click at [677, 46] on div at bounding box center [722, 182] width 157 height 349
click at [705, 115] on div at bounding box center [722, 182] width 157 height 349
click at [696, 56] on div at bounding box center [722, 182] width 157 height 349
click at [850, 335] on div "Your Support Agent Your Customer Web iOS Android Next Steps We’d be happy to gi…" at bounding box center [474, 243] width 798 height 822
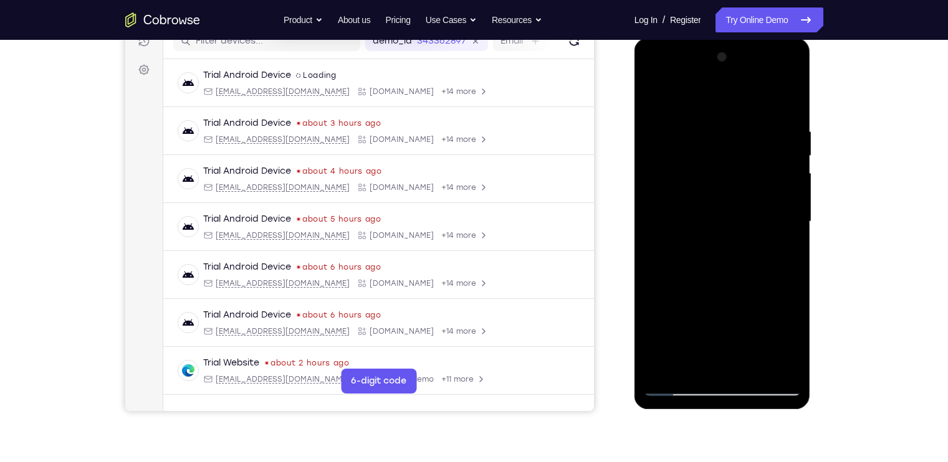
scroll to position [168, 0]
click at [737, 140] on div at bounding box center [722, 221] width 157 height 349
click at [658, 101] on div at bounding box center [722, 221] width 157 height 349
